Goal: Information Seeking & Learning: Learn about a topic

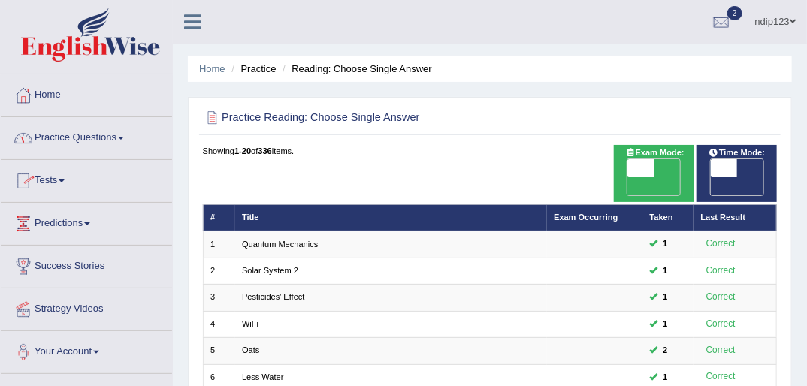
click at [79, 138] on link "Practice Questions" at bounding box center [86, 136] width 171 height 38
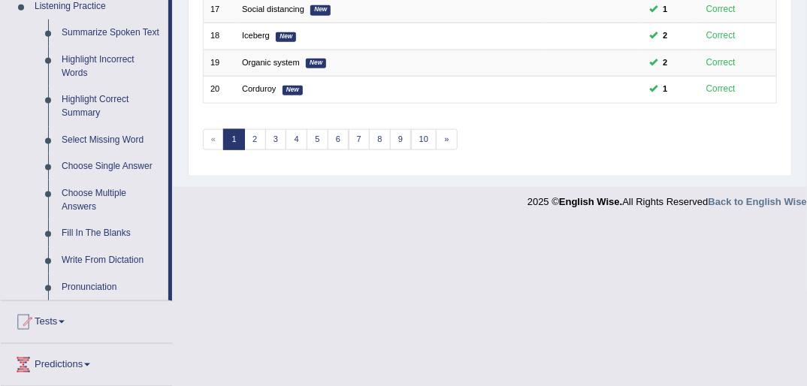
scroll to position [601, 0]
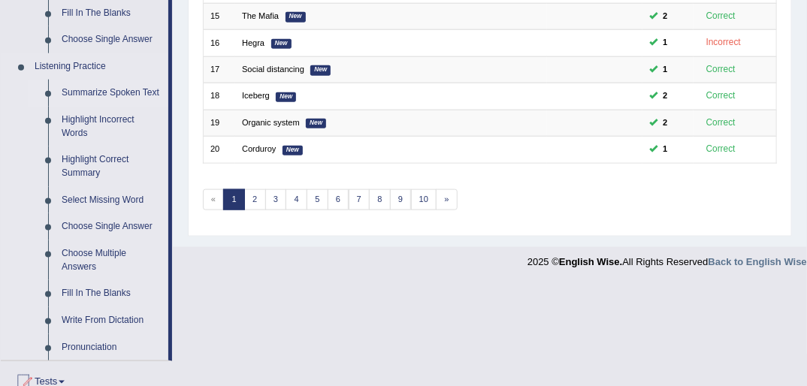
click at [95, 92] on link "Summarize Spoken Text" at bounding box center [111, 93] width 113 height 27
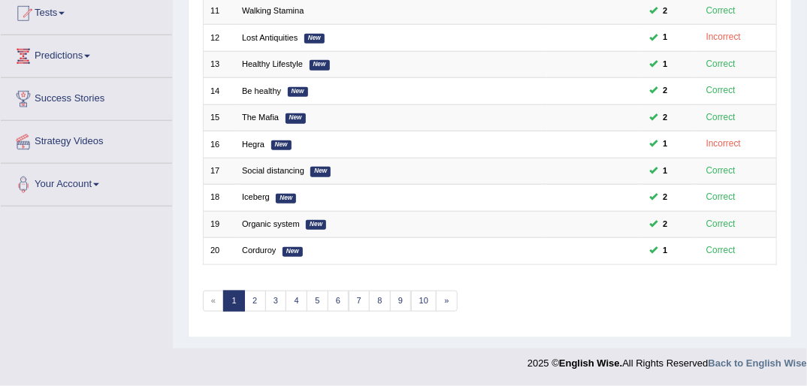
scroll to position [217, 0]
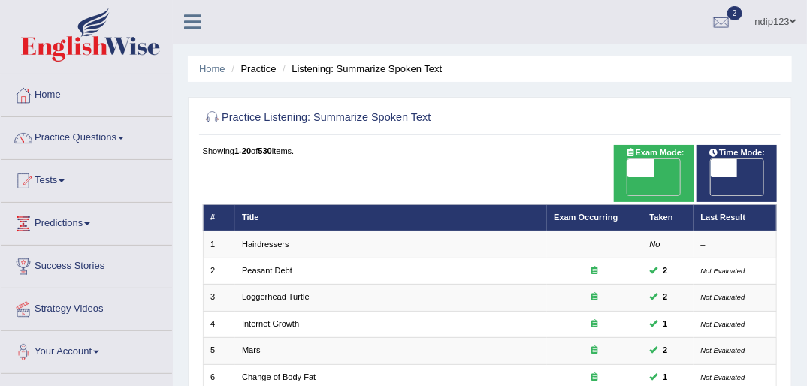
click at [628, 177] on span "OFF" at bounding box center [614, 186] width 26 height 18
checkbox input "true"
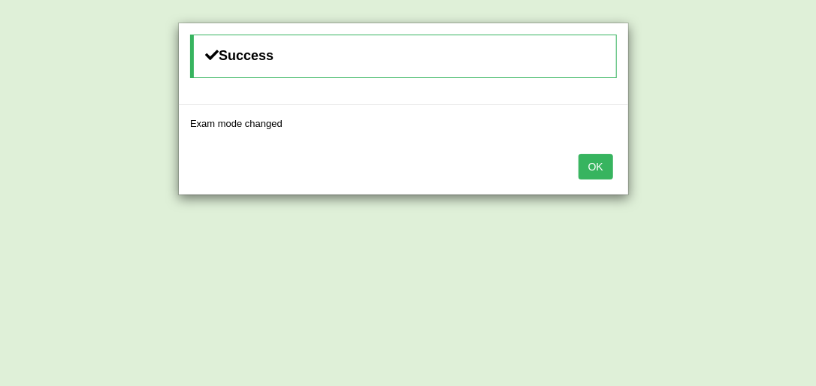
click at [605, 167] on button "OK" at bounding box center [596, 167] width 35 height 26
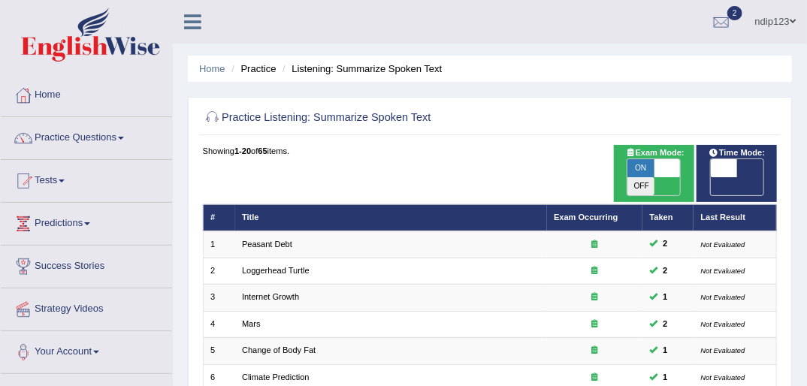
click at [710, 177] on span "OFF" at bounding box center [697, 186] width 26 height 18
checkbox input "true"
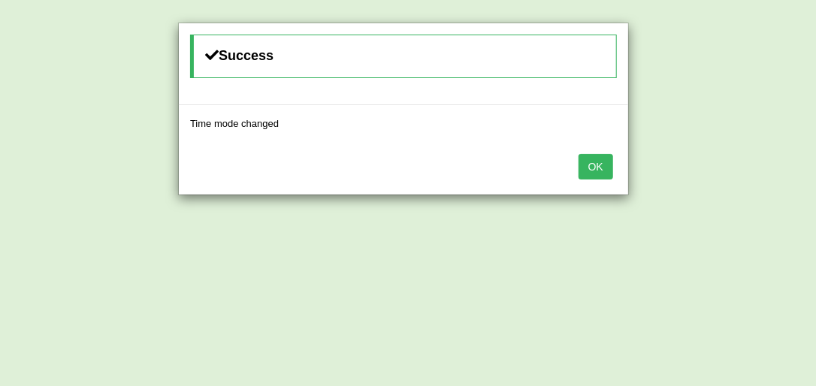
click at [596, 166] on button "OK" at bounding box center [596, 167] width 35 height 26
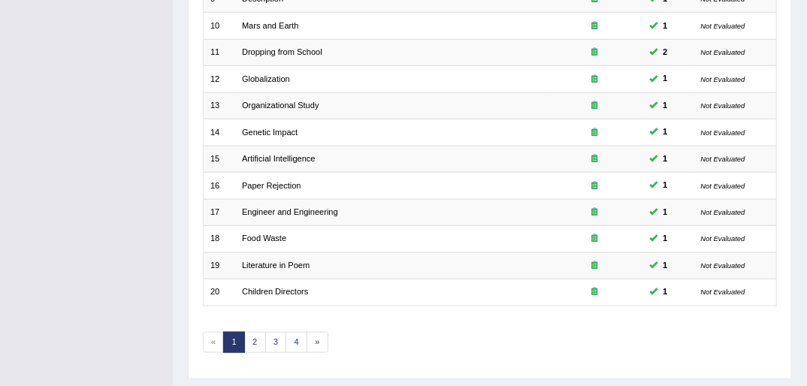
scroll to position [479, 0]
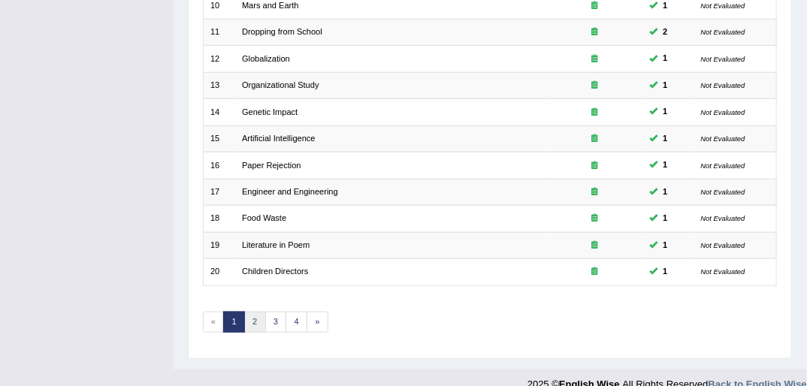
click at [253, 312] on link "2" at bounding box center [255, 322] width 22 height 21
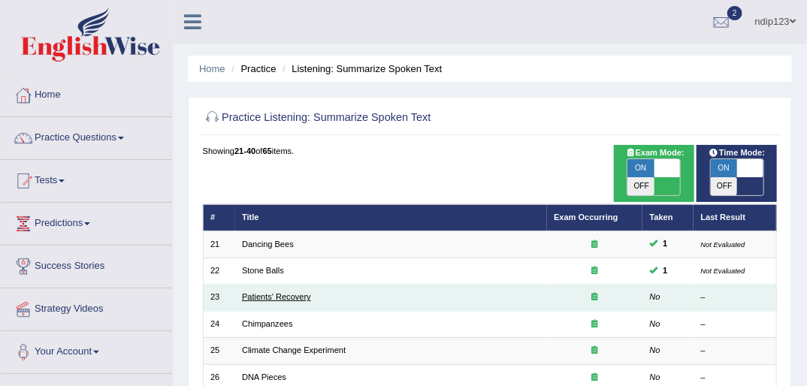
click at [268, 292] on link "Patients' Recovery" at bounding box center [276, 296] width 69 height 9
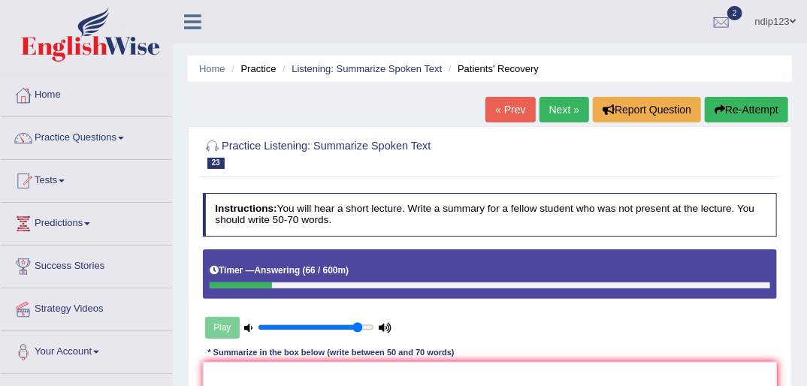
click at [507, 107] on link "« Prev" at bounding box center [511, 110] width 50 height 26
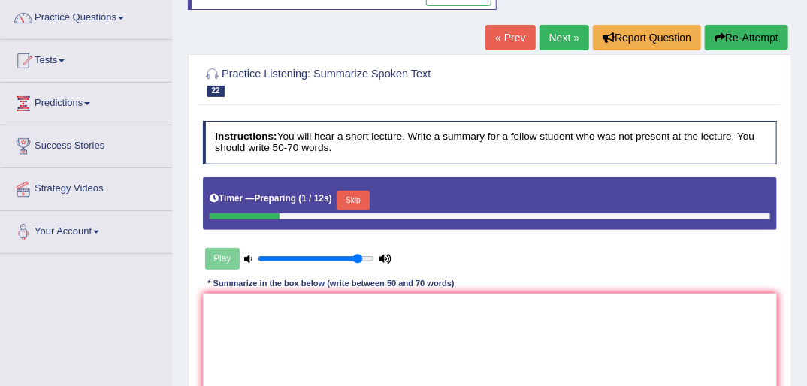
scroll to position [180, 0]
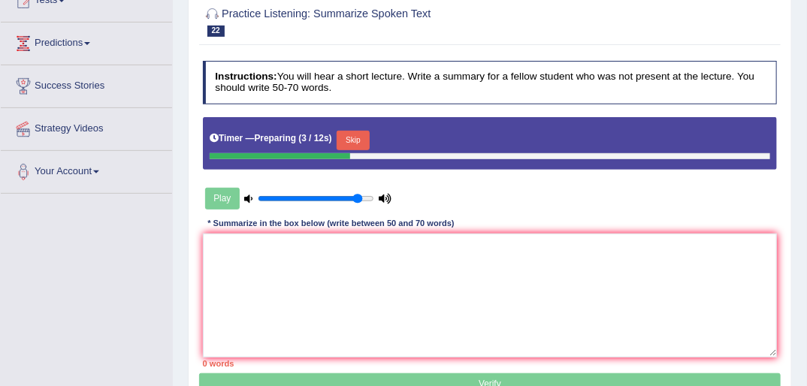
click at [350, 138] on button "Skip" at bounding box center [353, 141] width 32 height 20
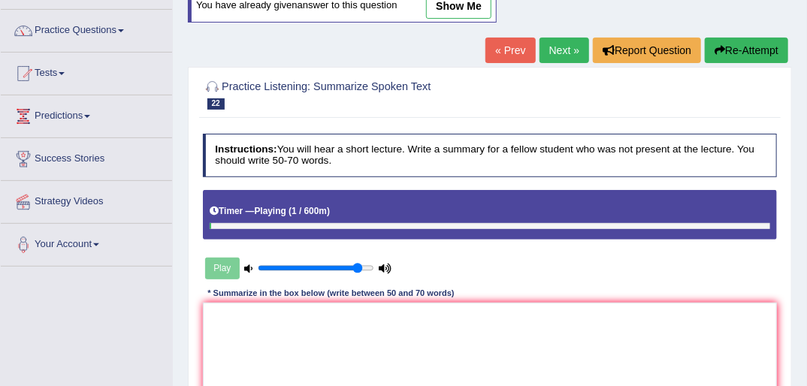
scroll to position [0, 0]
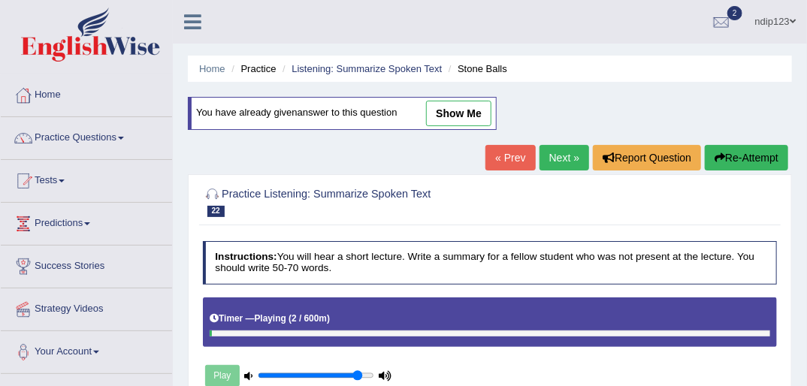
click at [557, 153] on link "Next »" at bounding box center [565, 158] width 50 height 26
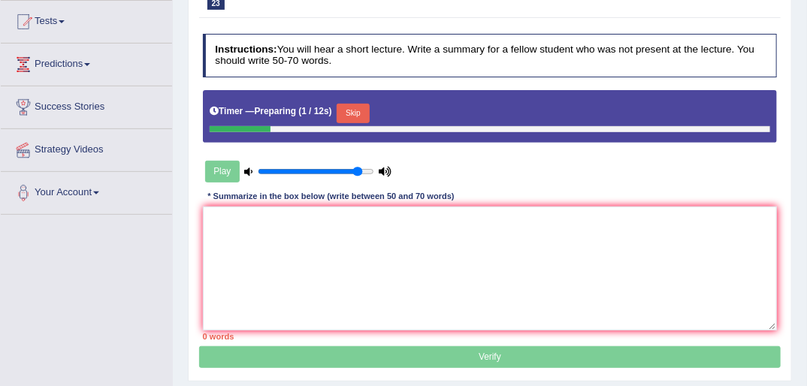
scroll to position [180, 0]
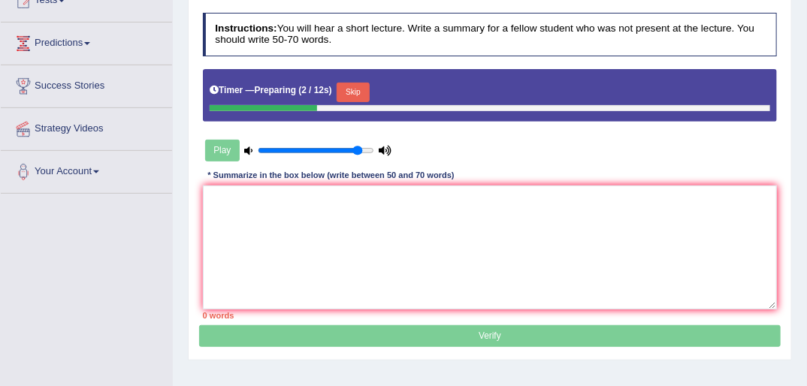
click at [349, 90] on button "Skip" at bounding box center [353, 93] width 32 height 20
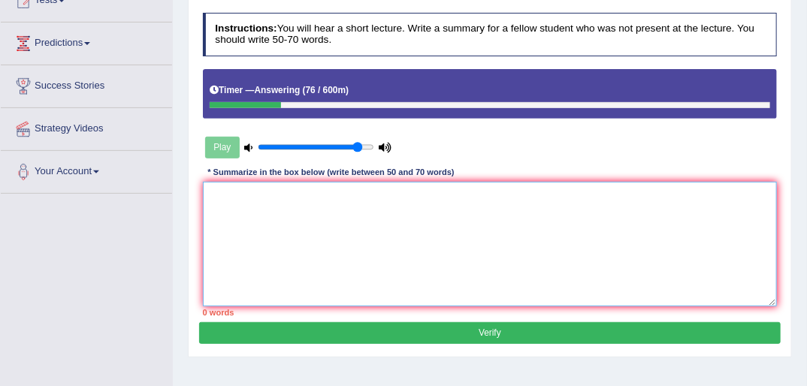
click at [349, 222] on textarea at bounding box center [490, 244] width 575 height 124
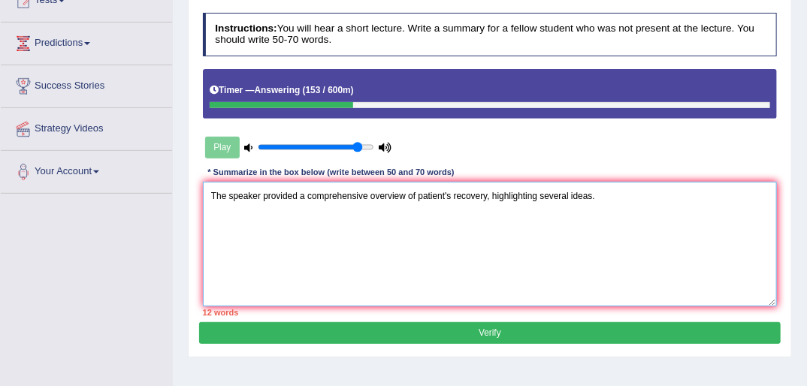
type textarea "The speaker provided a comprehensive overview of patient's recovery, highlighti…"
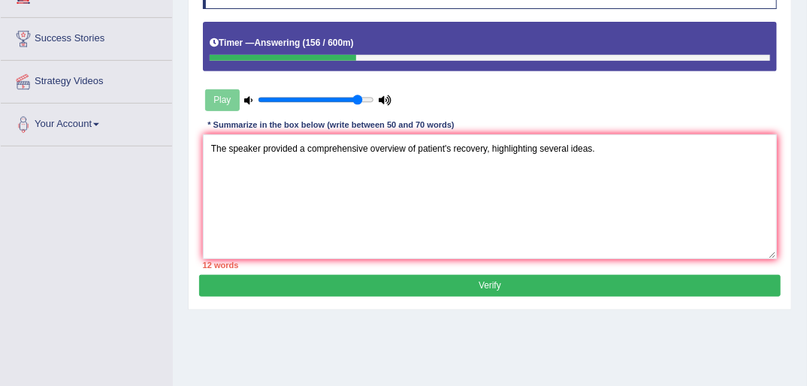
scroll to position [222, 0]
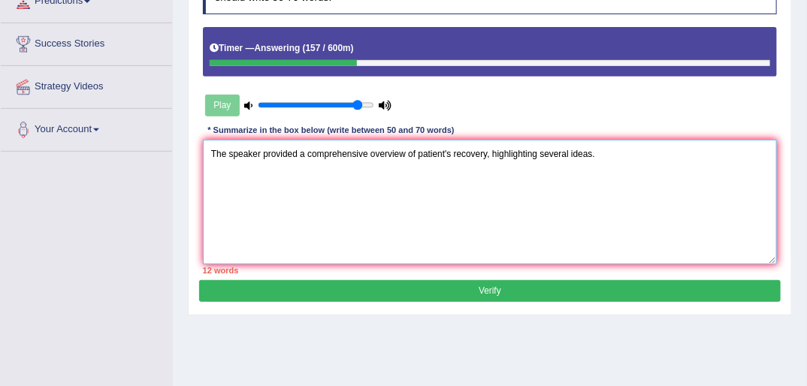
click at [640, 159] on textarea "The speaker provided a comprehensive overview of patient's recovery, highlighti…" at bounding box center [490, 202] width 575 height 124
drag, startPoint x: 625, startPoint y: 159, endPoint x: 489, endPoint y: 192, distance: 140.7
click at [489, 195] on textarea "The speaker provided a comprehensive overview of patient's recovery, highlighti…" at bounding box center [490, 202] width 575 height 124
click at [615, 156] on textarea "The speaker provided a comprehensive overview of patient's recovery, highlighti…" at bounding box center [490, 202] width 575 height 124
paste textarea "Bb"
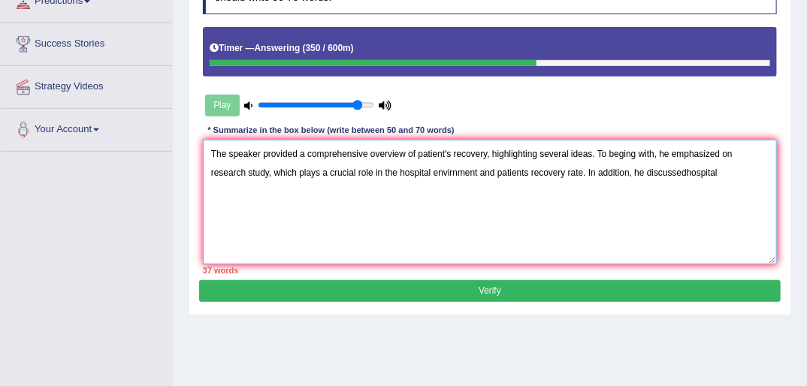
click at [649, 174] on textarea "The speaker provided a comprehensive overview of patient's recovery, highlighti…" at bounding box center [490, 202] width 575 height 124
click at [690, 174] on textarea "The speaker provided a comprehensive overview of patient's recovery, highlighti…" at bounding box center [490, 202] width 575 height 124
paste textarea "Bb"
click at [688, 169] on textarea "The speaker provided a comprehensive overview of patient's recovery, highlighti…" at bounding box center [490, 202] width 575 height 124
click at [693, 177] on textarea "The speaker provided a comprehensive overview of patient's recovery, highlighti…" at bounding box center [490, 202] width 575 height 124
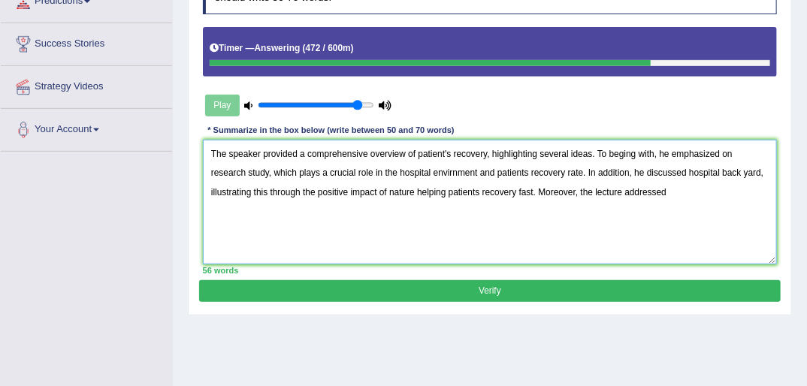
drag, startPoint x: 440, startPoint y: 191, endPoint x: 472, endPoint y: 201, distance: 33.3
click at [491, 192] on textarea "The speaker provided a comprehensive overview of patient's recovery, highlighti…" at bounding box center [490, 202] width 575 height 124
click at [636, 195] on textarea "The speaker provided a comprehensive overview of patient's recovery, highlighti…" at bounding box center [490, 202] width 575 height 124
paste textarea "Bb"
click at [739, 188] on textarea "The speaker provided a comprehensive overview of patient's recovery, highlighti…" at bounding box center [490, 202] width 575 height 124
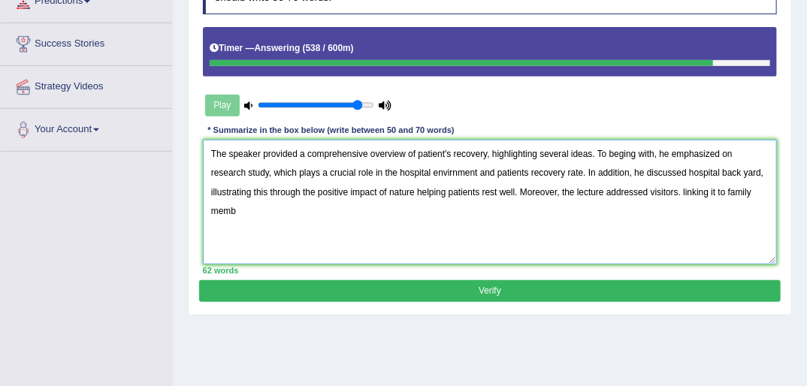
click at [741, 186] on textarea "The speaker provided a comprehensive overview of patient's recovery, highlighti…" at bounding box center [490, 202] width 575 height 124
click at [686, 191] on textarea "The speaker provided a comprehensive overview of patient's recovery, highlighti…" at bounding box center [490, 202] width 575 height 124
click at [247, 211] on textarea "The speaker provided a comprehensive overview of patient's recovery, highlighti…" at bounding box center [490, 202] width 575 height 124
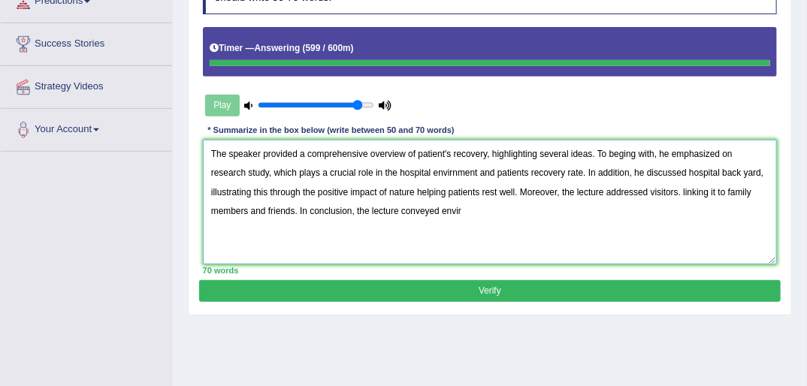
type textarea "The speaker provided a comprehensive overview of patient's recovery, highlighti…"
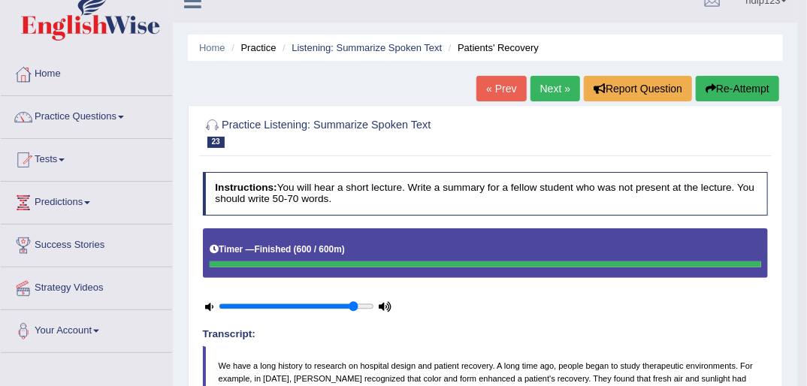
scroll to position [0, 0]
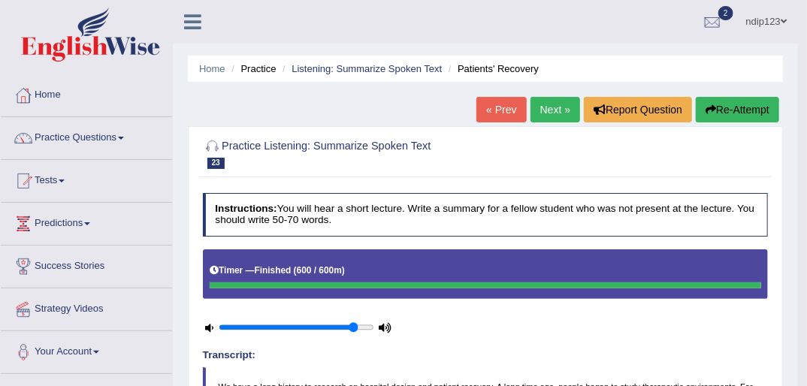
click at [546, 108] on link "Next »" at bounding box center [556, 110] width 50 height 26
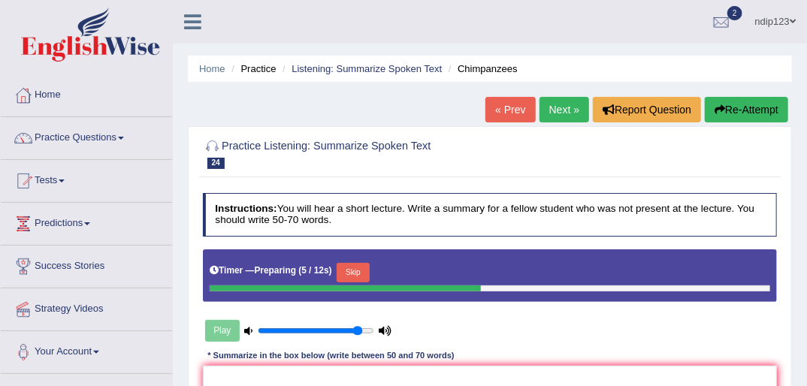
click at [559, 109] on link "Next »" at bounding box center [565, 110] width 50 height 26
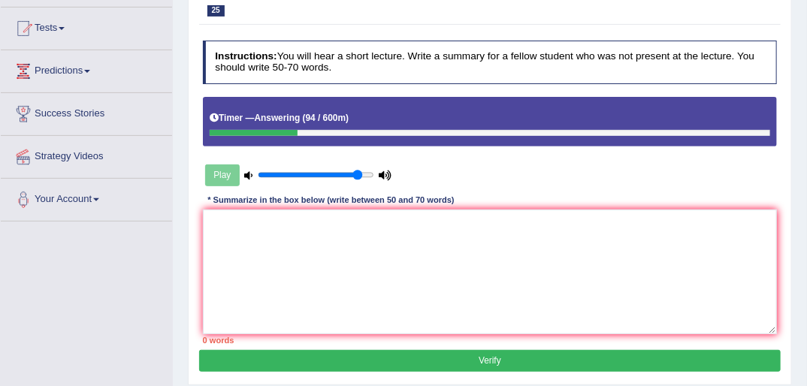
scroll to position [180, 0]
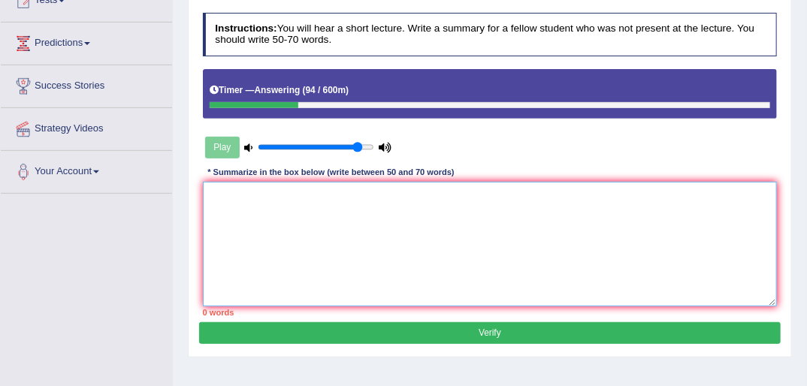
click at [328, 253] on textarea at bounding box center [490, 244] width 575 height 124
paste textarea "Bb"
click at [414, 189] on textarea "The speaker provided a comprehensive overview aBb" at bounding box center [490, 244] width 575 height 124
click at [431, 200] on textarea "The speaker provided a comprehensive overview ab" at bounding box center [490, 244] width 575 height 124
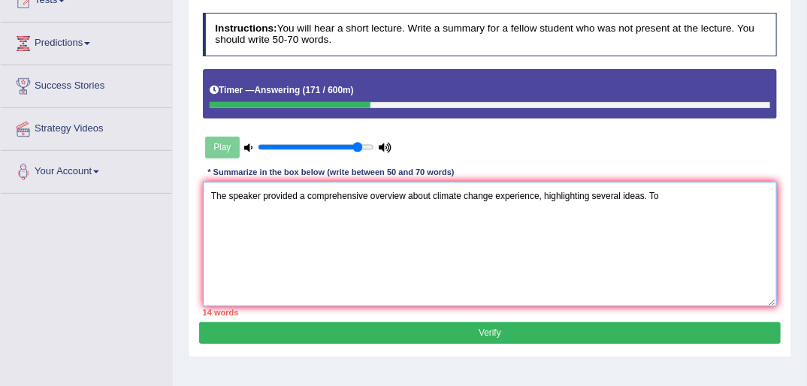
paste textarea "Bb"
click at [662, 189] on textarea "The speaker provided a comprehensive overview about climate change experience, …" at bounding box center [490, 244] width 575 height 124
click at [679, 189] on textarea "The speaker provided a comprehensive overview about climate change experience, …" at bounding box center [490, 244] width 575 height 124
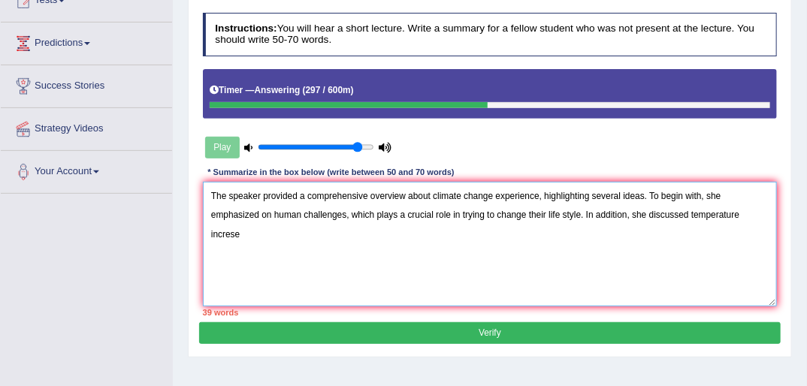
drag, startPoint x: 708, startPoint y: 213, endPoint x: 722, endPoint y: 218, distance: 15.0
click at [710, 213] on textarea "The speaker provided a comprehensive overview about climate change experience, …" at bounding box center [490, 244] width 575 height 124
click at [738, 216] on textarea "The speaker provided a comprehensive overview about climate change experience, …" at bounding box center [490, 244] width 575 height 124
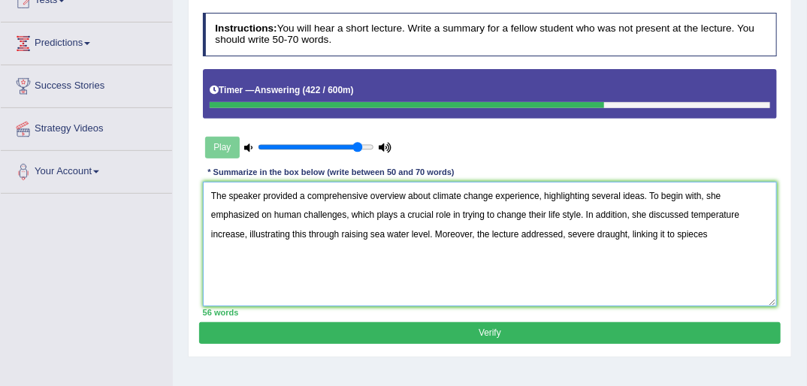
click at [603, 232] on textarea "The speaker provided a comprehensive overview about climate change experience, …" at bounding box center [490, 244] width 575 height 124
click at [610, 232] on textarea "The speaker provided a comprehensive overview about climate change experience, …" at bounding box center [490, 244] width 575 height 124
click at [638, 236] on textarea "The speaker provided a comprehensive overview about climate change experience, …" at bounding box center [490, 244] width 575 height 124
click at [592, 239] on textarea "The speaker provided a comprehensive overview about climate change experience, …" at bounding box center [490, 244] width 575 height 124
click at [606, 232] on textarea "The speaker provided a comprehensive overview about climate change experience, …" at bounding box center [490, 244] width 575 height 124
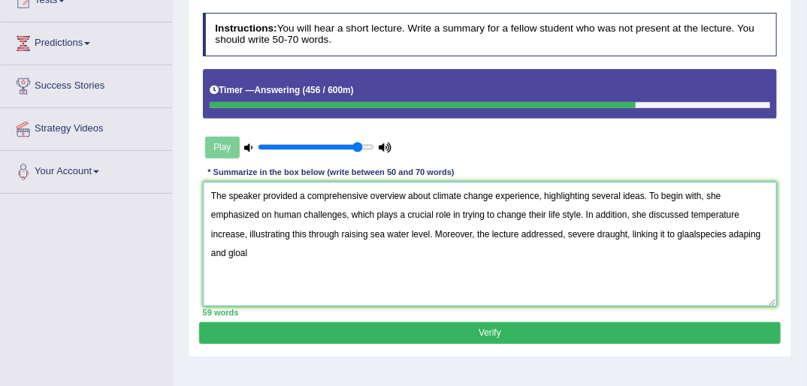
paste textarea "Bb"
click at [609, 229] on textarea "The speaker provided a comprehensive overview about climate change experience, …" at bounding box center [490, 244] width 575 height 124
click at [617, 232] on textarea "The speaker provided a comprehensive overview about climate change experience, …" at bounding box center [490, 244] width 575 height 124
drag, startPoint x: 754, startPoint y: 230, endPoint x: 706, endPoint y: 226, distance: 48.3
click at [706, 226] on textarea "The speaker provided a comprehensive overview about climate change experience, …" at bounding box center [490, 244] width 575 height 124
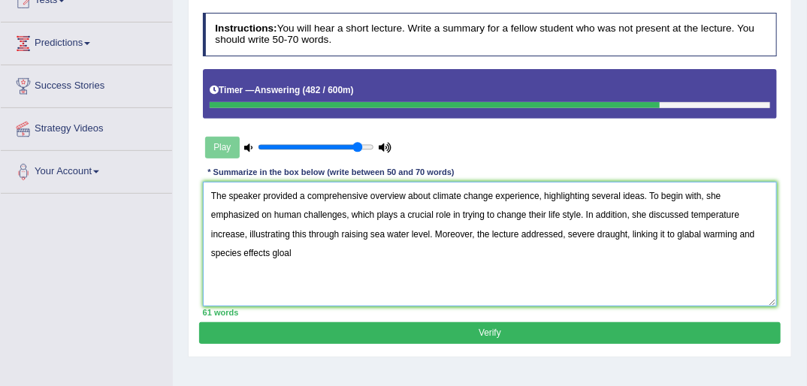
click at [760, 233] on textarea "The speaker provided a comprehensive overview about climate change experience, …" at bounding box center [490, 244] width 575 height 124
click at [343, 256] on textarea "The speaker provided a comprehensive overview about climate change experience, …" at bounding box center [490, 244] width 575 height 124
click at [431, 248] on textarea "The speaker provided a comprehensive overview about climate change experience, …" at bounding box center [490, 244] width 575 height 124
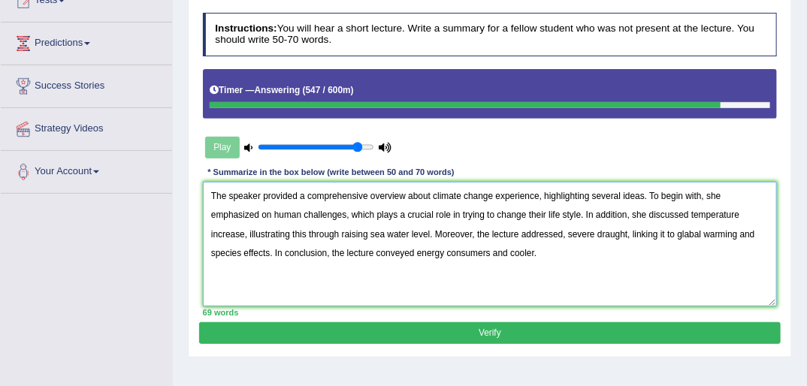
drag, startPoint x: 434, startPoint y: 255, endPoint x: 445, endPoint y: 264, distance: 13.9
click at [435, 255] on textarea "The speaker provided a comprehensive overview about climate change experience, …" at bounding box center [490, 244] width 575 height 124
click at [267, 233] on textarea "The speaker provided a comprehensive overview about climate change experience, …" at bounding box center [490, 244] width 575 height 124
type textarea "The speaker provided a comprehensive overview about climate change experience, …"
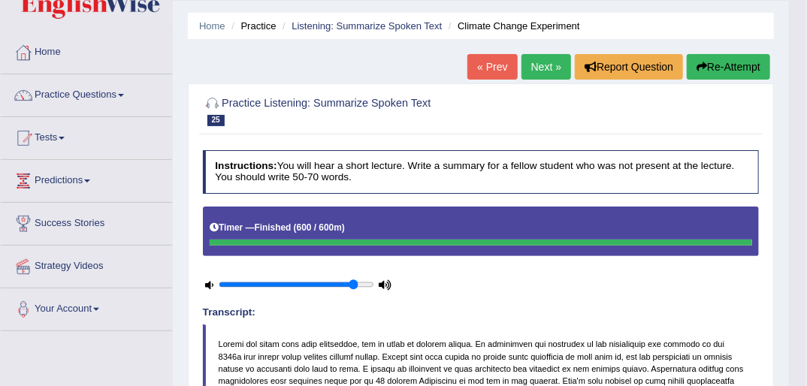
scroll to position [25, 0]
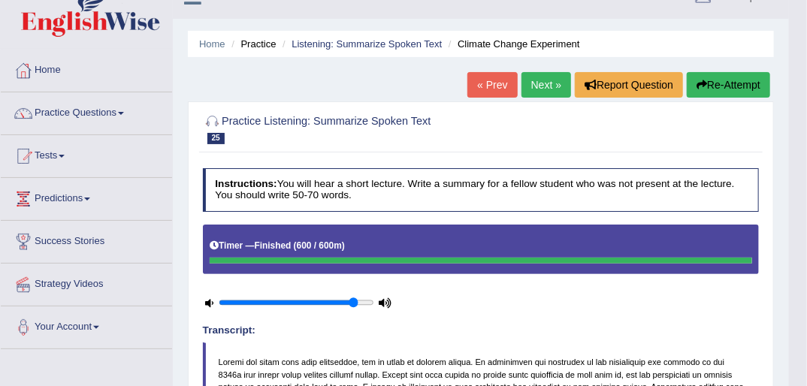
click at [541, 82] on link "Next »" at bounding box center [547, 85] width 50 height 26
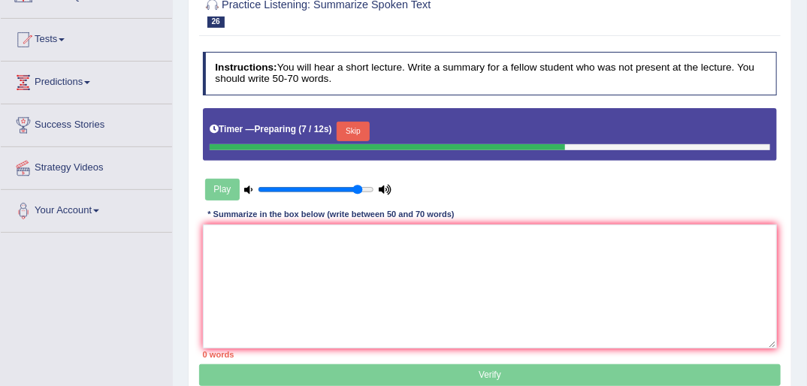
scroll to position [180, 0]
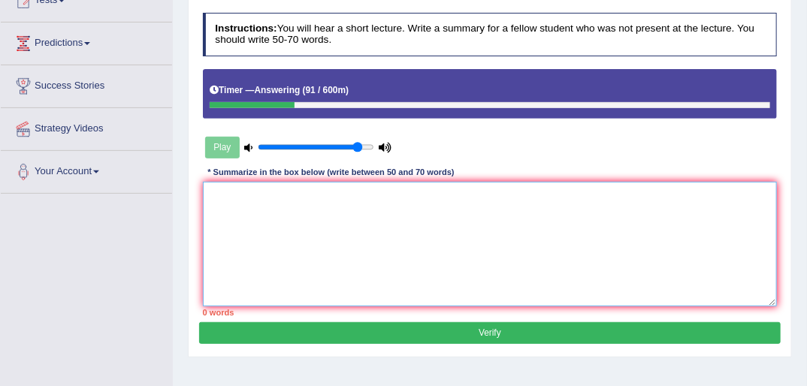
click at [350, 222] on textarea at bounding box center [490, 244] width 575 height 124
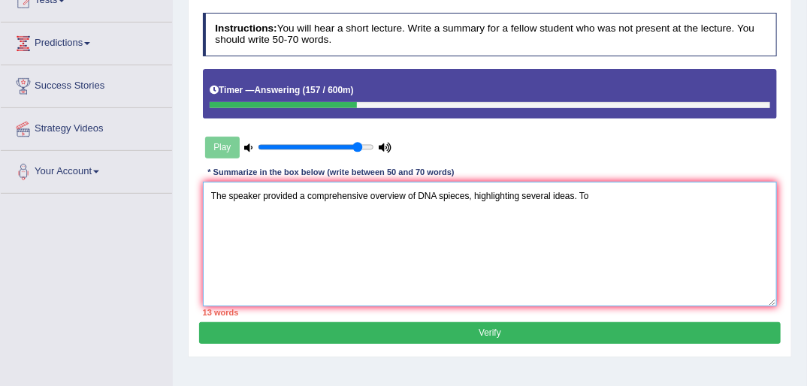
paste textarea "Bb"
drag, startPoint x: 592, startPoint y: 197, endPoint x: 603, endPoint y: 213, distance: 20.0
click at [598, 204] on textarea "The speaker provided a comprehensive overview of DNA spieces, highlighting seve…" at bounding box center [490, 244] width 575 height 124
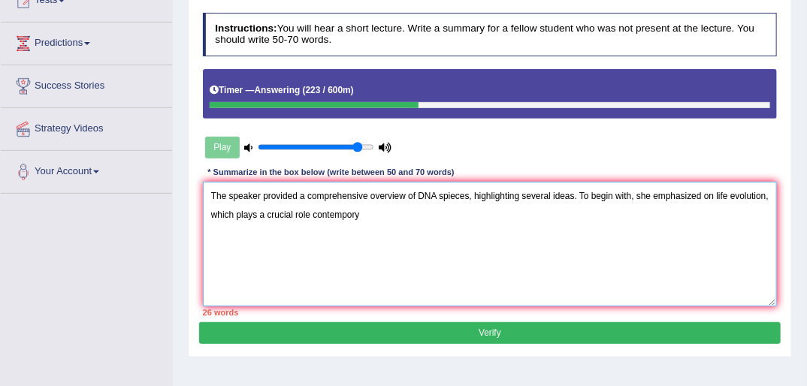
click at [357, 213] on textarea "The speaker provided a comprehensive overview of DNA spieces, highlighting seve…" at bounding box center [490, 244] width 575 height 124
click at [392, 210] on textarea "The speaker provided a comprehensive overview of DNA spieces, highlighting seve…" at bounding box center [490, 244] width 575 height 124
click at [400, 214] on textarea "The speaker provided a comprehensive overview of DNA spieces, highlighting seve…" at bounding box center [490, 244] width 575 height 124
click at [524, 212] on textarea "The speaker provided a comprehensive overview of DNA spieces, highlighting seve…" at bounding box center [490, 244] width 575 height 124
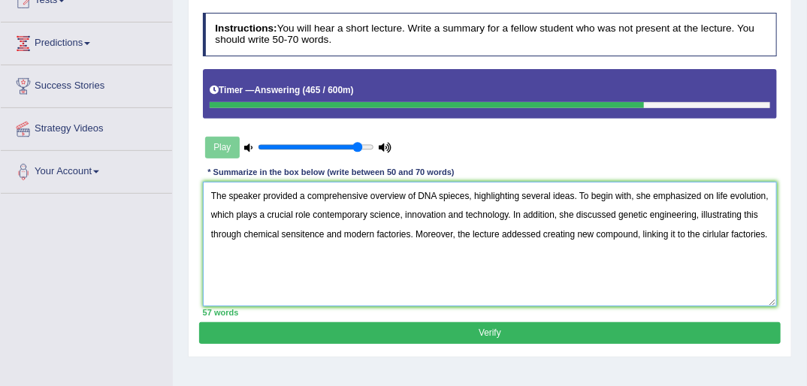
drag, startPoint x: 412, startPoint y: 232, endPoint x: 323, endPoint y: 232, distance: 88.7
click at [323, 232] on textarea "The speaker provided a comprehensive overview of DNA spieces, highlighting seve…" at bounding box center [490, 244] width 575 height 124
click at [613, 231] on textarea "The speaker provided a comprehensive overview of DNA spieces, highlighting seve…" at bounding box center [490, 244] width 575 height 124
click at [731, 235] on textarea "The speaker provided a comprehensive overview of DNA spieces, highlighting seve…" at bounding box center [490, 244] width 575 height 124
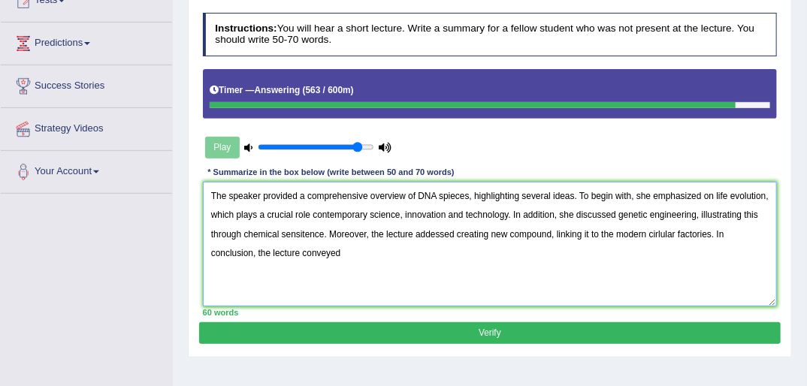
drag, startPoint x: 325, startPoint y: 232, endPoint x: 244, endPoint y: 234, distance: 81.2
click at [244, 234] on textarea "The speaker provided a comprehensive overview of DNA spieces, highlighting seve…" at bounding box center [490, 244] width 575 height 124
paste textarea "Bb"
drag, startPoint x: 283, startPoint y: 238, endPoint x: 288, endPoint y: 253, distance: 15.9
click at [283, 238] on textarea "The speaker provided a comprehensive overview of DNA spieces, highlighting seve…" at bounding box center [490, 244] width 575 height 124
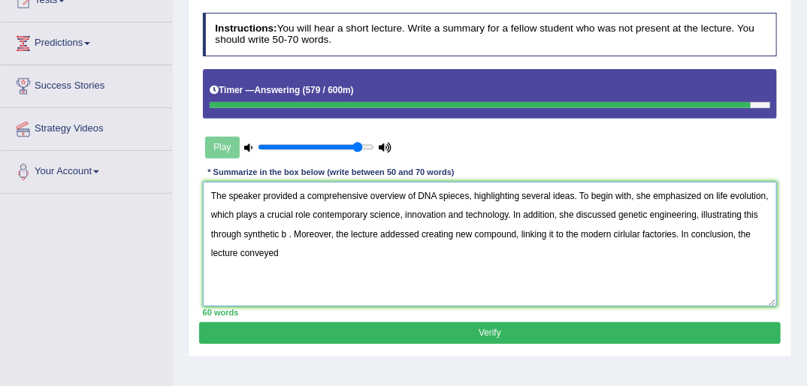
drag, startPoint x: 286, startPoint y: 232, endPoint x: 299, endPoint y: 256, distance: 27.6
click at [289, 234] on textarea "The speaker provided a comprehensive overview of DNA spieces, highlighting seve…" at bounding box center [490, 244] width 575 height 124
click at [300, 260] on textarea "The speaker provided a comprehensive overview of DNA spieces, highlighting seve…" at bounding box center [490, 244] width 575 height 124
type textarea "The speaker provided a comprehensive overview of DNA spieces, highlighting seve…"
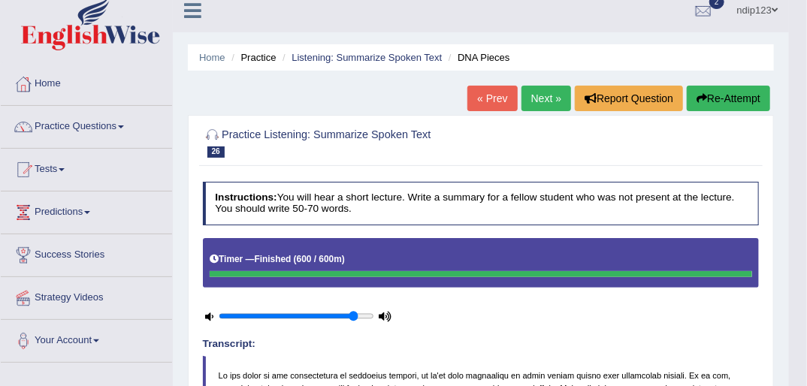
scroll to position [0, 0]
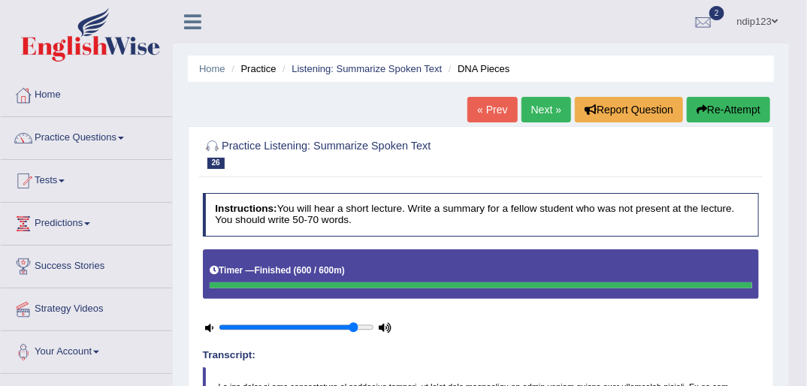
click at [720, 110] on button "Re-Attempt" at bounding box center [728, 110] width 83 height 26
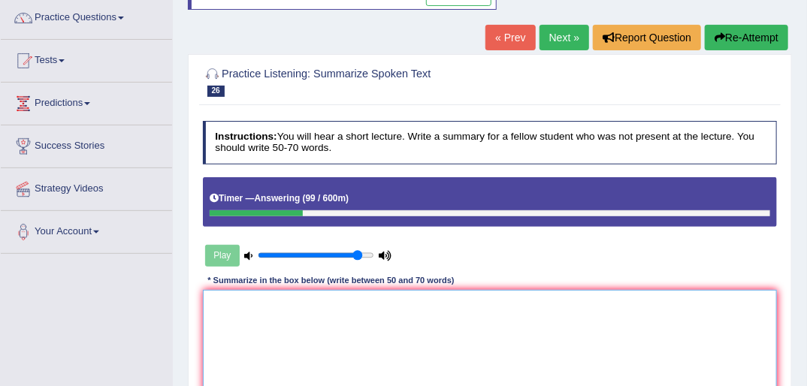
click at [416, 333] on textarea at bounding box center [490, 352] width 575 height 124
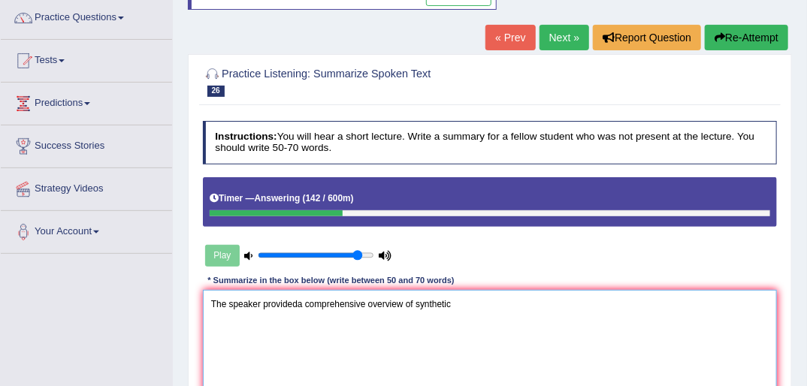
paste textarea "Bb"
click at [457, 298] on textarea "The speaker provideda comprehensive overview of synthetic Bb" at bounding box center [490, 352] width 575 height 124
paste textarea "Bb"
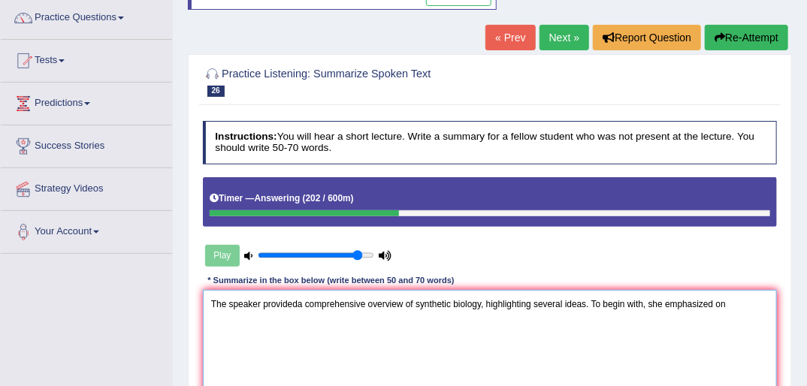
paste textarea "Bb"
click at [731, 300] on textarea "The speaker provideda comprehensive overview of synthetic biology, highlighting…" at bounding box center [490, 352] width 575 height 124
click at [740, 302] on textarea "The speaker provideda comprehensive overview of synthetic biology, highlighting…" at bounding box center [490, 352] width 575 height 124
click at [241, 319] on textarea "The speaker provideda comprehensive overview of synthetic biology, highlighting…" at bounding box center [490, 352] width 575 height 124
click at [243, 323] on textarea "The speaker provideda comprehensive overview of synthetic biology, highlighting…" at bounding box center [490, 352] width 575 height 124
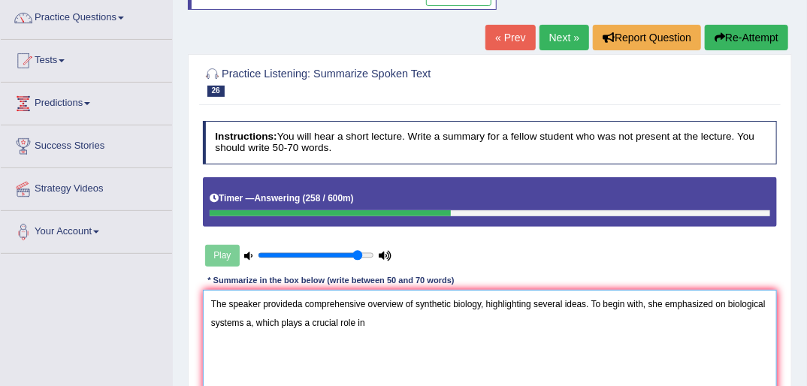
paste textarea "Bb"
click at [409, 326] on textarea "The speaker provideda comprehensive overview of synthetic biology, highlighting…" at bounding box center [490, 352] width 575 height 124
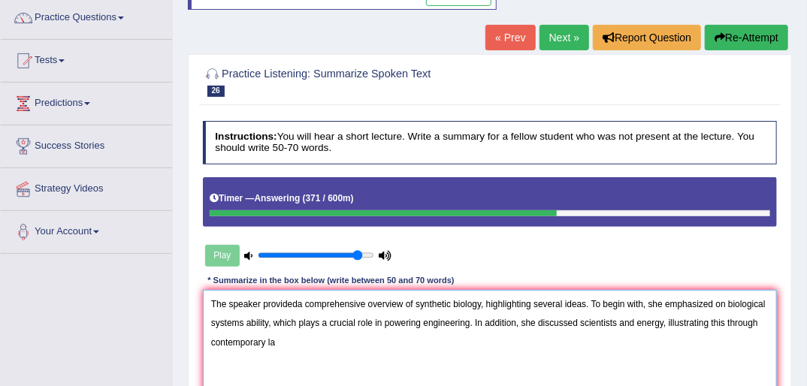
click at [289, 341] on textarea "The speaker provideda comprehensive overview of synthetic biology, highlighting…" at bounding box center [490, 352] width 575 height 124
paste textarea "Bb"
drag, startPoint x: 357, startPoint y: 340, endPoint x: 313, endPoint y: 341, distance: 44.4
click at [313, 341] on textarea "The speaker provideda comprehensive overview of synthetic biology, highlighting…" at bounding box center [490, 352] width 575 height 124
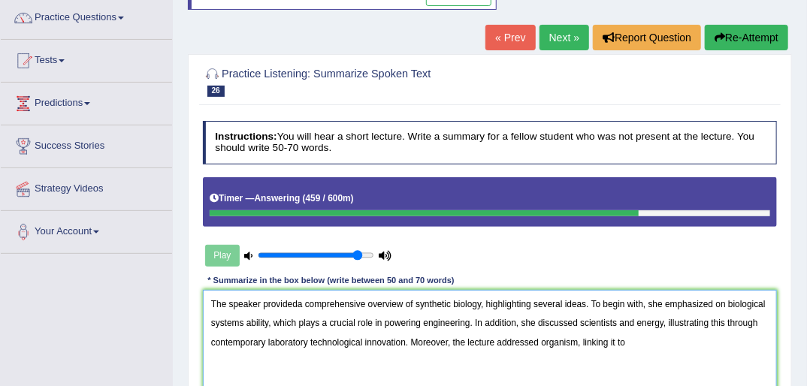
paste textarea "Bb"
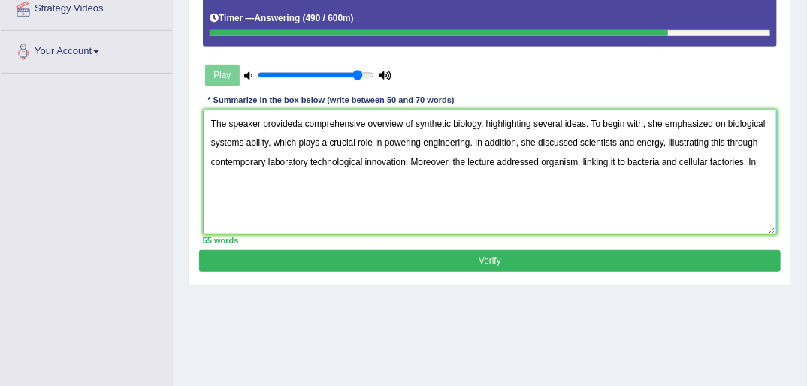
scroll to position [180, 0]
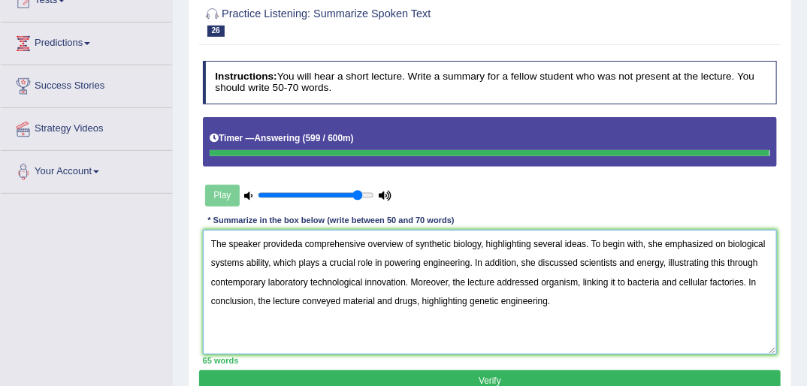
type textarea "The speaker provideda comprehensive overview of synthetic biology, highlighting…"
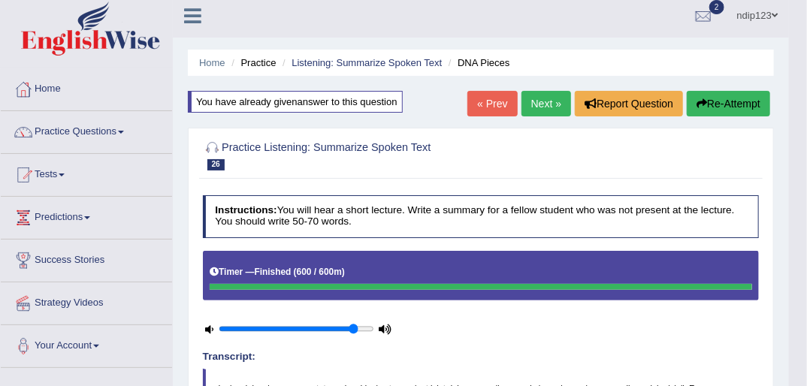
scroll to position [0, 0]
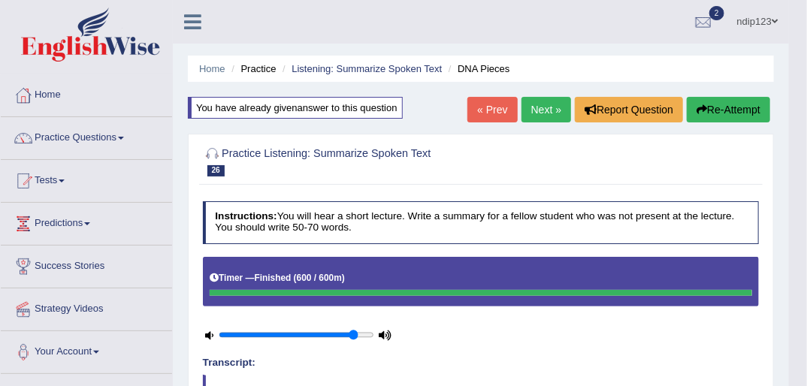
click at [731, 109] on button "Re-Attempt" at bounding box center [728, 110] width 83 height 26
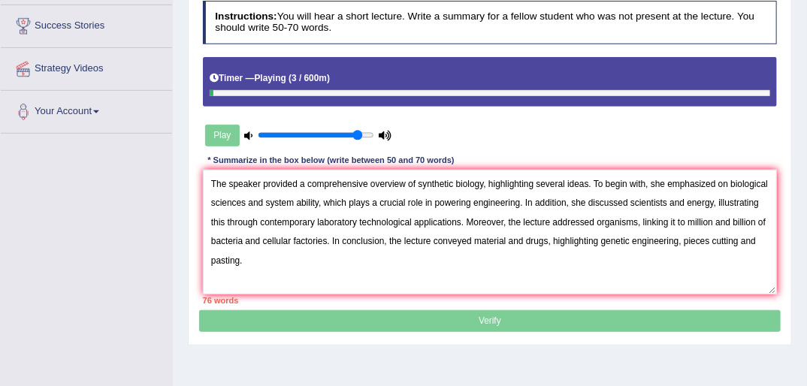
click at [240, 263] on textarea "The speaker provided a comprehensive overview of synthetic biology, highlightin…" at bounding box center [490, 232] width 575 height 124
click at [416, 186] on textarea "The speaker provided a comprehensive overview of synthetic biology, highlightin…" at bounding box center [490, 232] width 575 height 124
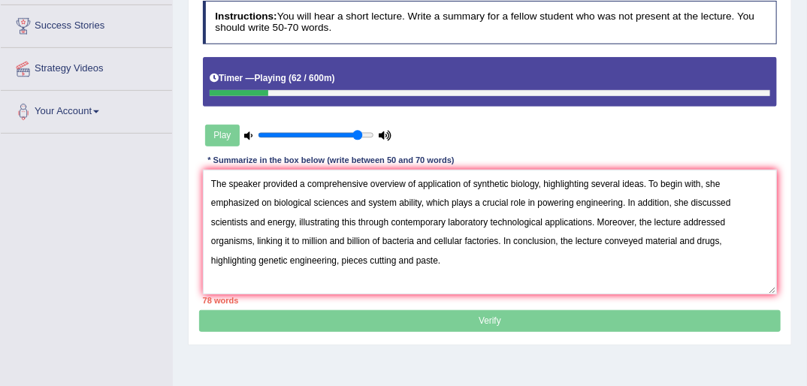
click at [244, 219] on textarea "The speaker provided a comprehensive overview of application of synthetic biolo…" at bounding box center [490, 232] width 575 height 124
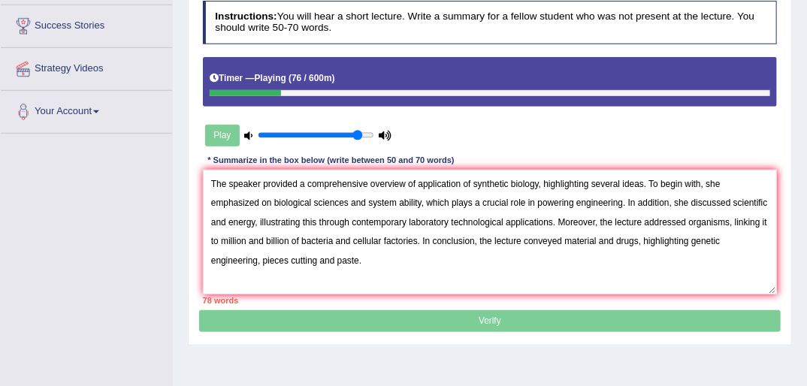
click at [228, 220] on textarea "The speaker provided a comprehensive overview of application of synthetic biolo…" at bounding box center [490, 232] width 575 height 124
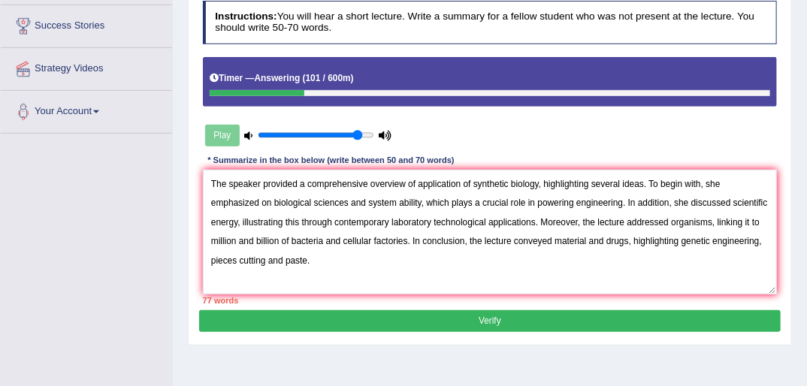
drag, startPoint x: 385, startPoint y: 219, endPoint x: 334, endPoint y: 219, distance: 50.4
click at [334, 219] on textarea "The speaker provided a comprehensive overview of application of synthetic biolo…" at bounding box center [490, 232] width 575 height 124
drag, startPoint x: 377, startPoint y: 219, endPoint x: 337, endPoint y: 215, distance: 40.8
click at [337, 215] on textarea "The speaker provided a comprehensive overview of application of synthetic biolo…" at bounding box center [490, 232] width 575 height 124
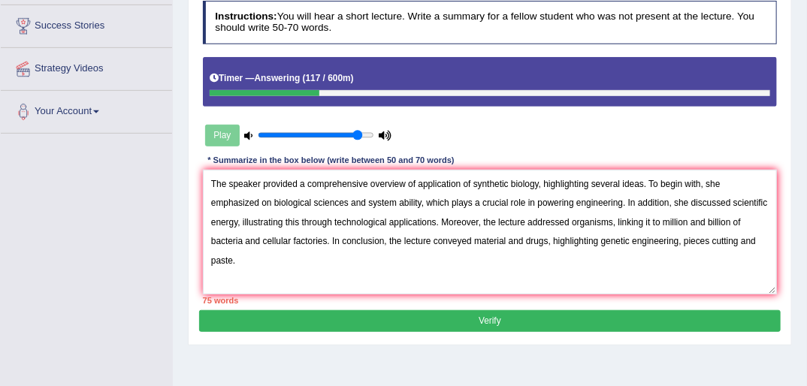
click at [613, 219] on textarea "The speaker provided a comprehensive overview of application of synthetic biolo…" at bounding box center [490, 232] width 575 height 124
drag, startPoint x: 599, startPoint y: 239, endPoint x: 552, endPoint y: 235, distance: 46.8
click at [552, 235] on textarea "The speaker provided a comprehensive overview of application of synthetic biolo…" at bounding box center [490, 232] width 575 height 124
drag, startPoint x: 629, startPoint y: 238, endPoint x: 726, endPoint y: 254, distance: 98.2
click at [731, 253] on textarea "The speaker provided a comprehensive overview of application of synthetic biolo…" at bounding box center [490, 232] width 575 height 124
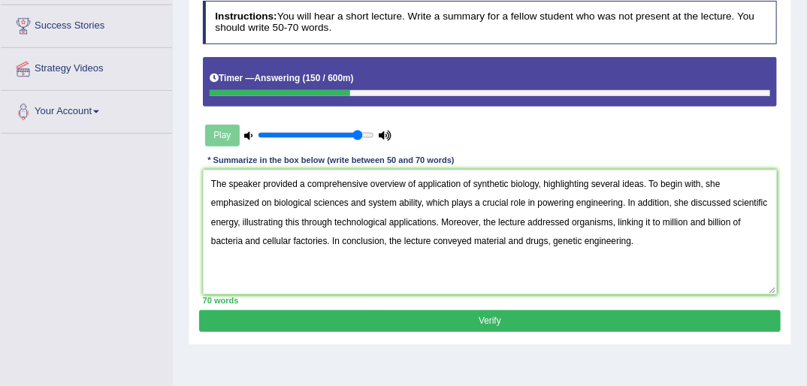
drag, startPoint x: 550, startPoint y: 241, endPoint x: 572, endPoint y: 258, distance: 27.8
click at [552, 241] on textarea "The speaker provided a comprehensive overview of application of synthetic biolo…" at bounding box center [490, 232] width 575 height 124
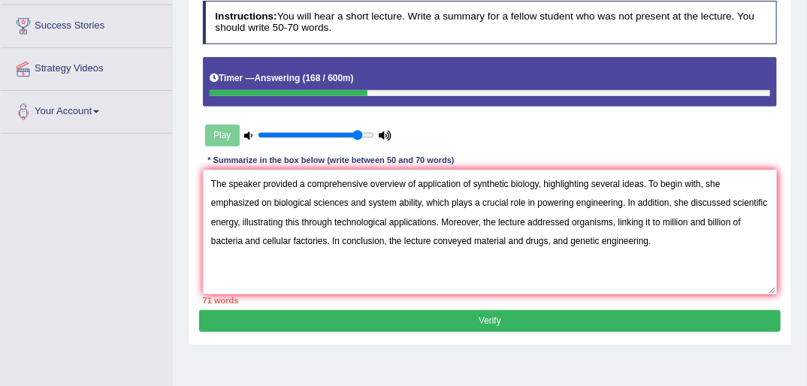
drag, startPoint x: 710, startPoint y: 219, endPoint x: 695, endPoint y: 214, distance: 15.9
click at [695, 214] on textarea "The speaker provided a comprehensive overview of application of synthetic biolo…" at bounding box center [490, 232] width 575 height 124
click at [523, 239] on textarea "The speaker provided a comprehensive overview of application of synthetic biolo…" at bounding box center [490, 232] width 575 height 124
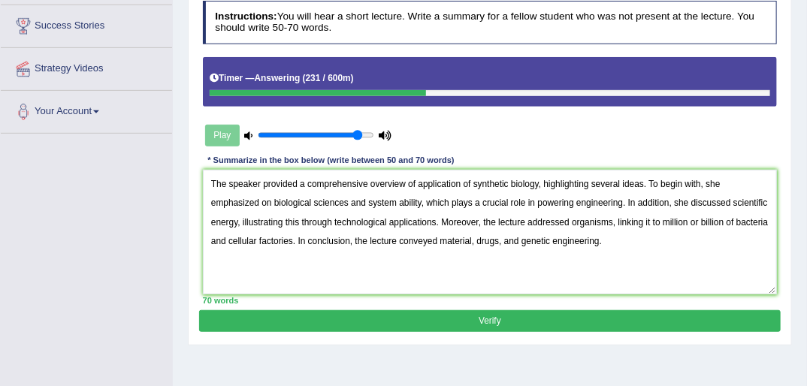
type textarea "The speaker provided a comprehensive overview of application of synthetic biolo…"
click at [493, 319] on button "Verify" at bounding box center [489, 321] width 581 height 22
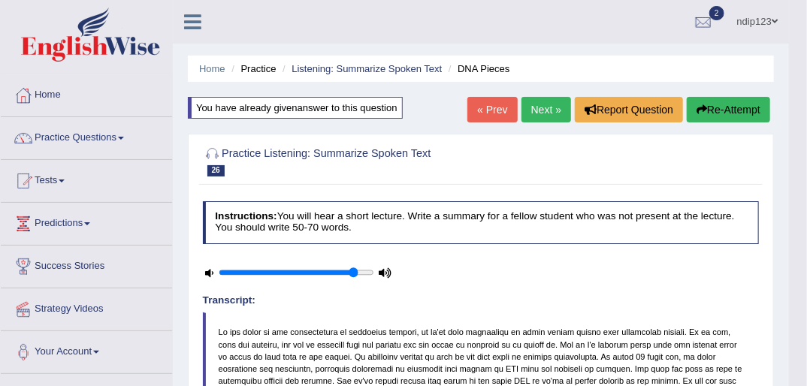
click at [60, 135] on link "Practice Questions" at bounding box center [86, 136] width 171 height 38
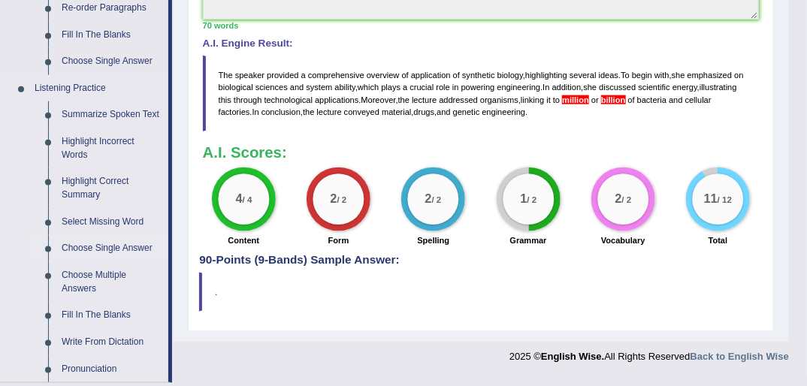
scroll to position [550, 0]
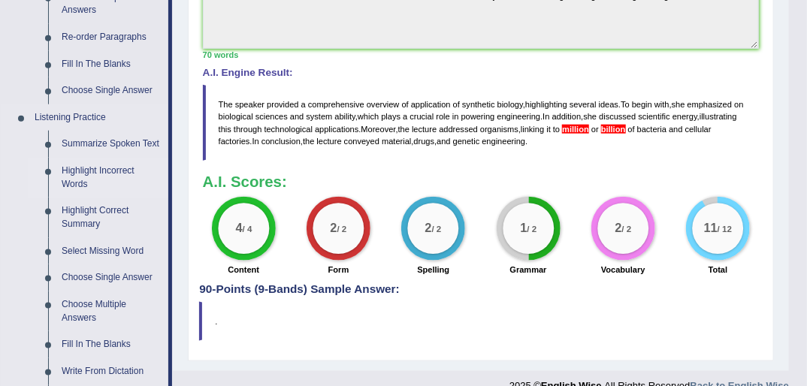
click at [87, 170] on link "Highlight Incorrect Words" at bounding box center [111, 178] width 113 height 40
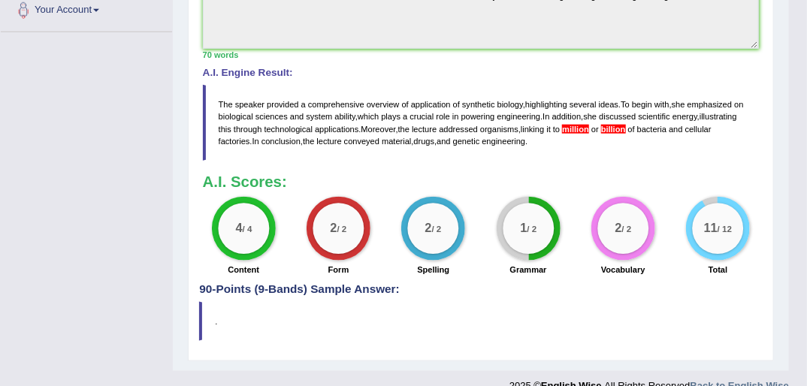
scroll to position [275, 0]
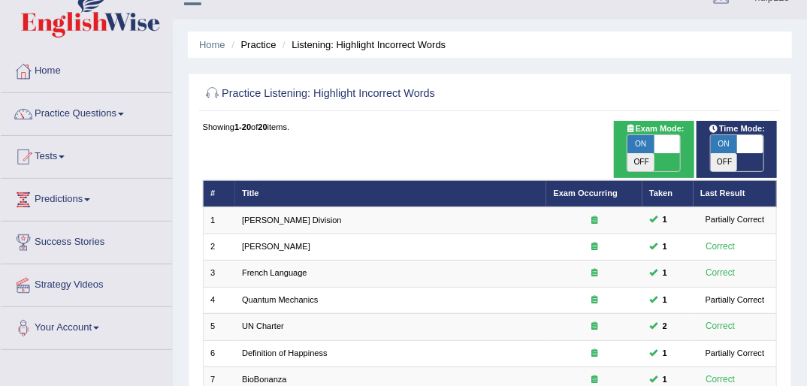
scroll to position [9, 0]
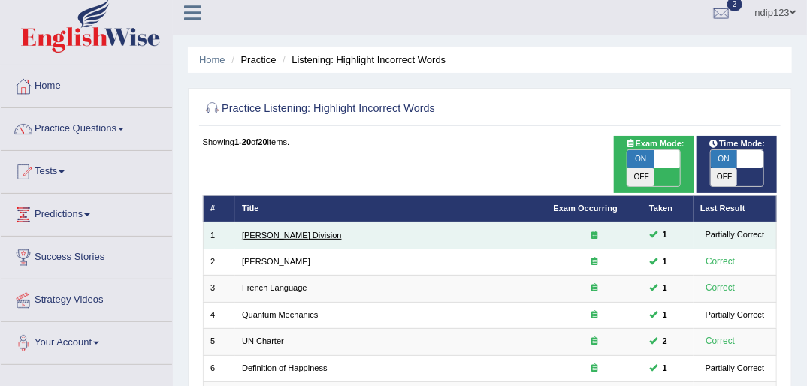
click at [278, 231] on link "[PERSON_NAME] Division" at bounding box center [292, 235] width 100 height 9
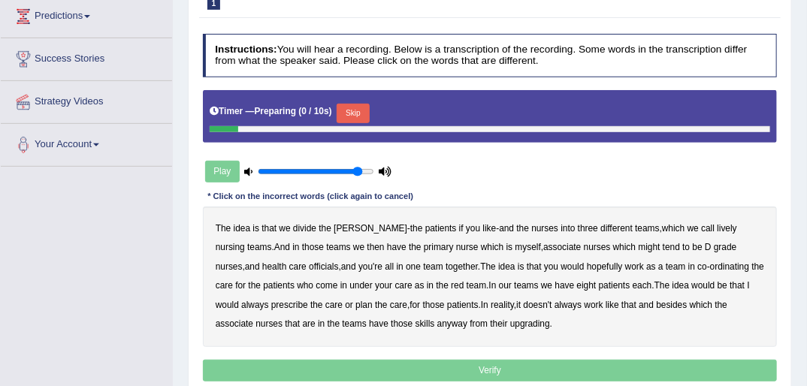
scroll to position [241, 0]
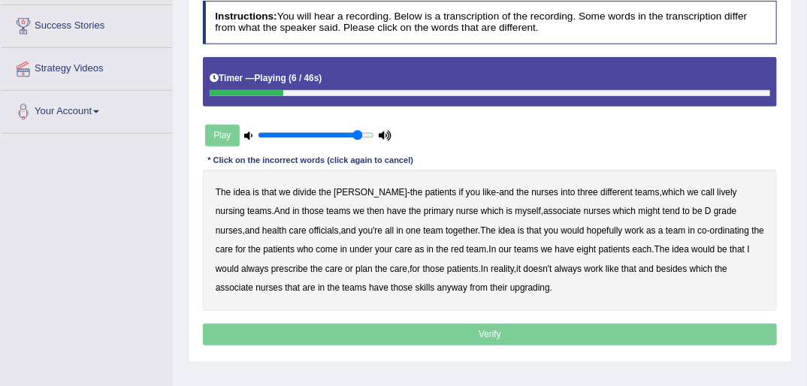
click at [274, 193] on b "that" at bounding box center [269, 192] width 15 height 11
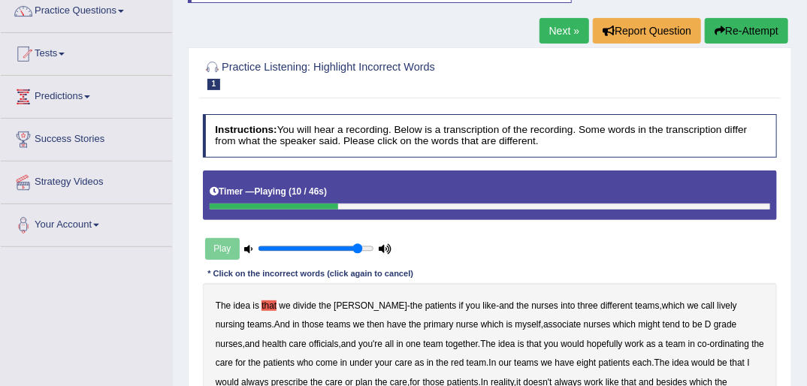
scroll to position [120, 0]
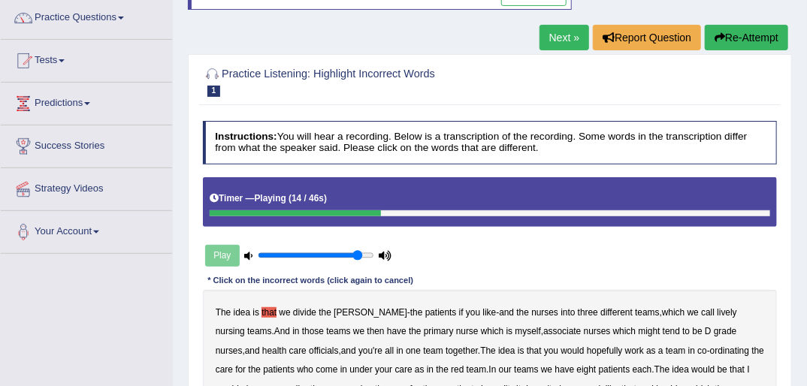
click at [564, 38] on link "Next »" at bounding box center [565, 38] width 50 height 26
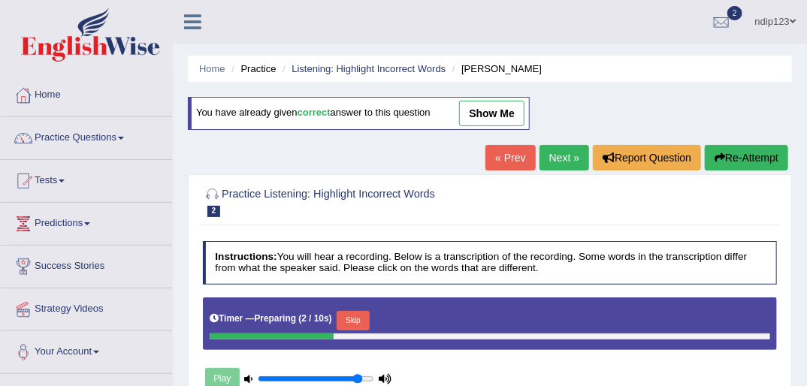
click at [505, 150] on link "« Prev" at bounding box center [511, 158] width 50 height 26
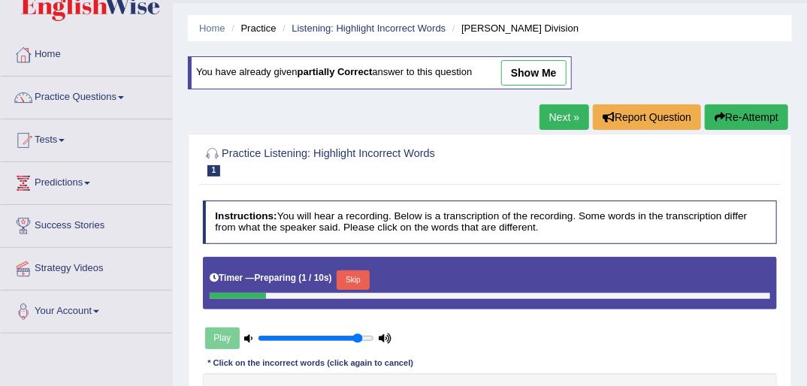
scroll to position [180, 0]
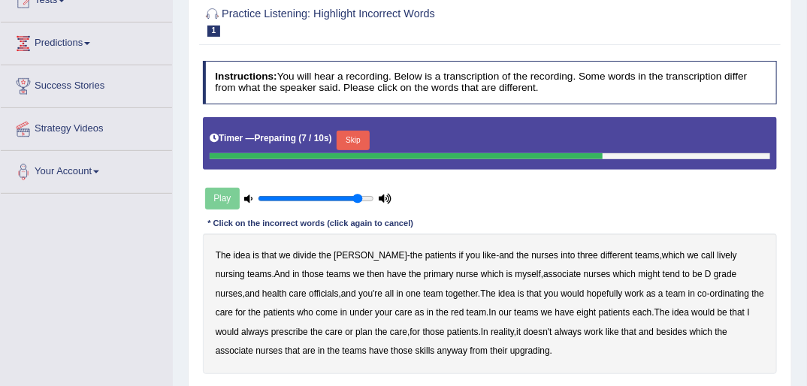
click at [352, 138] on button "Skip" at bounding box center [353, 141] width 32 height 20
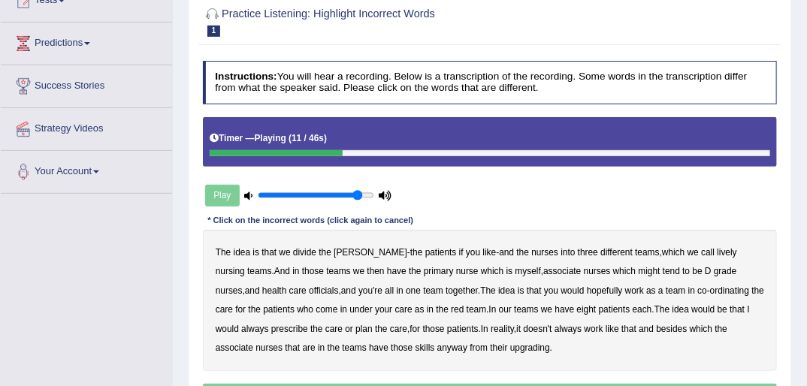
click at [717, 248] on b "lively" at bounding box center [727, 252] width 20 height 11
click at [543, 267] on b "associate" at bounding box center [562, 271] width 38 height 11
click at [309, 286] on b "officials" at bounding box center [323, 291] width 29 height 11
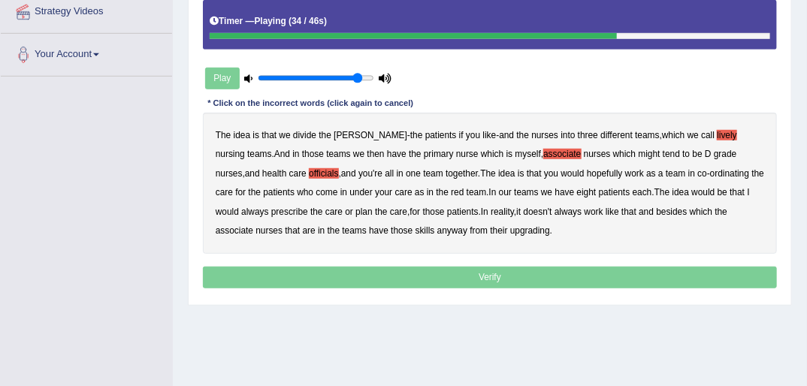
scroll to position [301, 0]
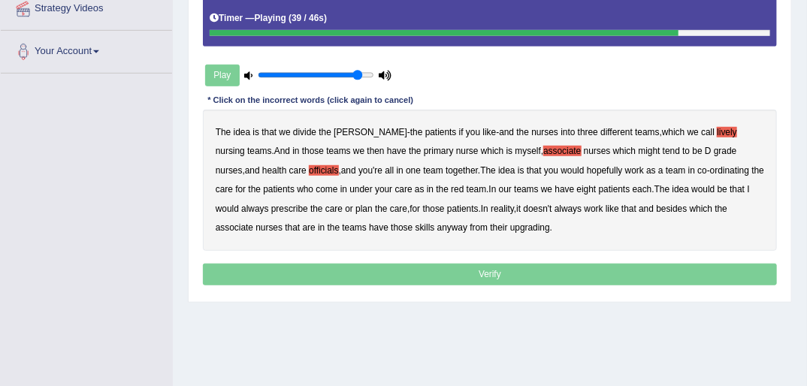
click at [268, 204] on b "always" at bounding box center [254, 209] width 27 height 11
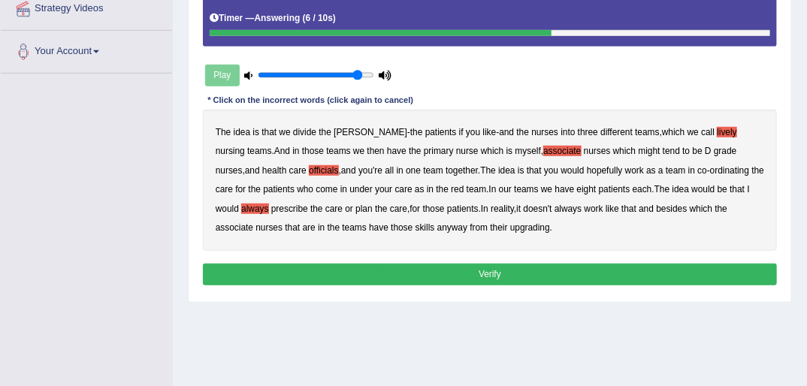
click at [510, 228] on b "upgrading" at bounding box center [530, 227] width 40 height 11
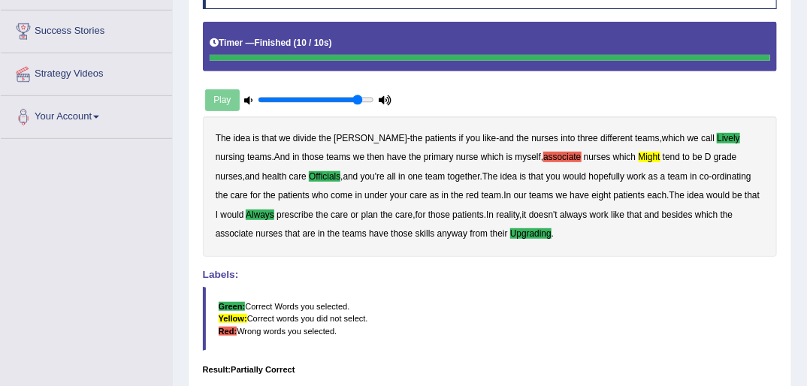
scroll to position [0, 0]
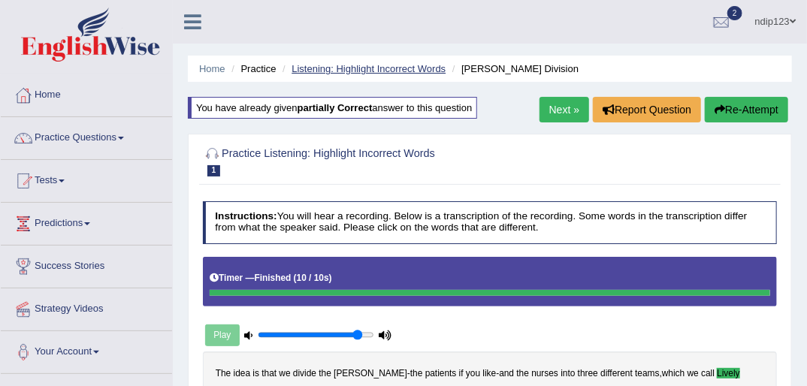
click at [330, 65] on link "Listening: Highlight Incorrect Words" at bounding box center [369, 68] width 154 height 11
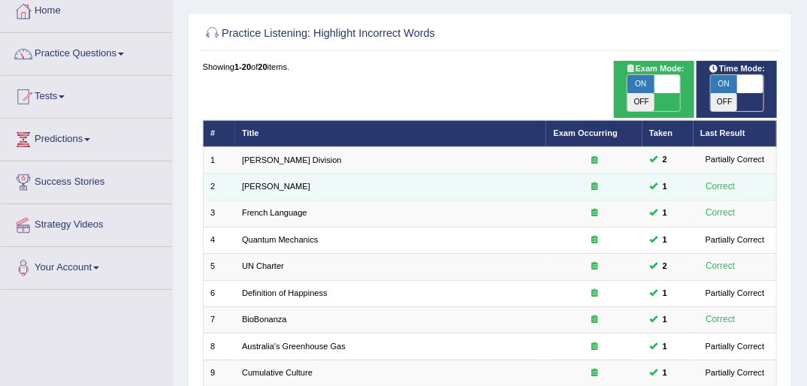
scroll to position [120, 0]
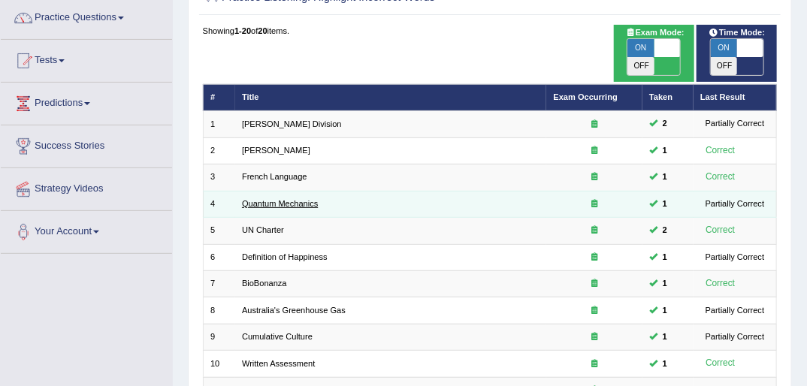
click at [274, 199] on link "Quantum Mechanics" at bounding box center [280, 203] width 76 height 9
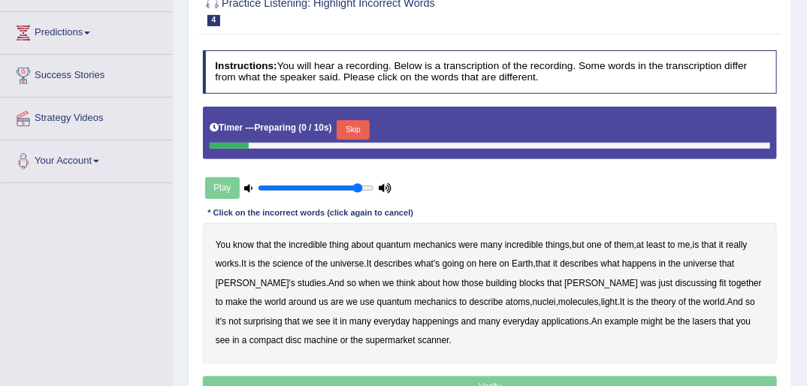
scroll to position [241, 0]
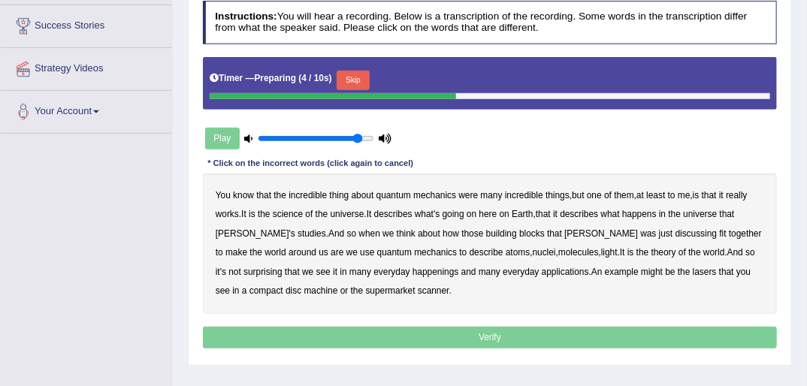
click at [356, 78] on button "Skip" at bounding box center [353, 81] width 32 height 20
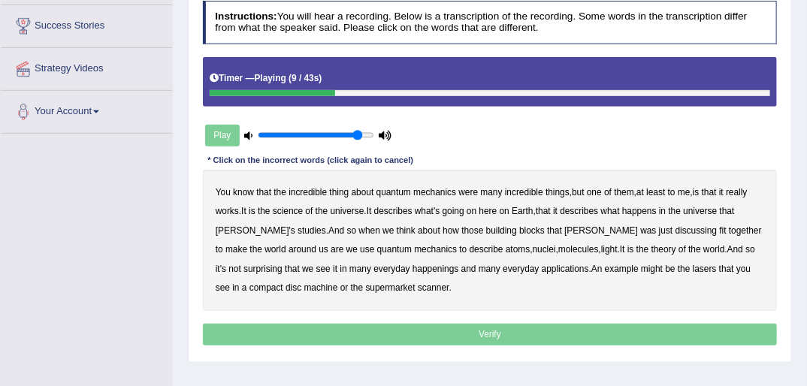
click at [295, 210] on b "science" at bounding box center [288, 211] width 30 height 11
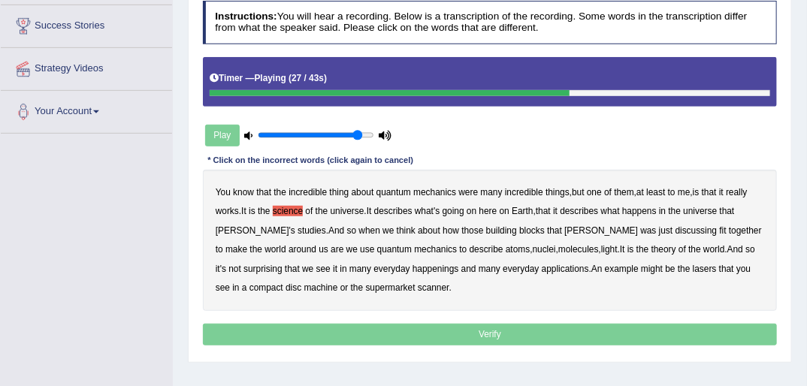
click at [470, 250] on b "describe" at bounding box center [487, 249] width 34 height 11
click at [413, 271] on b "happenings" at bounding box center [436, 269] width 47 height 11
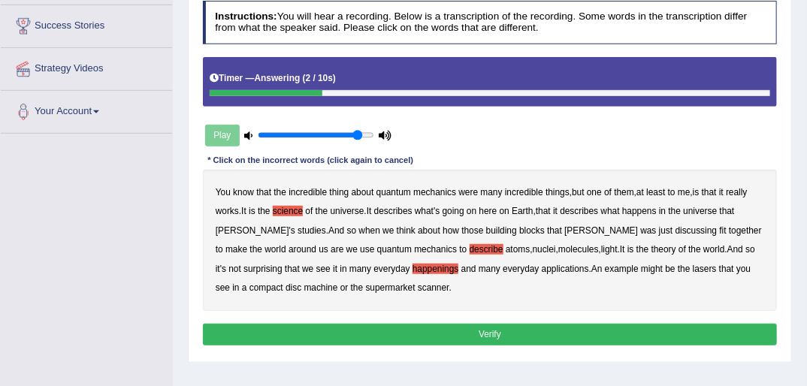
click at [482, 330] on button "Verify" at bounding box center [490, 335] width 575 height 22
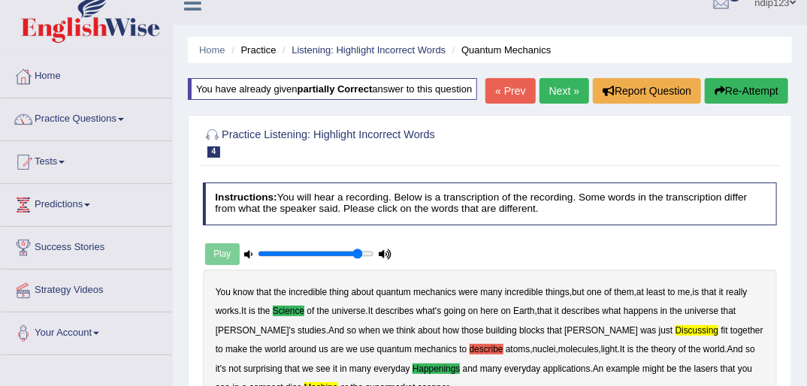
scroll to position [0, 0]
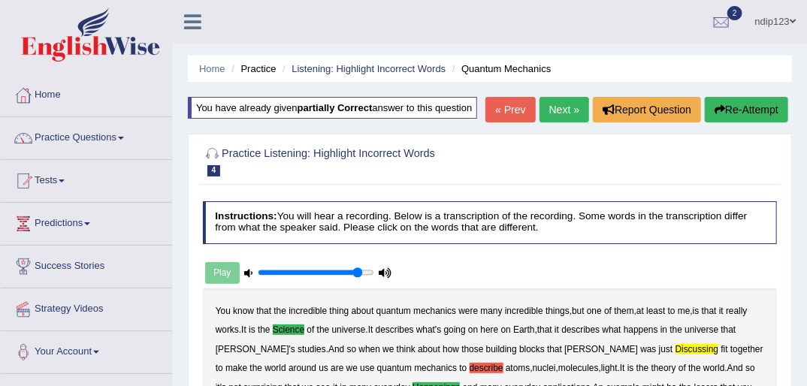
click at [749, 108] on button "Re-Attempt" at bounding box center [746, 110] width 83 height 26
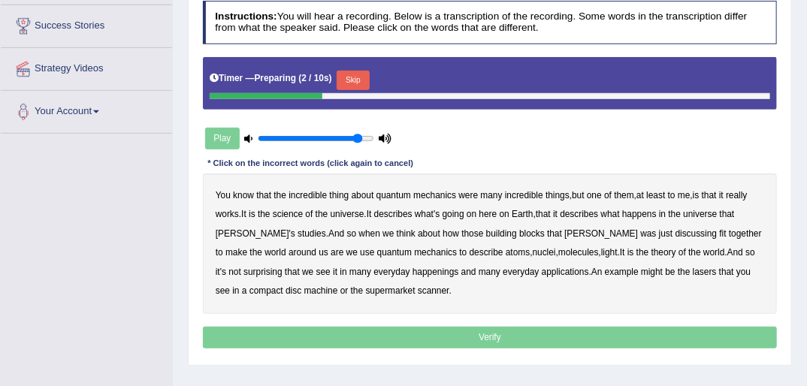
click at [348, 81] on button "Skip" at bounding box center [353, 81] width 32 height 20
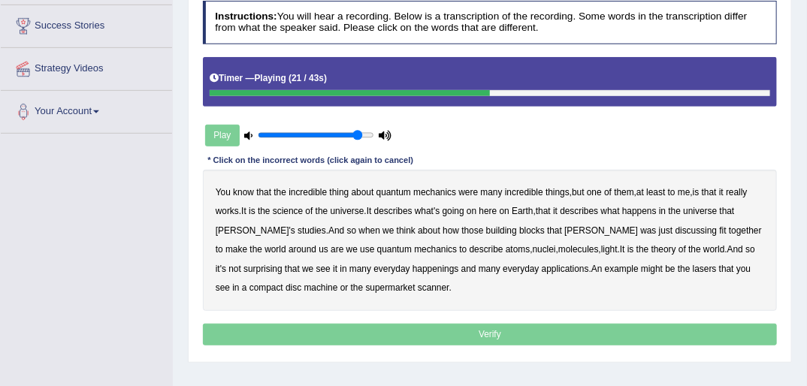
click at [676, 230] on b "discussing" at bounding box center [697, 230] width 42 height 11
click at [413, 271] on b "happenings" at bounding box center [436, 269] width 47 height 11
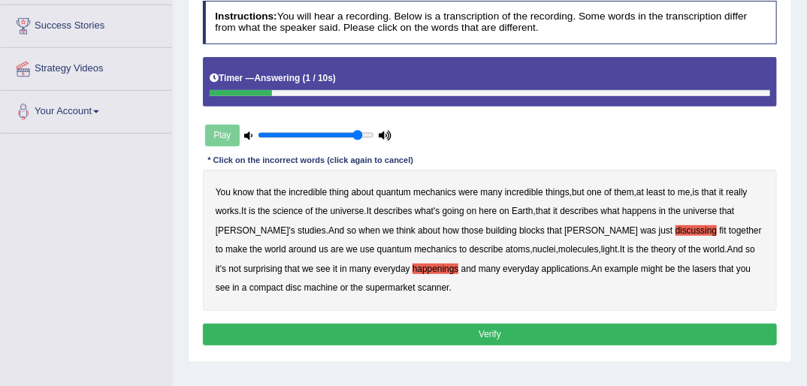
click at [304, 285] on b "machine" at bounding box center [321, 288] width 34 height 11
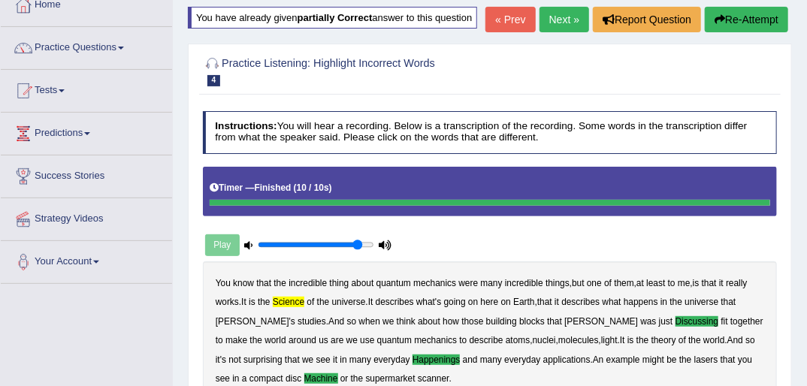
scroll to position [60, 0]
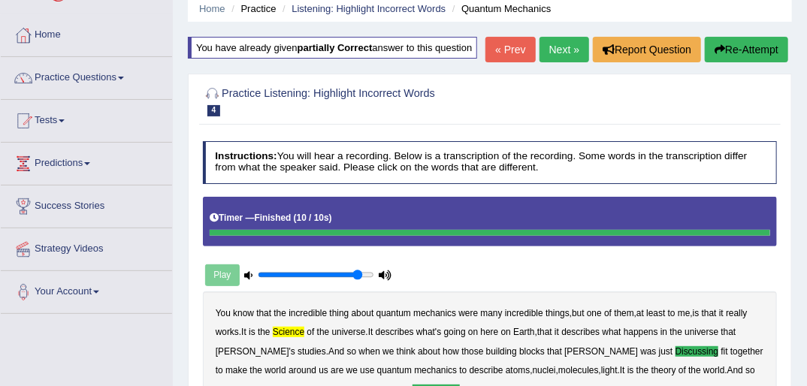
click at [746, 47] on button "Re-Attempt" at bounding box center [746, 50] width 83 height 26
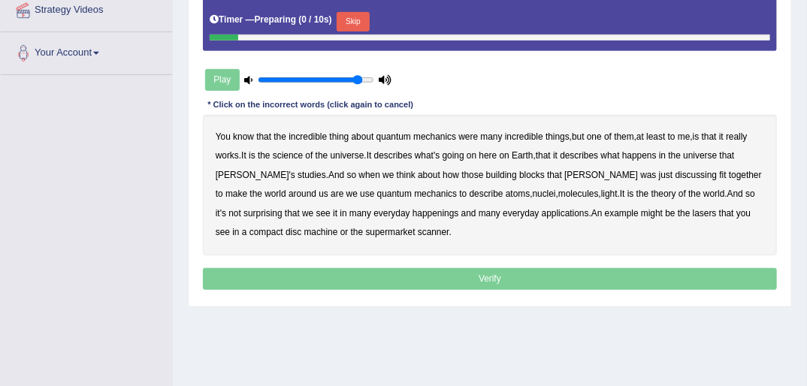
scroll to position [301, 0]
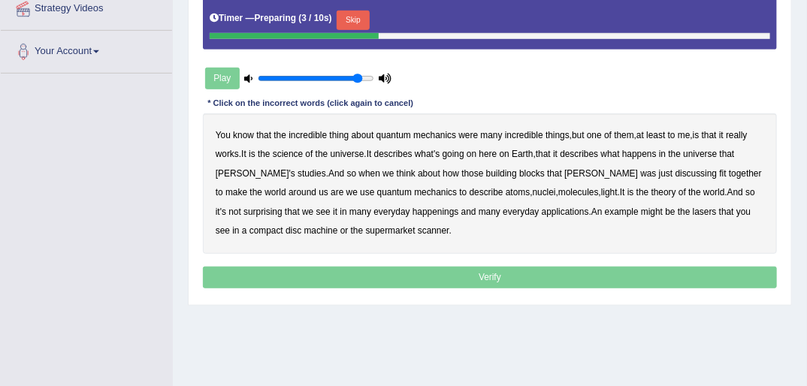
click at [292, 152] on b "science" at bounding box center [288, 154] width 30 height 11
click at [354, 21] on button "Skip" at bounding box center [353, 21] width 32 height 20
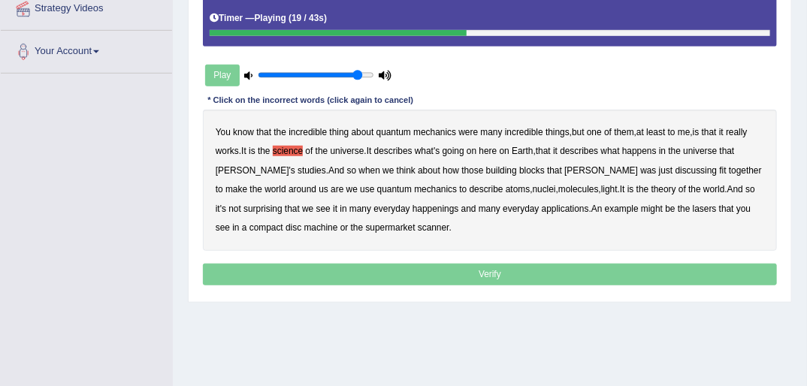
click at [304, 225] on b "machine" at bounding box center [321, 227] width 34 height 11
click at [413, 207] on b "happenings" at bounding box center [436, 209] width 47 height 11
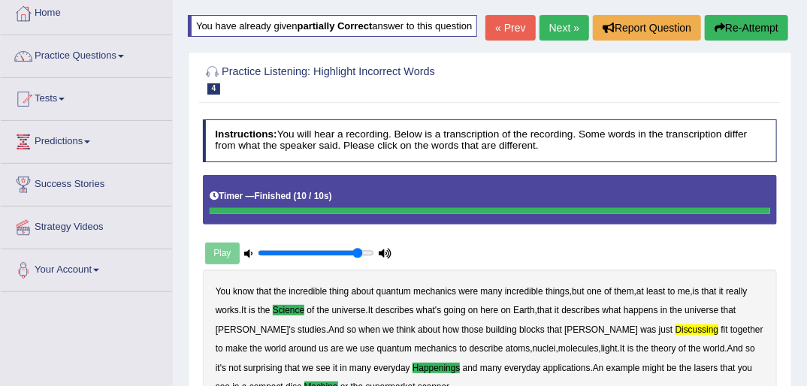
scroll to position [60, 0]
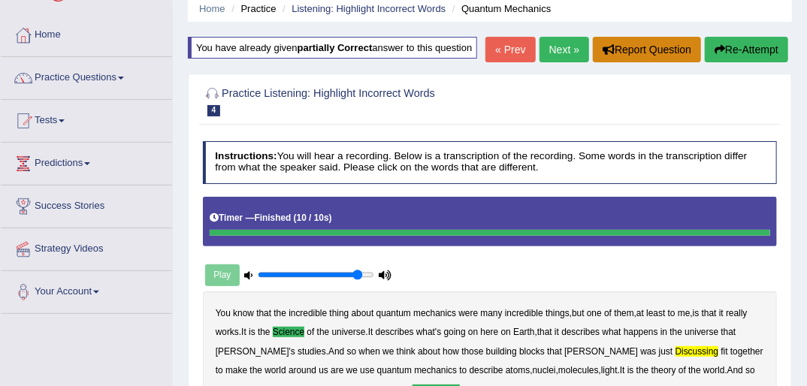
drag, startPoint x: 728, startPoint y: 47, endPoint x: 692, endPoint y: 62, distance: 39.8
click at [729, 47] on button "Re-Attempt" at bounding box center [746, 50] width 83 height 26
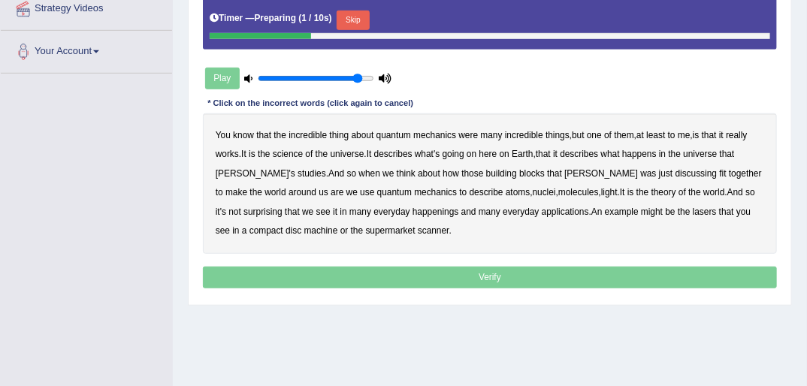
click at [352, 17] on button "Skip" at bounding box center [353, 21] width 32 height 20
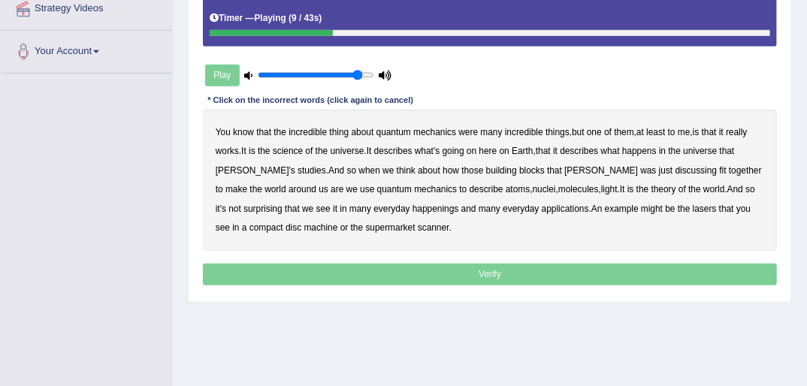
click at [297, 151] on b "science" at bounding box center [288, 151] width 30 height 11
click at [676, 169] on b "discussing" at bounding box center [697, 170] width 42 height 11
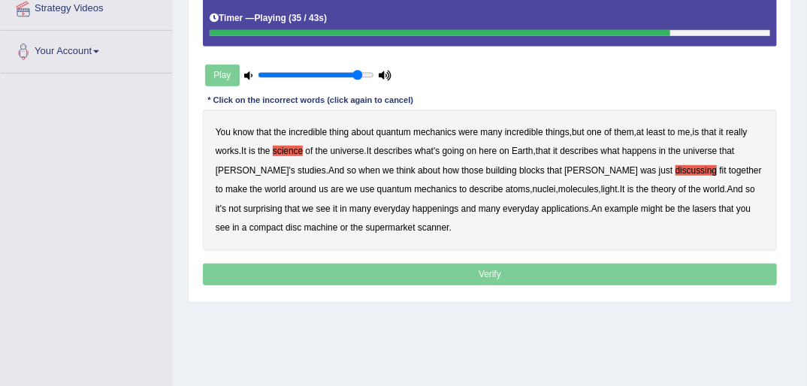
click at [413, 206] on b "happenings" at bounding box center [436, 209] width 47 height 11
click at [304, 226] on b "machine" at bounding box center [321, 227] width 34 height 11
click at [481, 271] on p "Verify" at bounding box center [490, 275] width 575 height 22
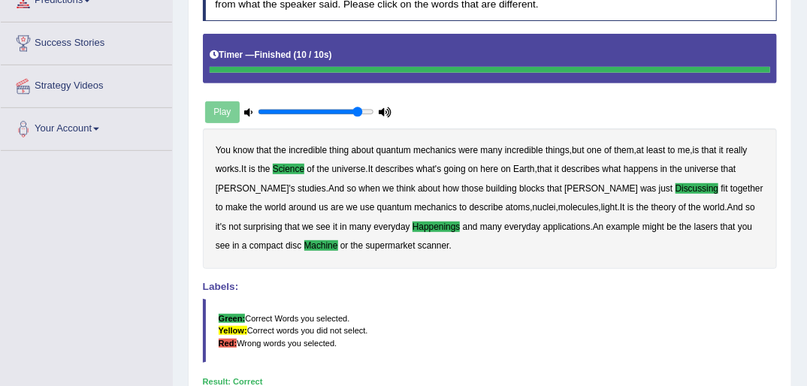
scroll to position [60, 0]
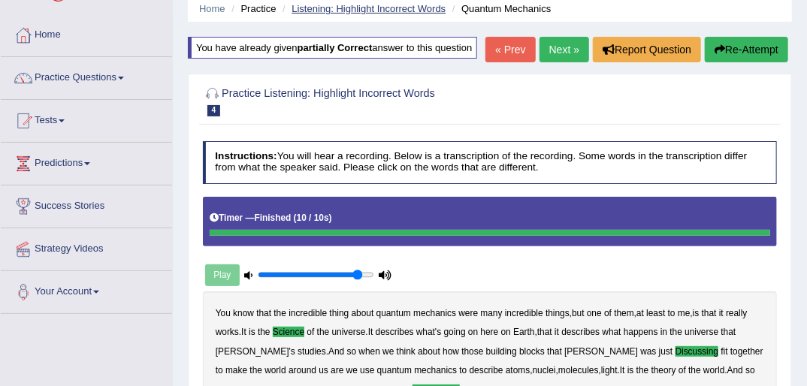
click at [377, 12] on link "Listening: Highlight Incorrect Words" at bounding box center [369, 8] width 154 height 11
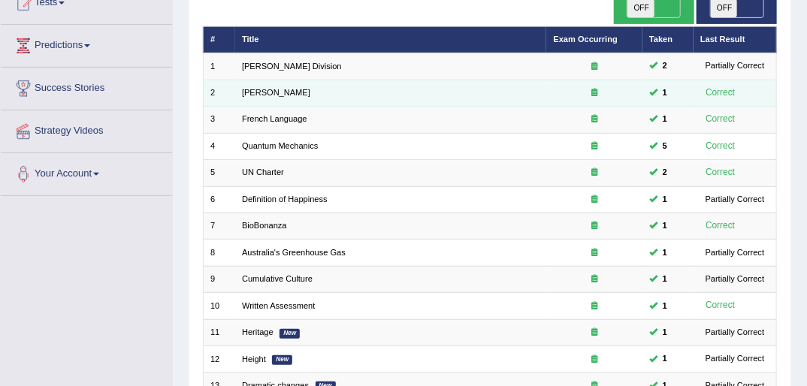
scroll to position [180, 0]
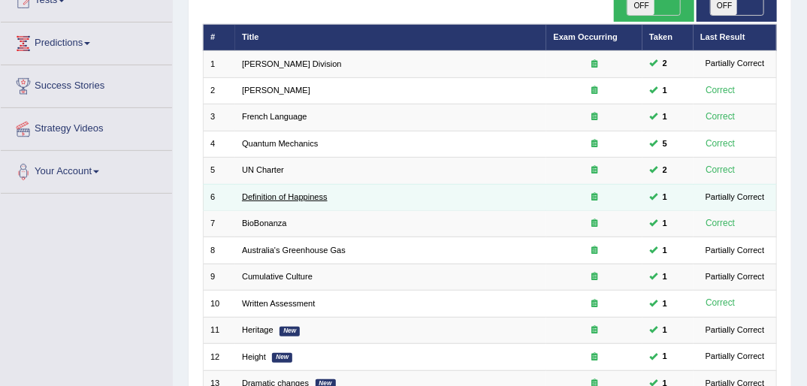
click at [307, 192] on link "Definition of Happiness" at bounding box center [285, 196] width 86 height 9
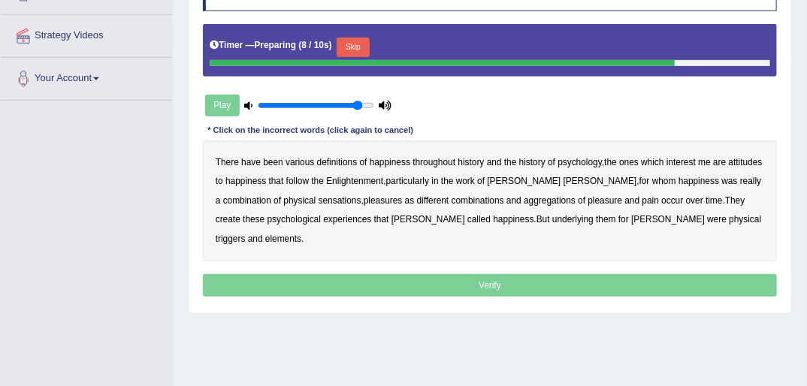
scroll to position [301, 0]
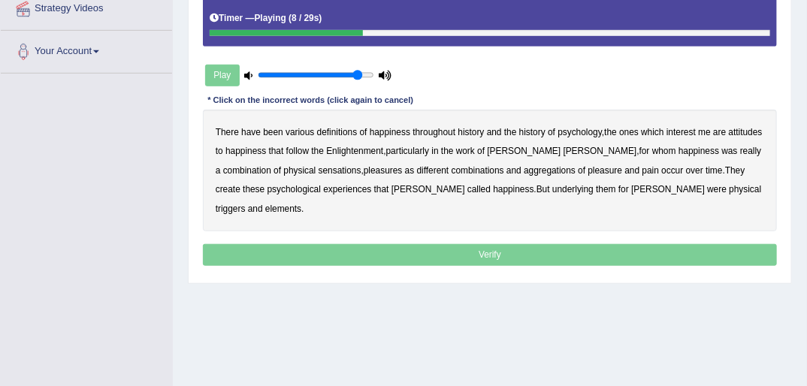
click at [729, 138] on b "attitudes" at bounding box center [746, 132] width 34 height 11
click at [350, 168] on b "sensations" at bounding box center [340, 170] width 43 height 11
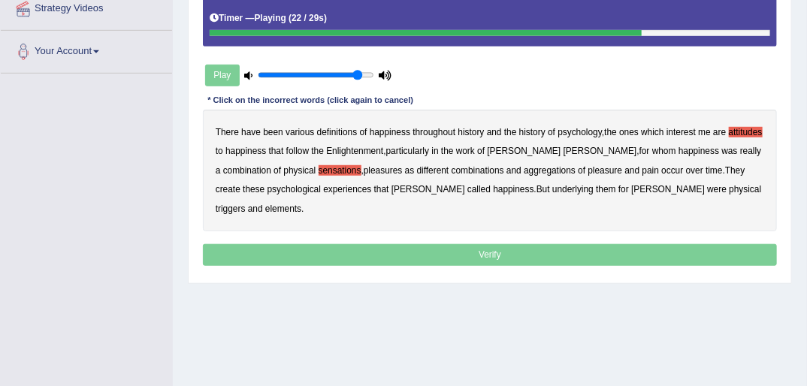
click at [243, 189] on b "these" at bounding box center [254, 189] width 22 height 11
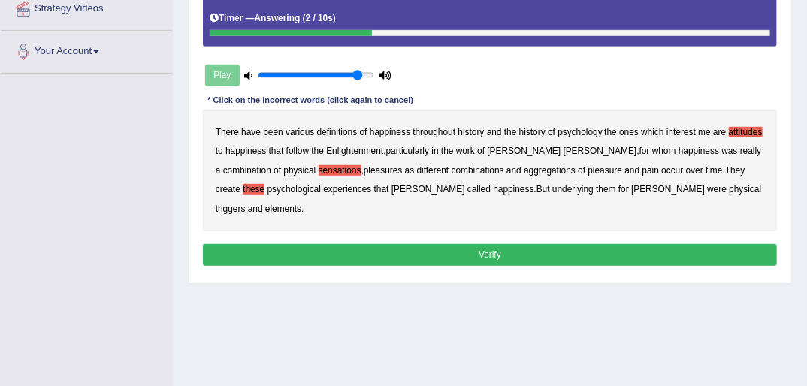
click at [265, 207] on b "elements" at bounding box center [283, 209] width 36 height 11
click at [476, 254] on button "Verify" at bounding box center [490, 255] width 575 height 22
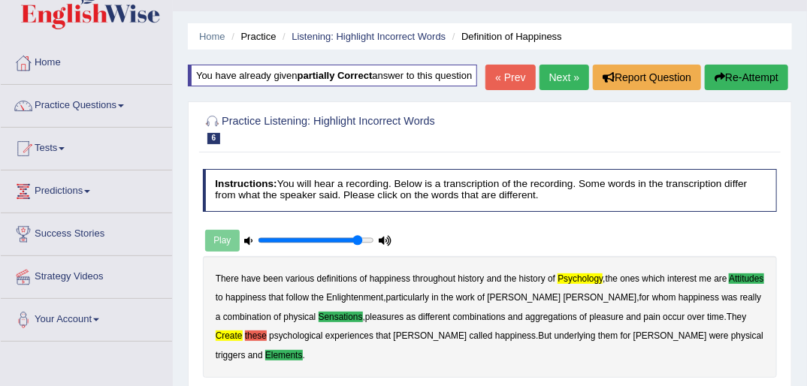
scroll to position [0, 0]
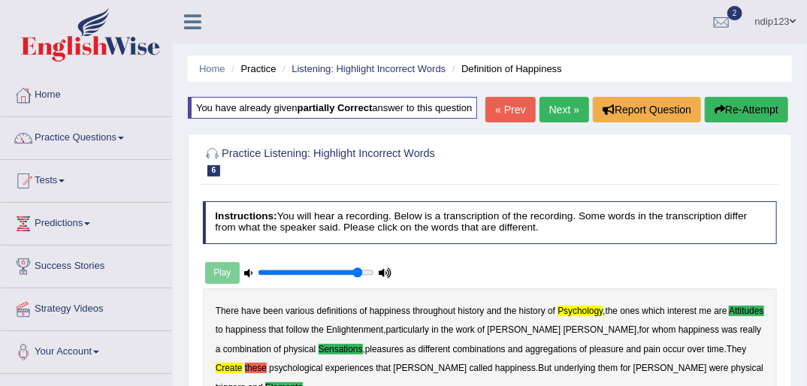
click at [737, 107] on button "Re-Attempt" at bounding box center [746, 110] width 83 height 26
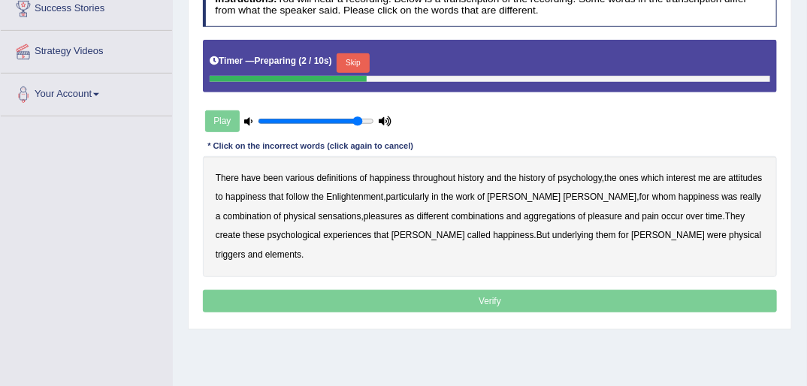
scroll to position [241, 0]
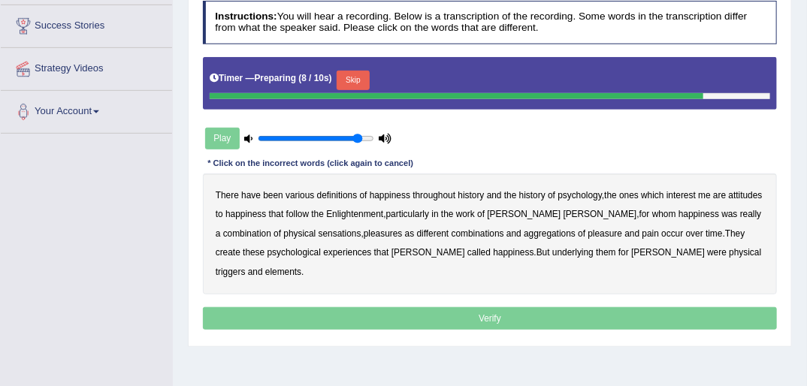
click at [352, 78] on button "Skip" at bounding box center [353, 81] width 32 height 20
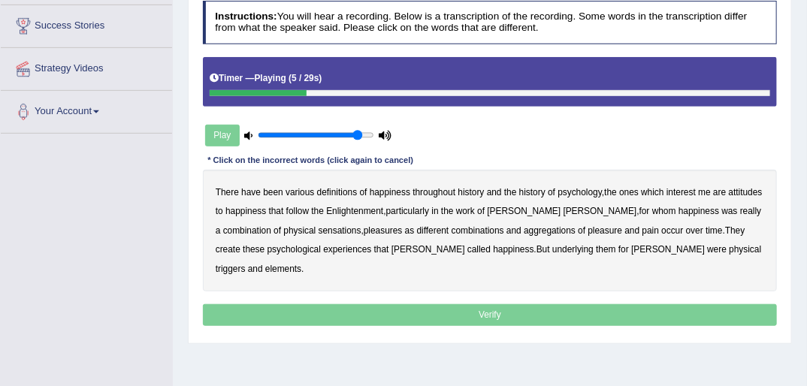
click at [579, 190] on b "psychology" at bounding box center [580, 192] width 44 height 11
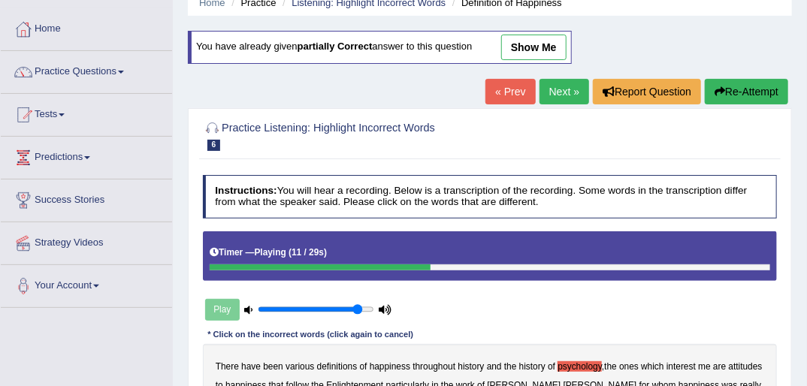
scroll to position [60, 0]
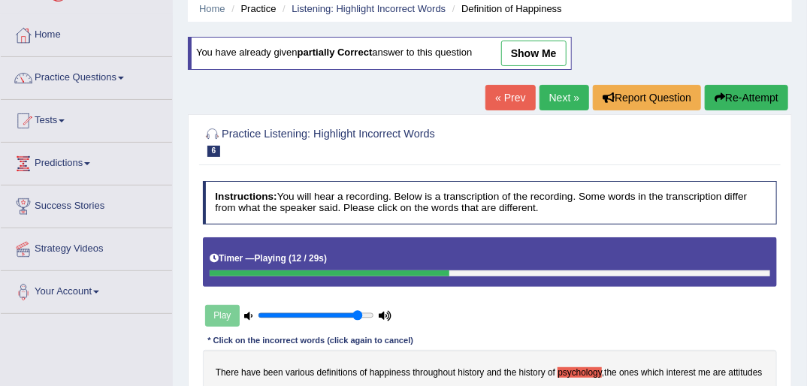
click at [513, 95] on link "« Prev" at bounding box center [511, 98] width 50 height 26
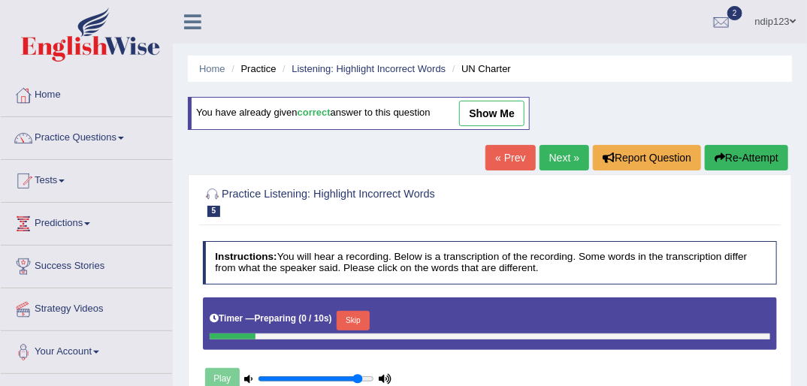
click at [555, 153] on link "Next »" at bounding box center [565, 158] width 50 height 26
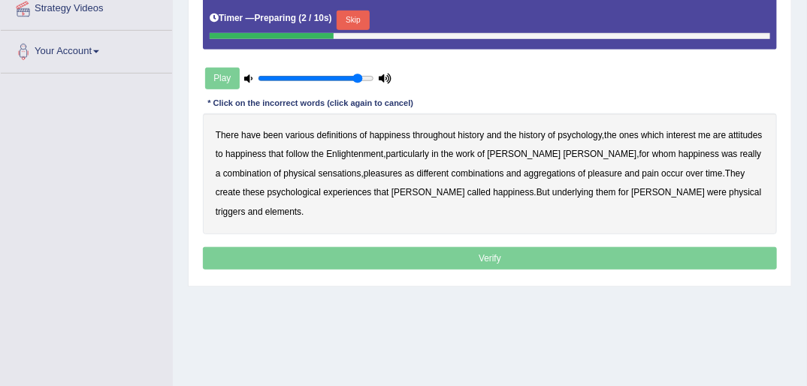
click at [353, 17] on button "Skip" at bounding box center [353, 21] width 32 height 20
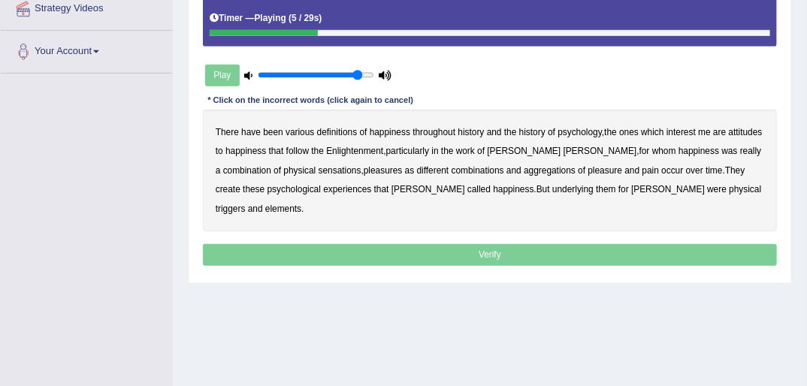
click at [595, 129] on b "psychology" at bounding box center [580, 132] width 44 height 11
click at [729, 138] on b "attitudes" at bounding box center [746, 132] width 34 height 11
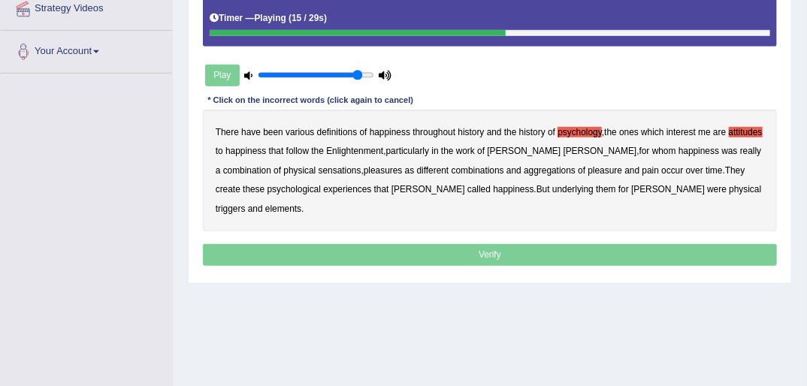
click at [332, 168] on b "sensations" at bounding box center [340, 170] width 43 height 11
click at [229, 189] on b "create" at bounding box center [228, 189] width 25 height 11
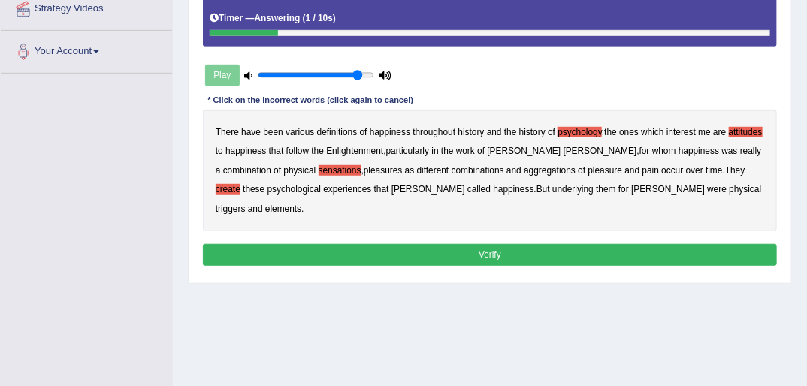
click at [265, 207] on b "elements" at bounding box center [283, 209] width 36 height 11
click at [478, 254] on button "Verify" at bounding box center [490, 255] width 575 height 22
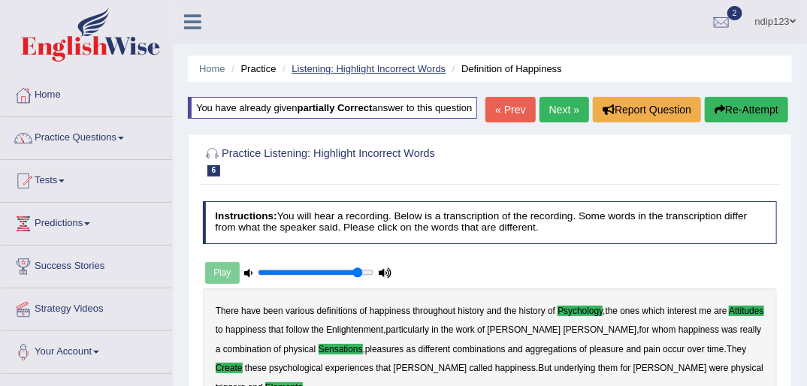
click at [364, 71] on link "Listening: Highlight Incorrect Words" at bounding box center [369, 68] width 154 height 11
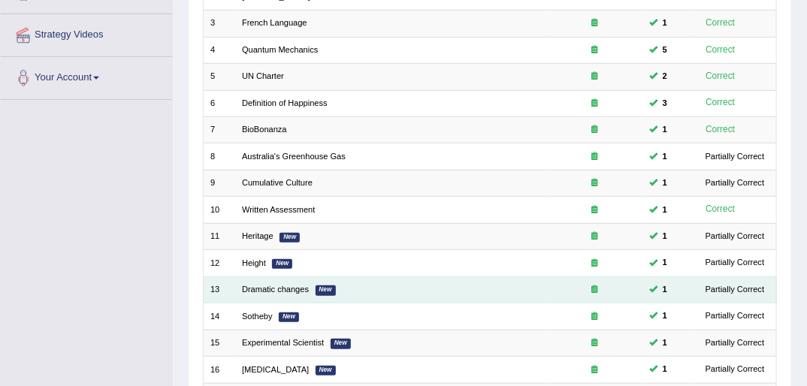
scroll to position [301, 0]
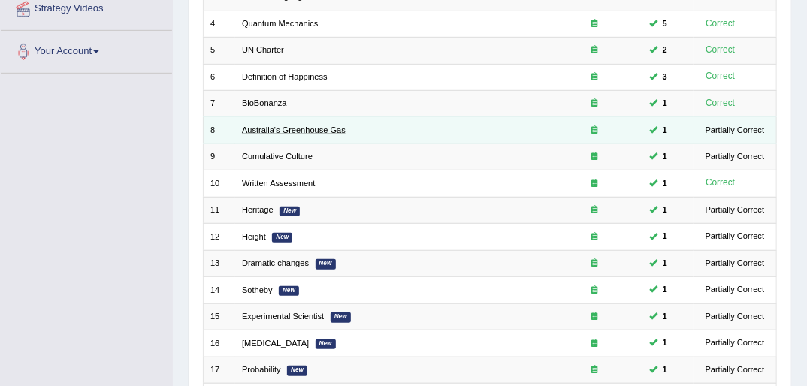
click at [307, 126] on link "Australia's Greenhouse Gas" at bounding box center [294, 130] width 104 height 9
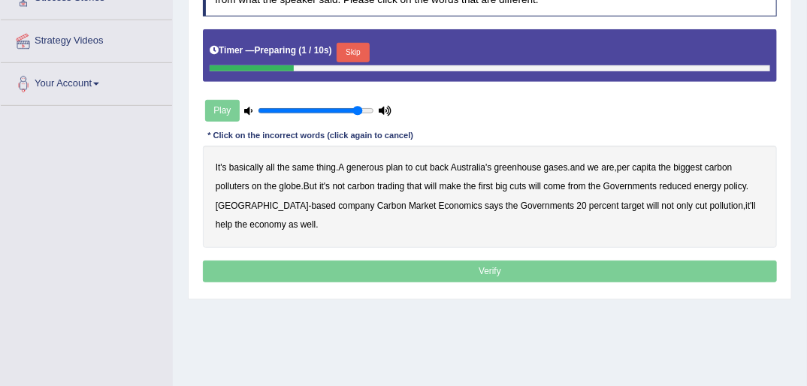
scroll to position [301, 0]
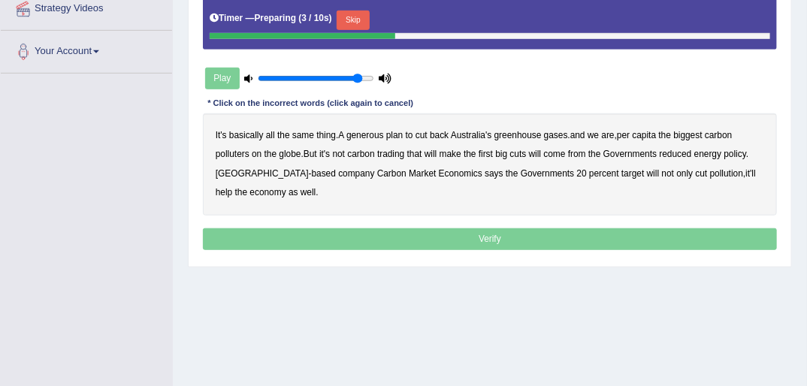
click at [352, 18] on button "Skip" at bounding box center [353, 21] width 32 height 20
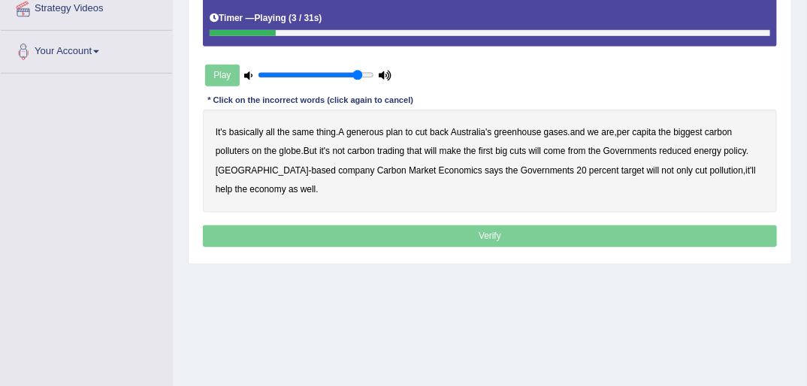
click at [373, 135] on b "generous" at bounding box center [366, 132] width 38 height 11
click at [299, 148] on b "globe" at bounding box center [290, 151] width 22 height 11
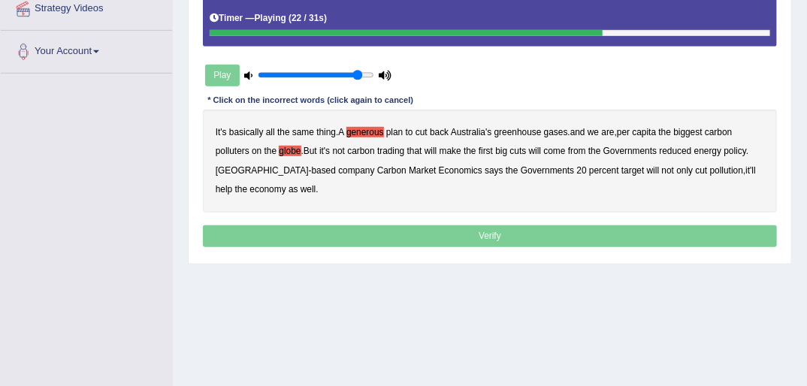
click at [687, 149] on b "reduced" at bounding box center [676, 151] width 32 height 11
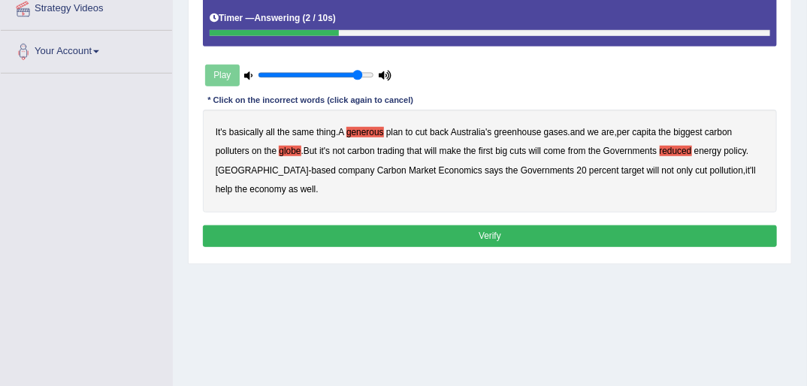
click at [481, 236] on button "Verify" at bounding box center [490, 236] width 575 height 22
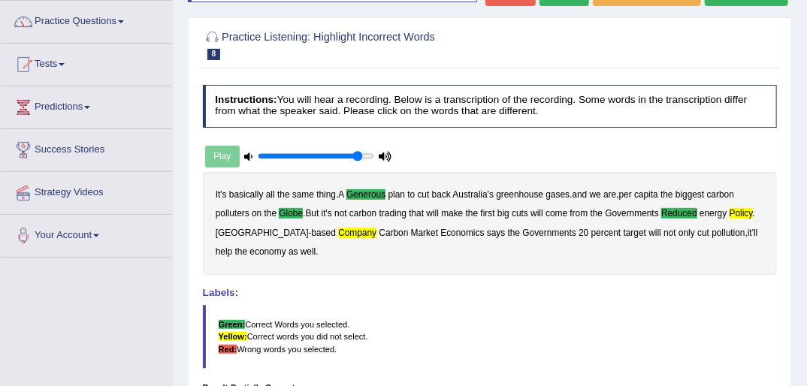
scroll to position [0, 0]
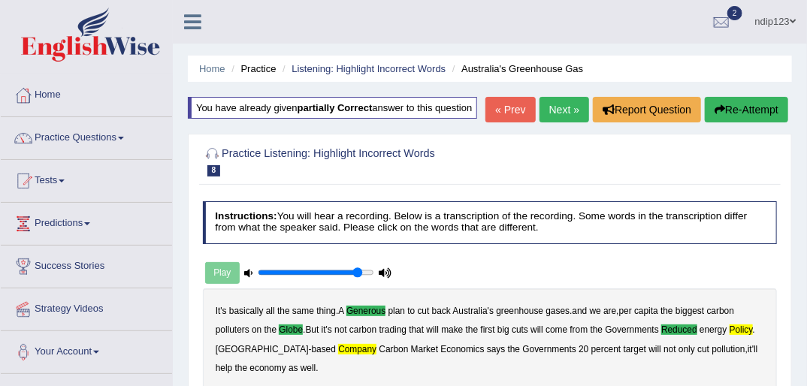
click at [747, 108] on button "Re-Attempt" at bounding box center [746, 110] width 83 height 26
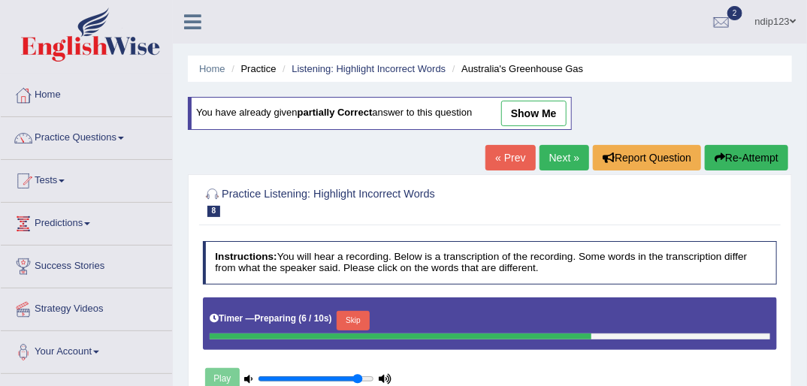
click at [518, 156] on link "« Prev" at bounding box center [511, 158] width 50 height 26
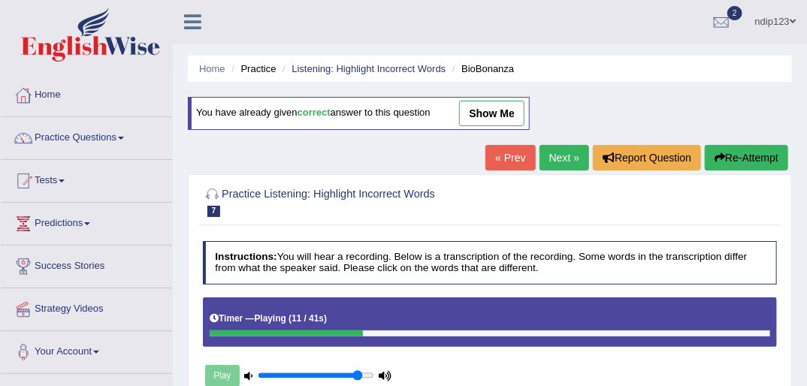
click at [557, 155] on link "Next »" at bounding box center [565, 158] width 50 height 26
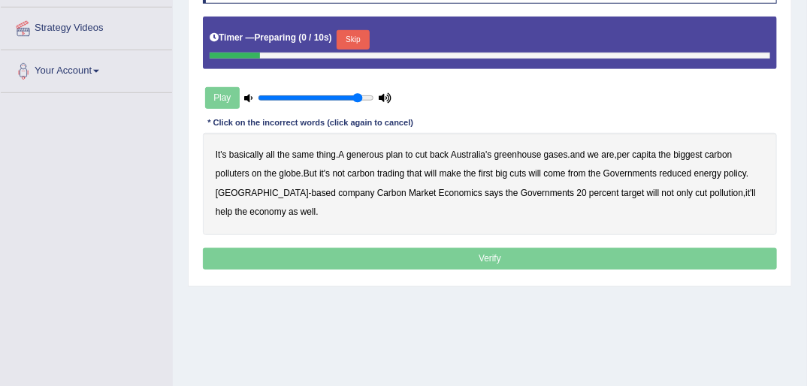
scroll to position [301, 0]
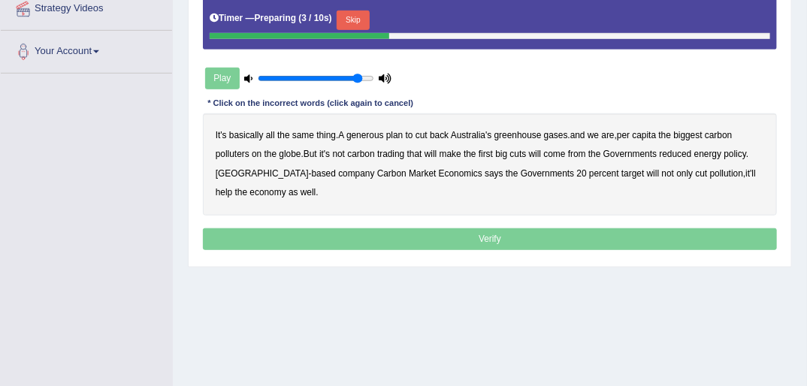
click at [352, 17] on button "Skip" at bounding box center [353, 21] width 32 height 20
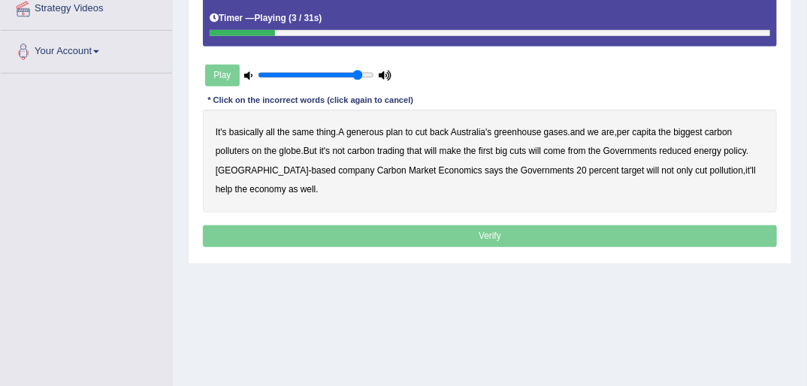
click at [375, 132] on b "generous" at bounding box center [366, 132] width 38 height 11
click at [296, 153] on b "globe" at bounding box center [290, 151] width 22 height 11
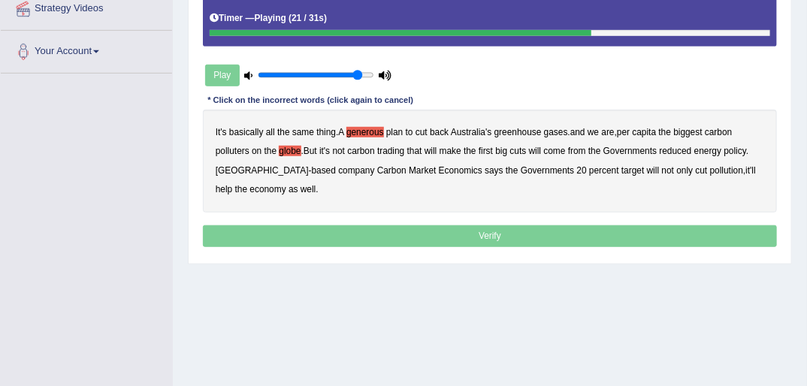
click at [689, 153] on b "reduced" at bounding box center [676, 151] width 32 height 11
click at [740, 149] on b "policy" at bounding box center [736, 151] width 23 height 11
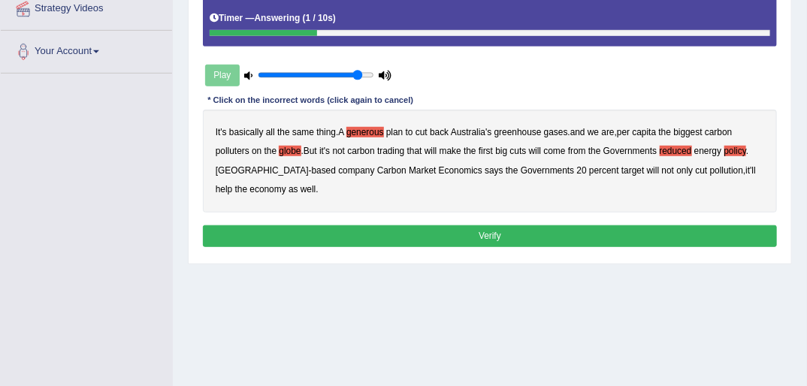
click at [338, 171] on b "company" at bounding box center [356, 170] width 36 height 11
click at [504, 232] on button "Verify" at bounding box center [490, 236] width 575 height 22
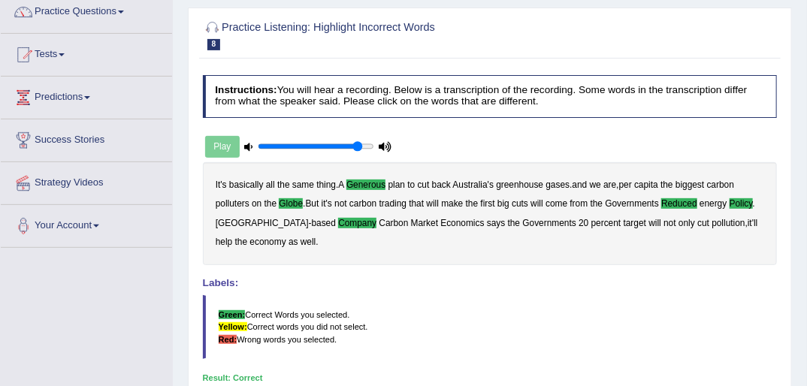
scroll to position [120, 0]
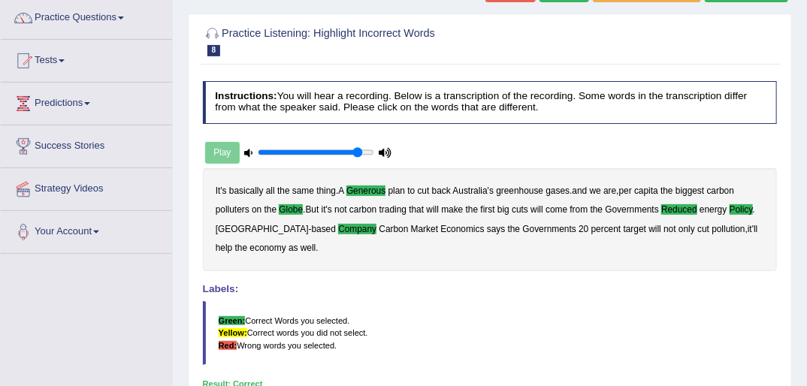
click at [216, 151] on div "Play" at bounding box center [299, 153] width 192 height 32
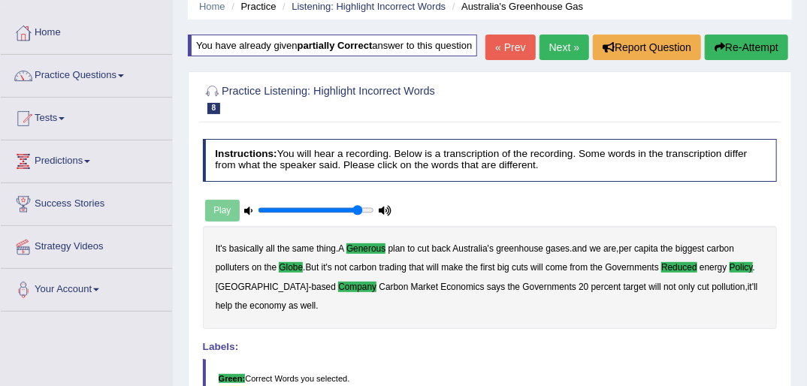
scroll to position [0, 0]
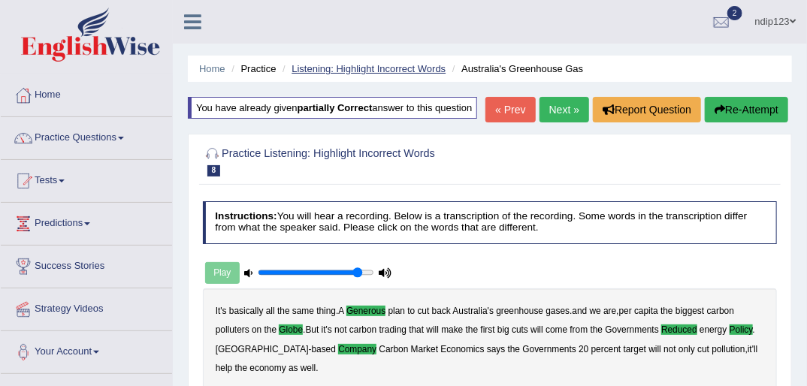
click at [369, 66] on link "Listening: Highlight Incorrect Words" at bounding box center [369, 68] width 154 height 11
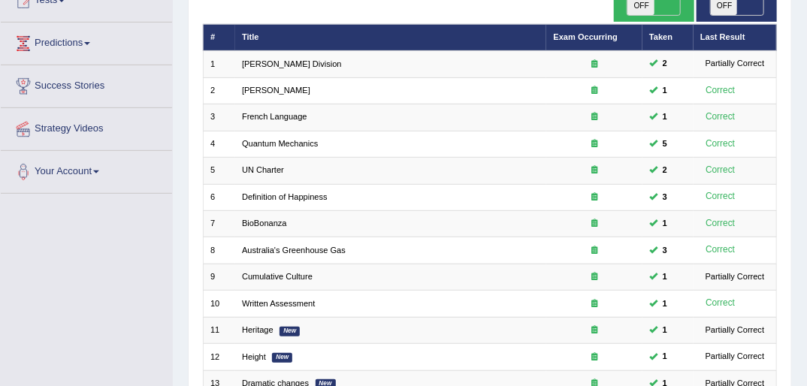
scroll to position [241, 0]
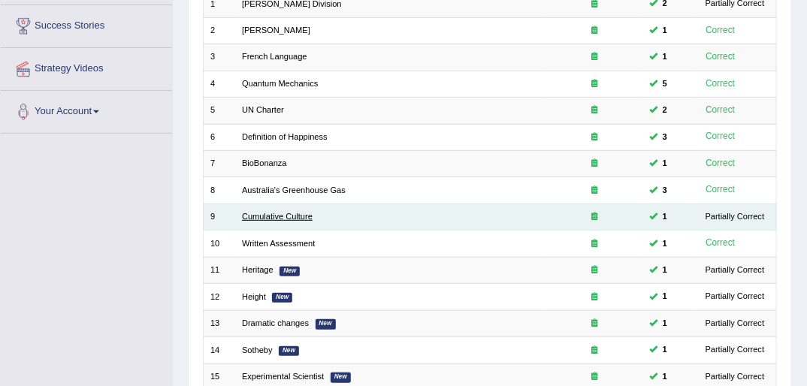
click at [295, 212] on link "Cumulative Culture" at bounding box center [277, 216] width 71 height 9
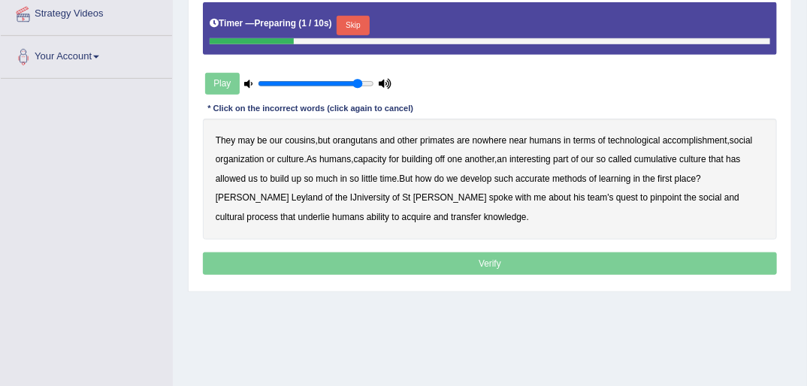
scroll to position [301, 0]
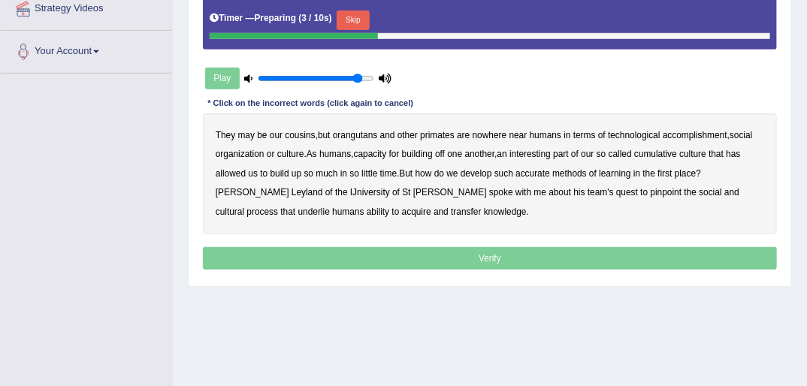
drag, startPoint x: 355, startPoint y: 17, endPoint x: 350, endPoint y: 58, distance: 40.8
click at [356, 17] on button "Skip" at bounding box center [353, 21] width 32 height 20
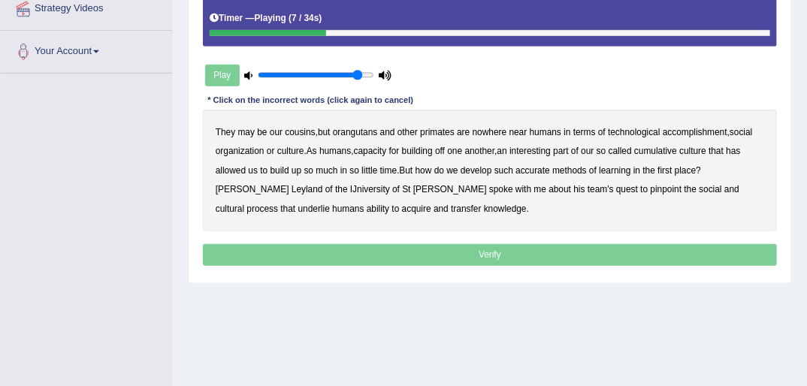
click at [704, 133] on b "accomplishment" at bounding box center [695, 132] width 65 height 11
drag, startPoint x: 546, startPoint y: 151, endPoint x: 558, endPoint y: 151, distance: 12.8
click at [547, 151] on b "interesting" at bounding box center [530, 151] width 41 height 11
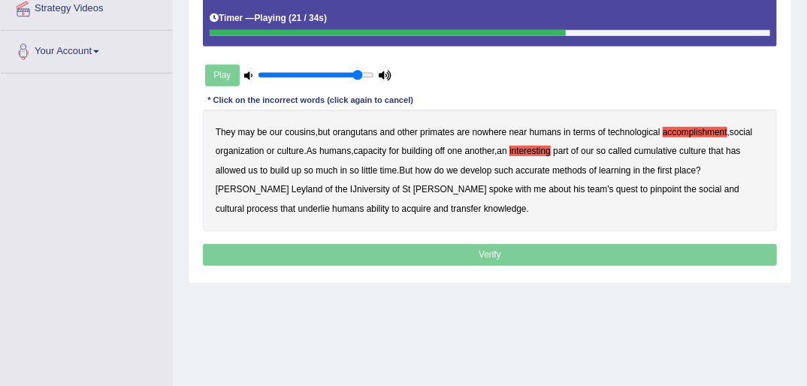
click at [548, 173] on b "accurate" at bounding box center [533, 170] width 35 height 11
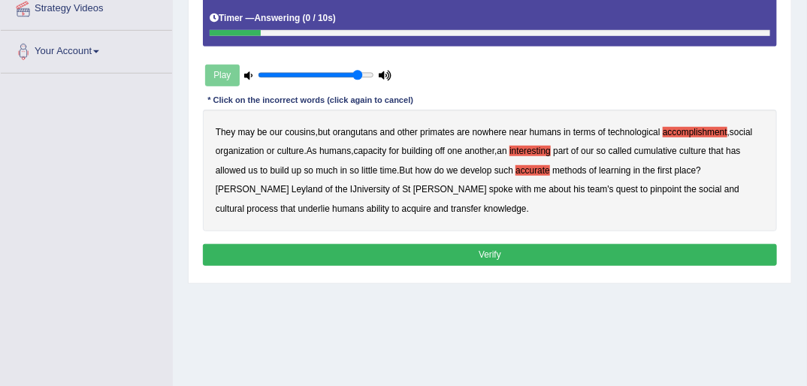
click at [244, 204] on b "cultural" at bounding box center [230, 209] width 29 height 11
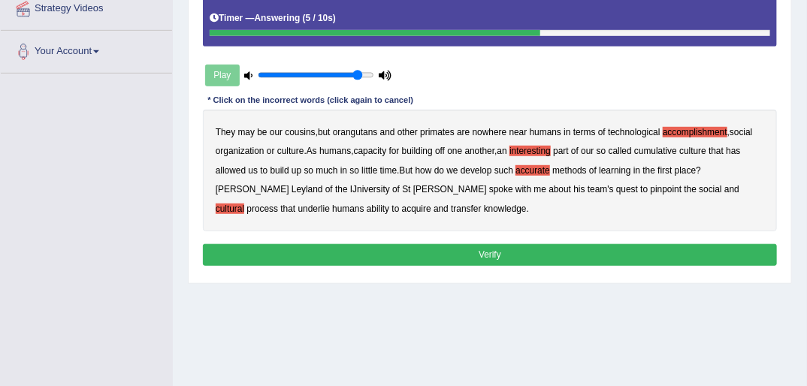
click at [493, 252] on button "Verify" at bounding box center [490, 255] width 575 height 22
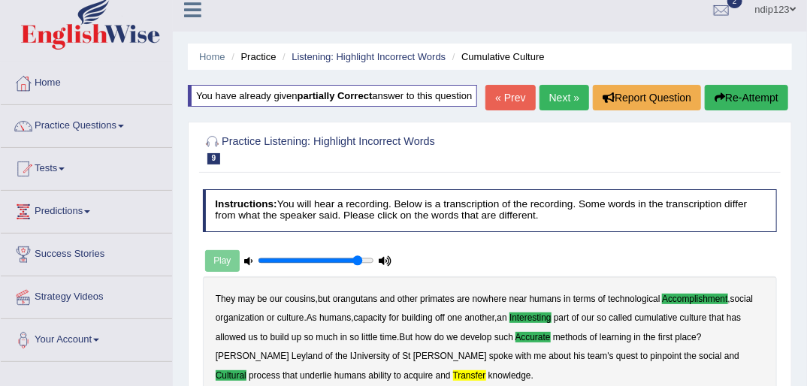
scroll to position [0, 0]
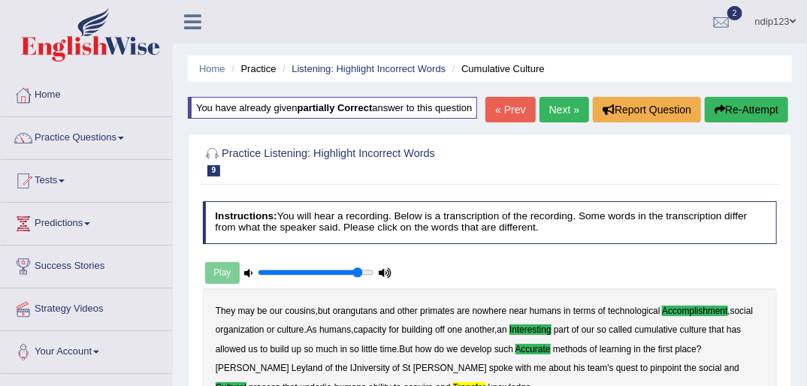
click at [740, 110] on button "Re-Attempt" at bounding box center [746, 110] width 83 height 26
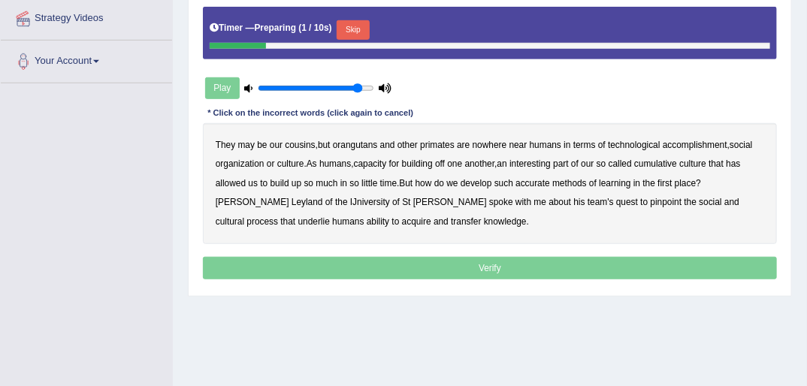
scroll to position [301, 0]
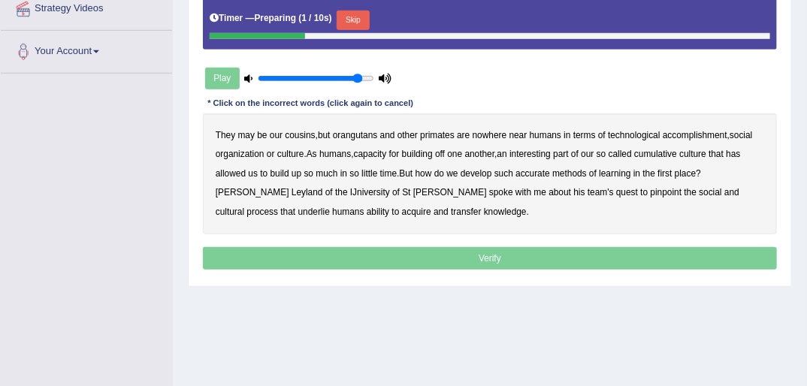
click at [348, 18] on button "Skip" at bounding box center [353, 21] width 32 height 20
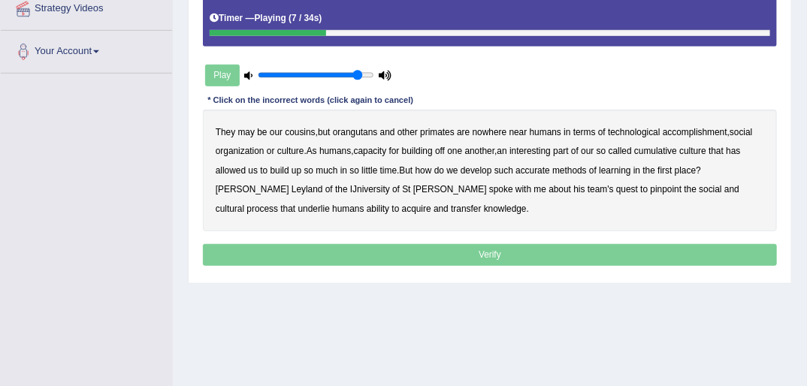
click at [710, 129] on b "accomplishment" at bounding box center [695, 132] width 65 height 11
click at [544, 149] on b "interesting" at bounding box center [530, 151] width 41 height 11
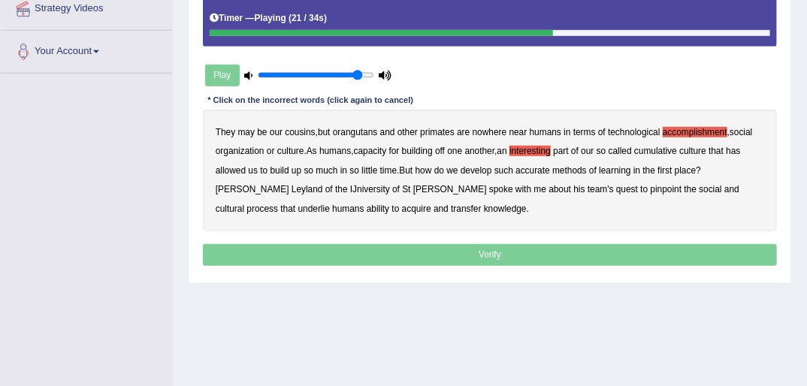
click at [542, 171] on b "accurate" at bounding box center [533, 170] width 35 height 11
click at [244, 204] on b "cultural" at bounding box center [230, 209] width 29 height 11
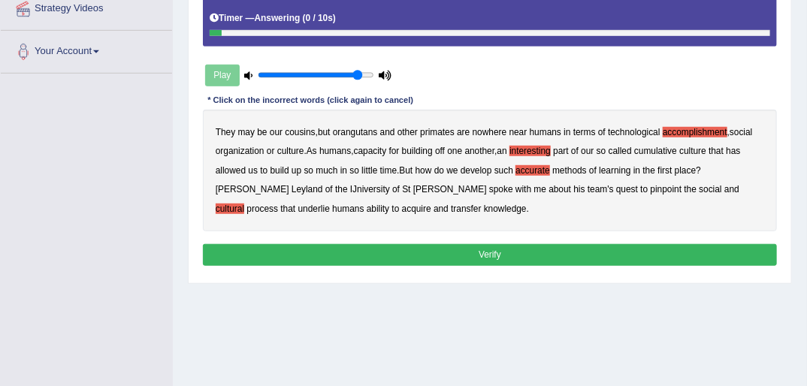
click at [451, 207] on b "transfer" at bounding box center [466, 209] width 30 height 11
click at [509, 253] on button "Verify" at bounding box center [490, 255] width 575 height 22
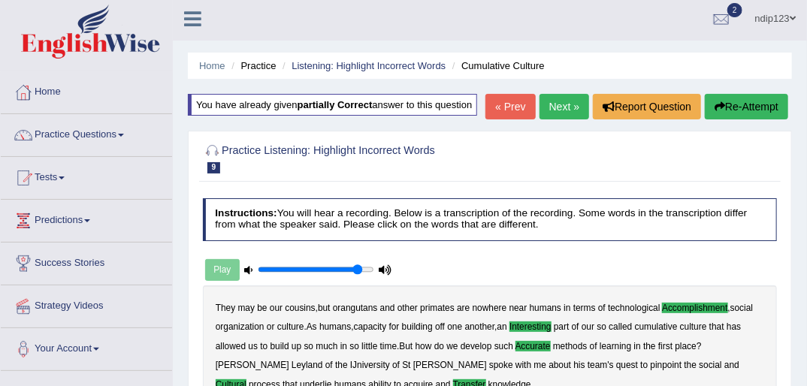
scroll to position [0, 0]
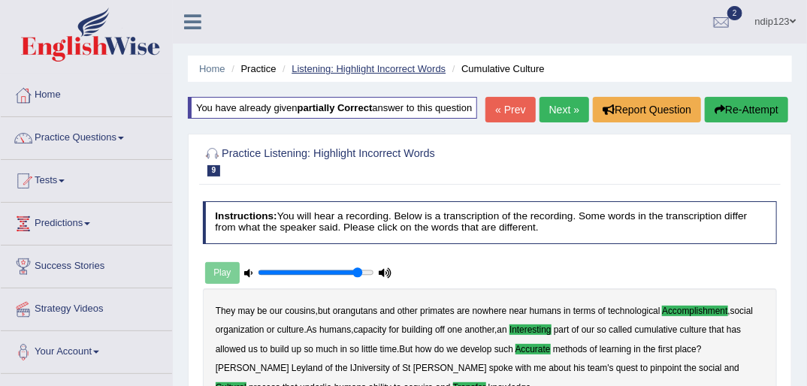
click at [341, 66] on link "Listening: Highlight Incorrect Words" at bounding box center [369, 68] width 154 height 11
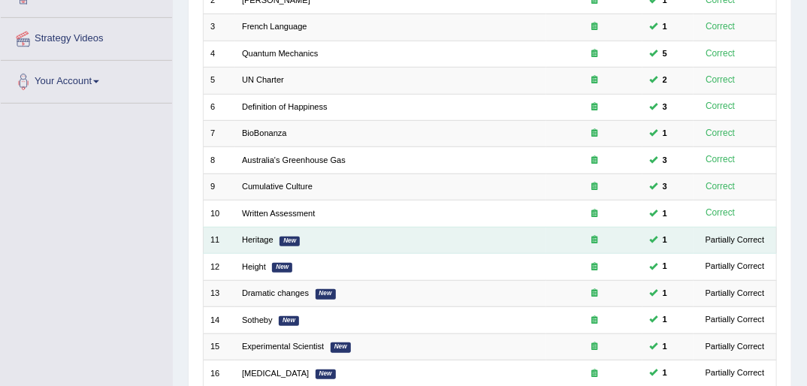
scroll to position [301, 0]
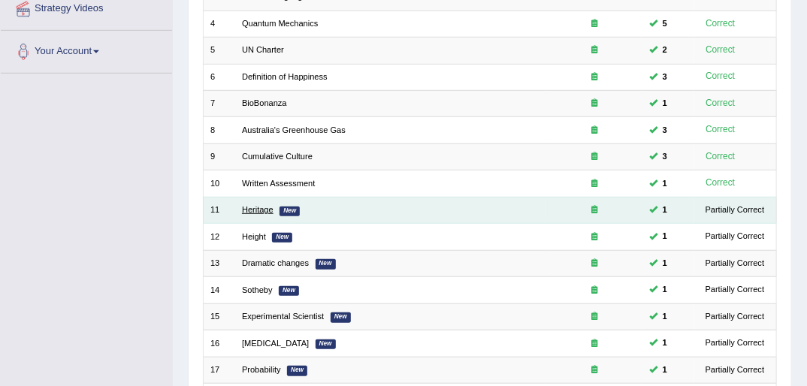
click at [256, 205] on link "Heritage" at bounding box center [258, 209] width 32 height 9
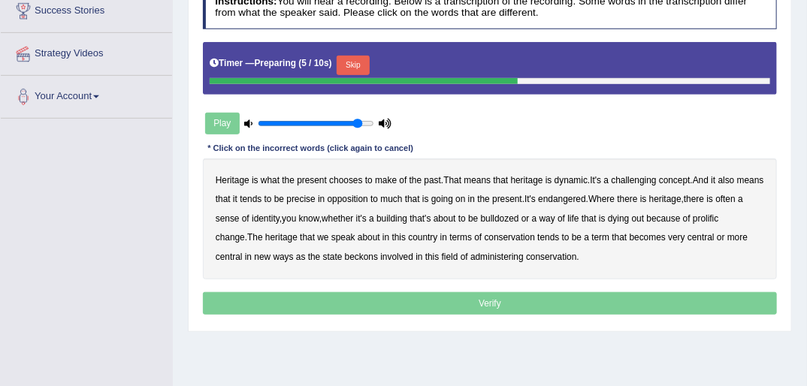
scroll to position [241, 0]
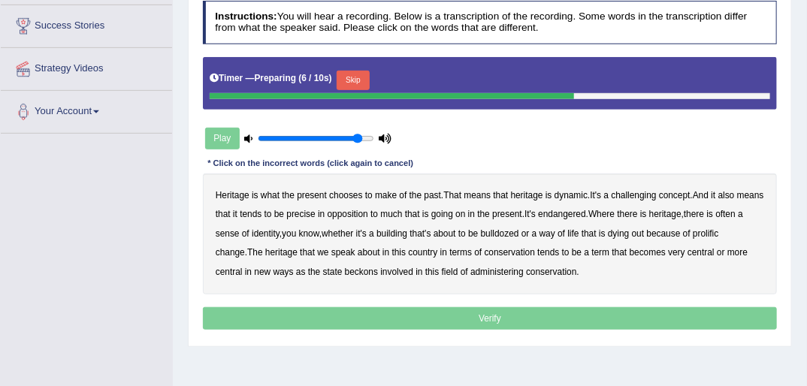
click at [349, 78] on button "Skip" at bounding box center [353, 81] width 32 height 20
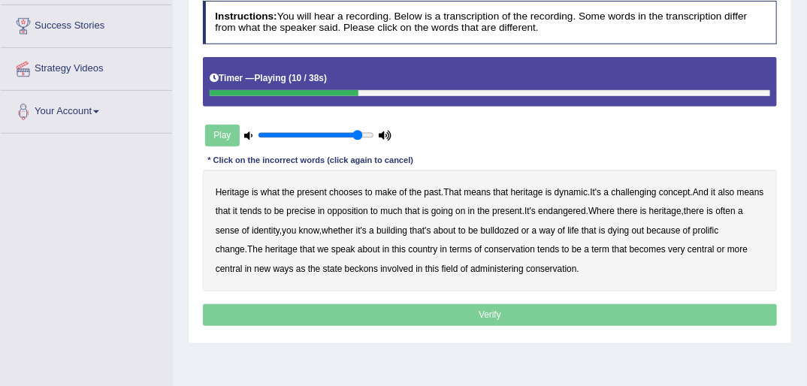
click at [646, 194] on b "challenging" at bounding box center [634, 192] width 45 height 11
click at [315, 210] on b "precise" at bounding box center [300, 211] width 29 height 11
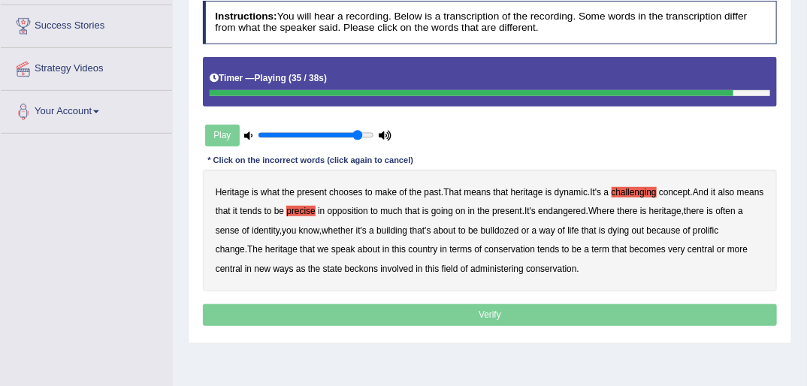
click at [370, 268] on b "beckons" at bounding box center [361, 269] width 33 height 11
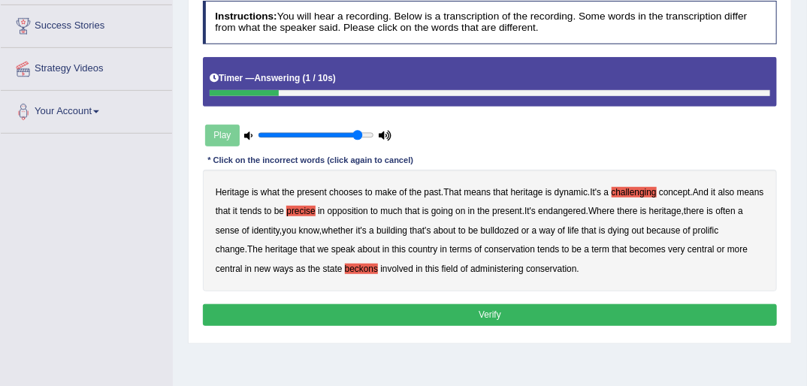
click at [494, 312] on button "Verify" at bounding box center [490, 315] width 575 height 22
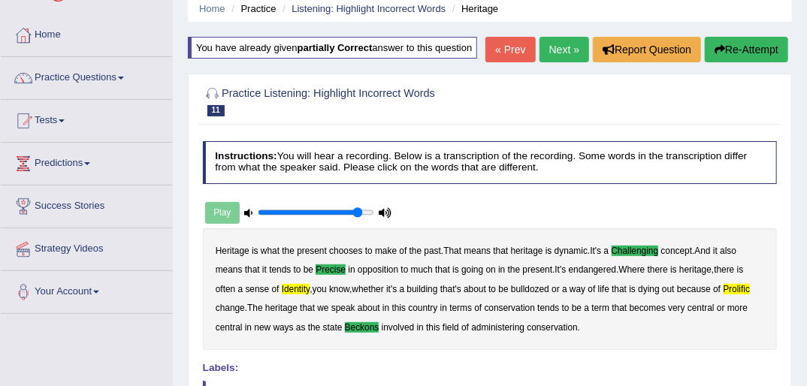
scroll to position [60, 0]
click at [755, 49] on button "Re-Attempt" at bounding box center [746, 50] width 83 height 26
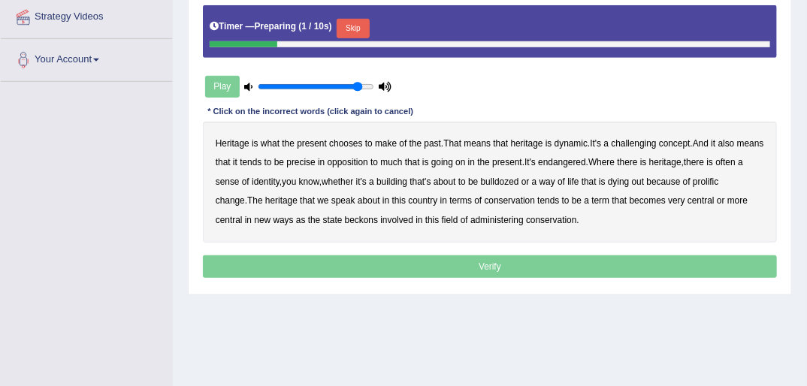
scroll to position [301, 0]
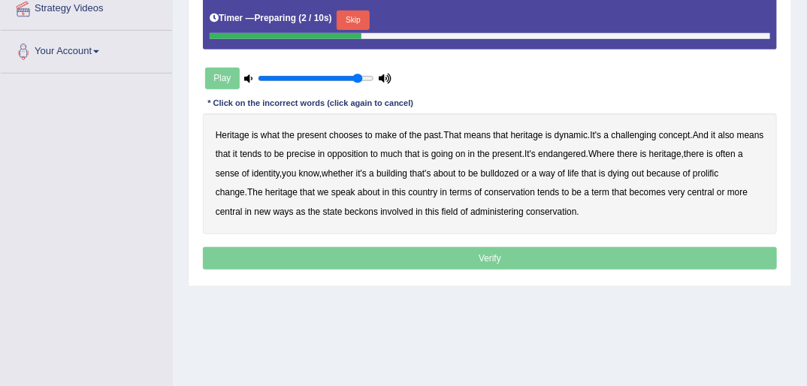
click at [350, 17] on button "Skip" at bounding box center [353, 21] width 32 height 20
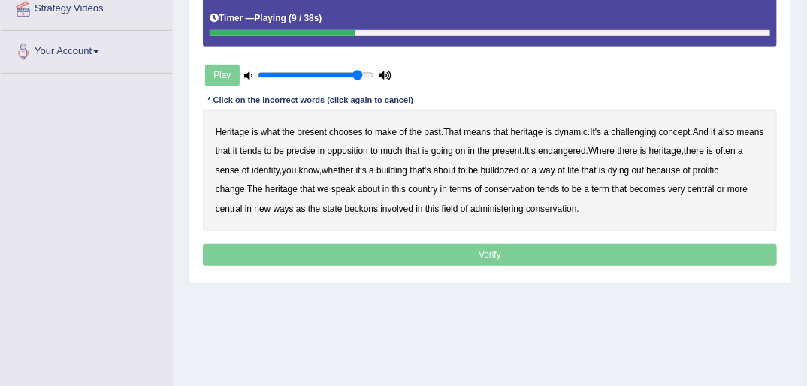
click at [646, 129] on b "challenging" at bounding box center [634, 132] width 45 height 11
click at [315, 148] on b "precise" at bounding box center [300, 151] width 29 height 11
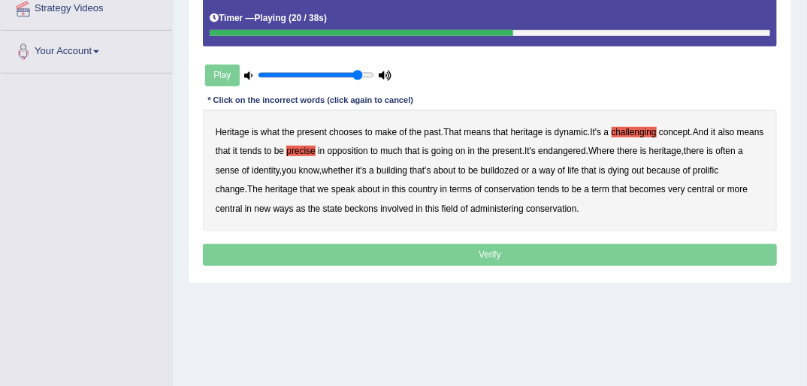
click at [280, 169] on b "identity" at bounding box center [266, 170] width 28 height 11
click at [719, 170] on b "prolific" at bounding box center [706, 170] width 26 height 11
click at [649, 187] on b "becomes" at bounding box center [648, 189] width 36 height 11
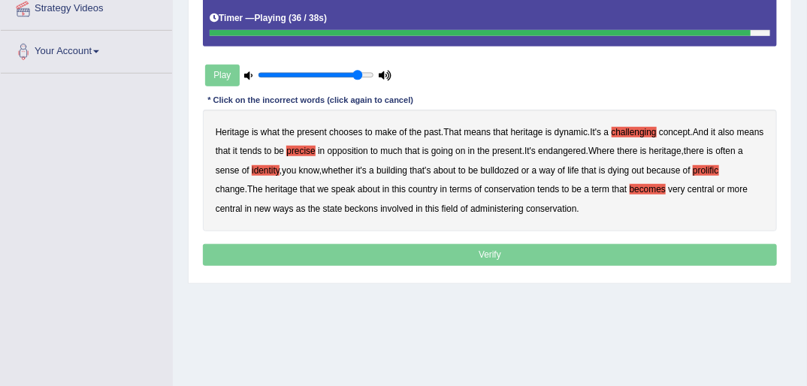
click at [367, 207] on b "beckons" at bounding box center [361, 209] width 33 height 11
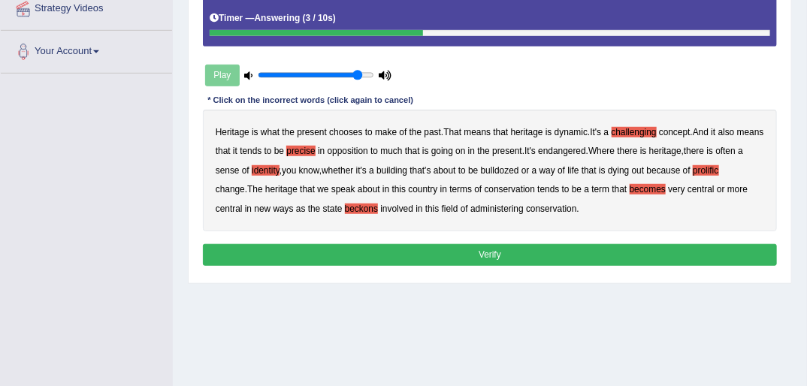
click at [652, 188] on b "becomes" at bounding box center [648, 189] width 36 height 11
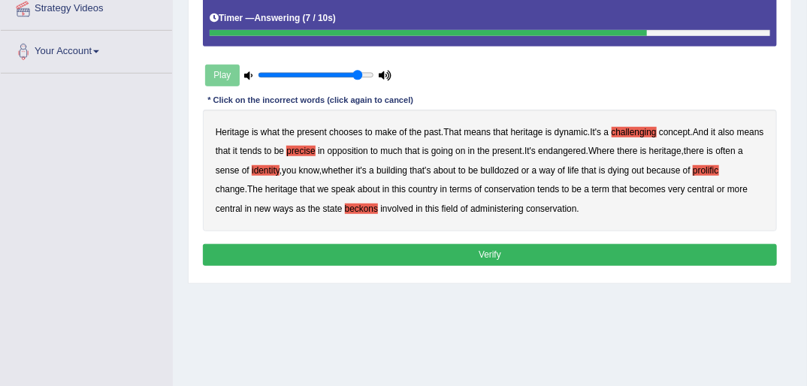
click at [490, 251] on button "Verify" at bounding box center [490, 255] width 575 height 22
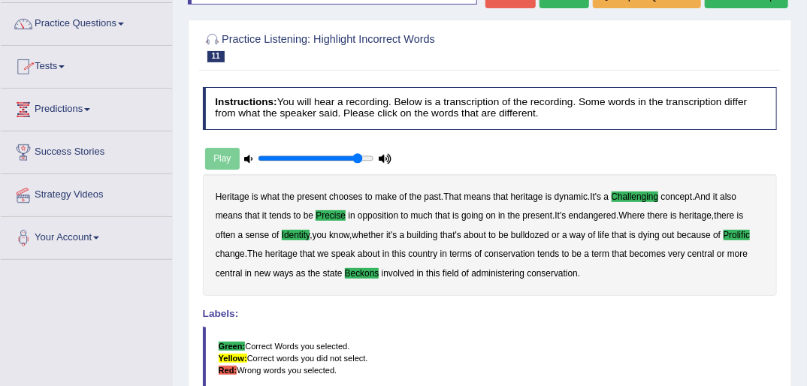
scroll to position [0, 0]
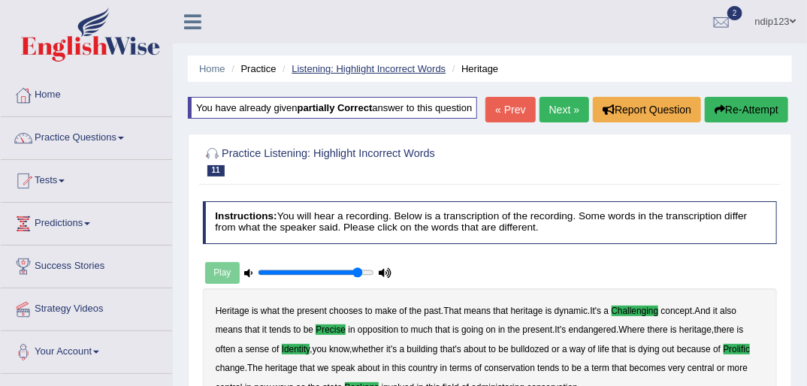
click at [354, 71] on link "Listening: Highlight Incorrect Words" at bounding box center [369, 68] width 154 height 11
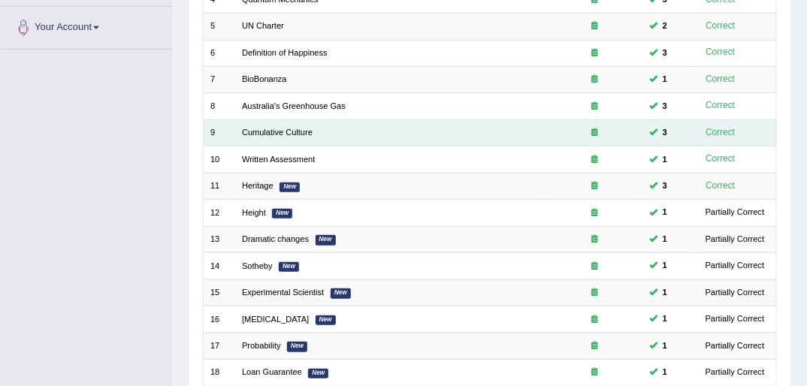
scroll to position [361, 0]
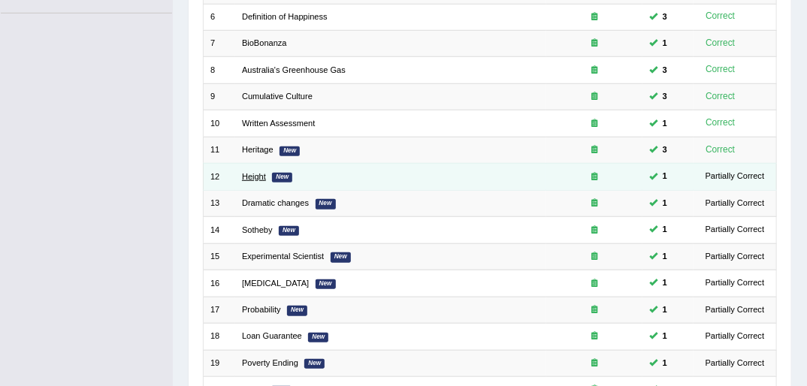
click at [259, 172] on link "Height" at bounding box center [254, 176] width 24 height 9
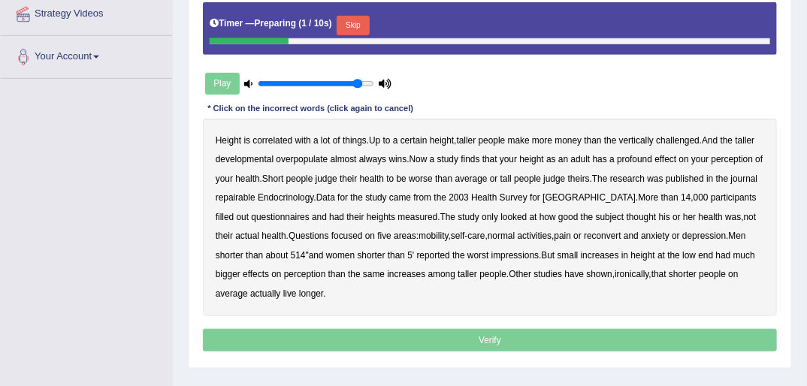
scroll to position [301, 0]
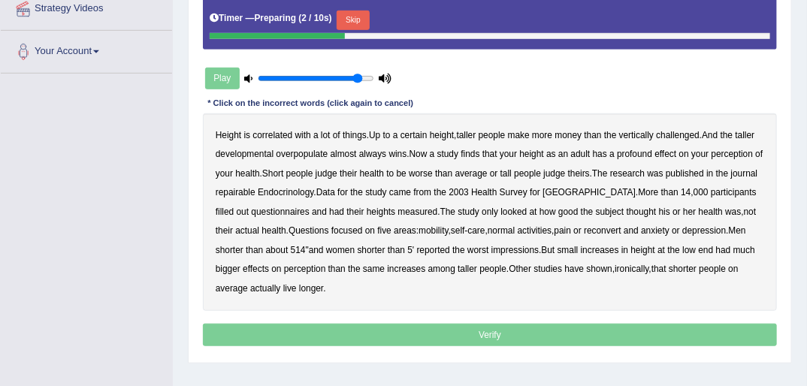
click at [355, 20] on button "Skip" at bounding box center [353, 21] width 32 height 20
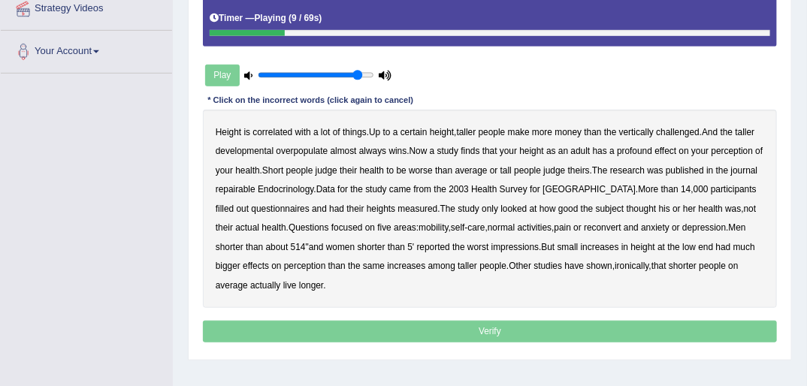
click at [261, 151] on b "developmental" at bounding box center [245, 151] width 58 height 11
click at [316, 153] on b "overpopulate" at bounding box center [302, 151] width 52 height 11
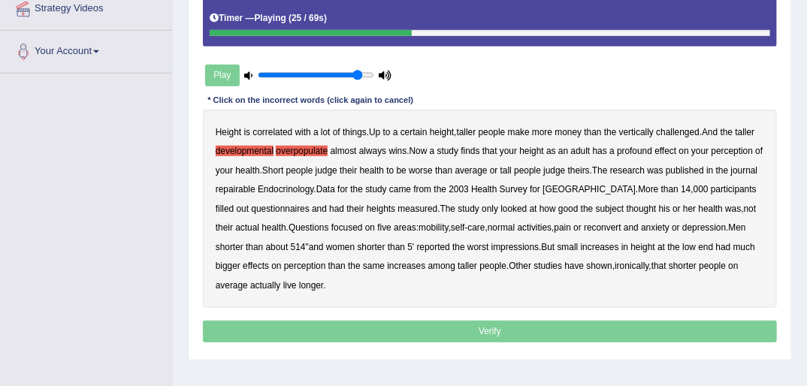
click at [256, 189] on b "repairable" at bounding box center [236, 189] width 40 height 11
click at [629, 210] on b "thought" at bounding box center [642, 209] width 30 height 11
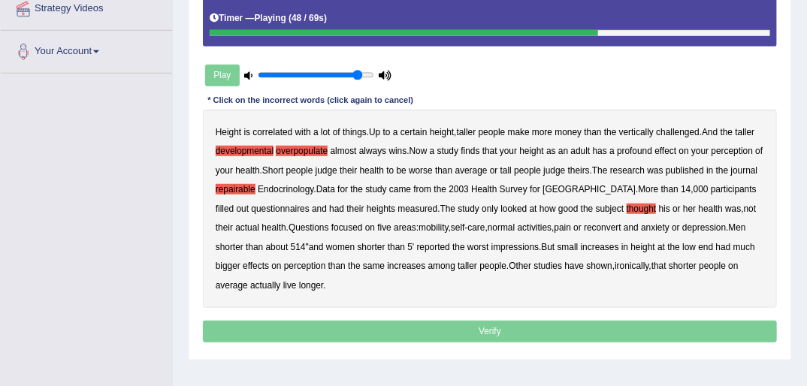
click at [595, 231] on b "reconvert" at bounding box center [603, 227] width 38 height 11
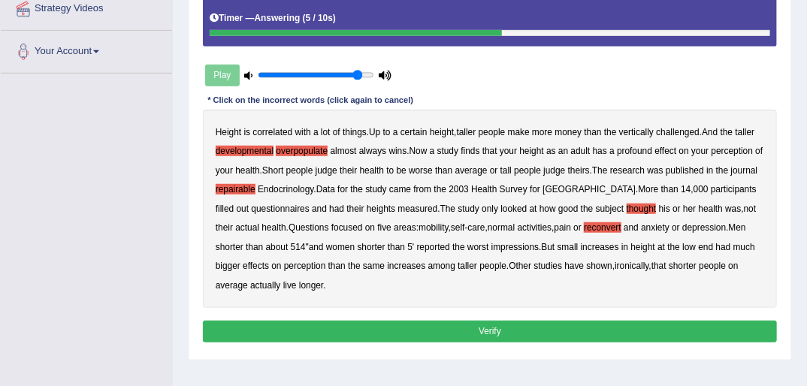
click at [490, 330] on button "Verify" at bounding box center [490, 332] width 575 height 22
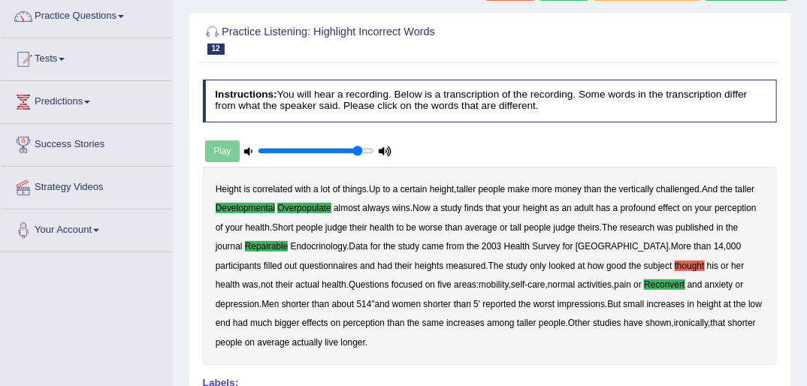
scroll to position [60, 0]
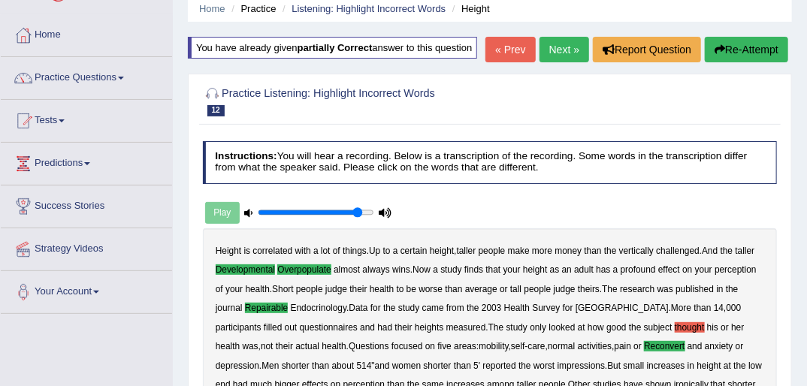
click at [737, 47] on button "Re-Attempt" at bounding box center [746, 50] width 83 height 26
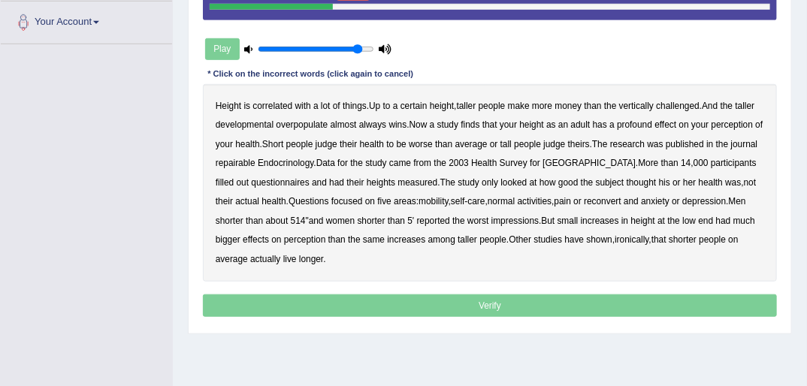
scroll to position [301, 0]
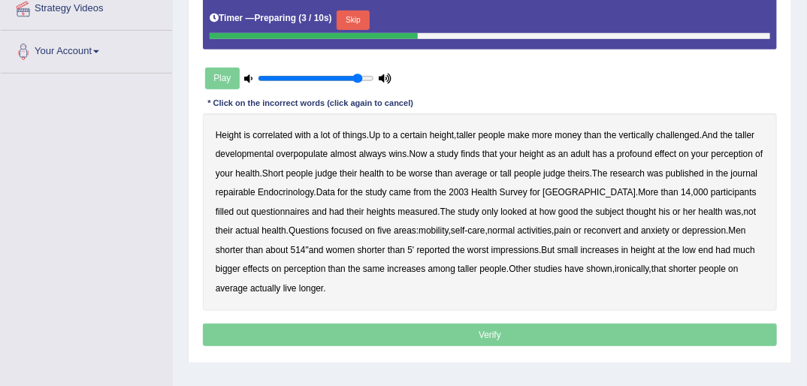
click at [361, 17] on button "Skip" at bounding box center [353, 21] width 32 height 20
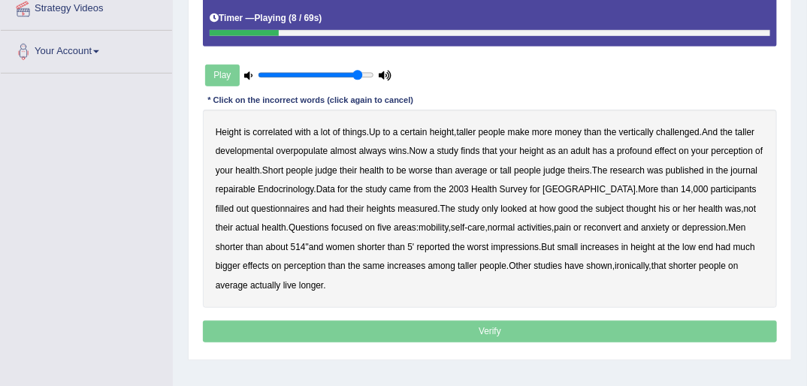
click at [235, 146] on b "developmental" at bounding box center [245, 151] width 58 height 11
click at [319, 150] on b "overpopulate" at bounding box center [302, 151] width 52 height 11
click at [256, 189] on b "repairable" at bounding box center [236, 189] width 40 height 11
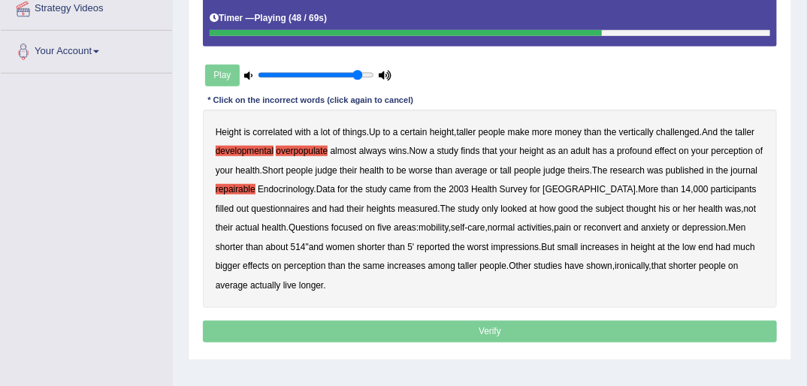
click at [603, 230] on b "reconvert" at bounding box center [603, 227] width 38 height 11
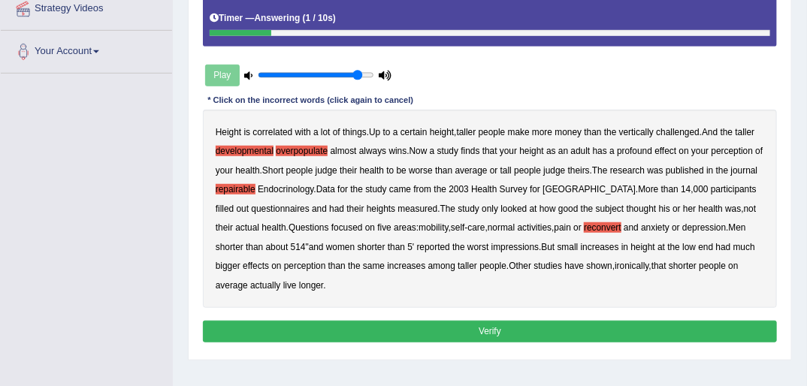
click at [489, 333] on button "Verify" at bounding box center [490, 332] width 575 height 22
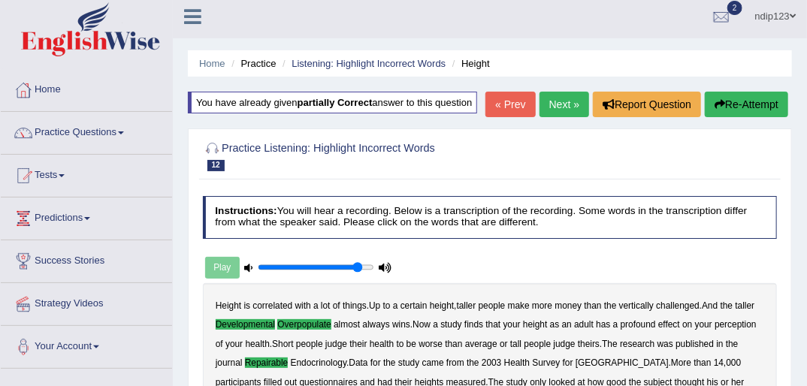
scroll to position [0, 0]
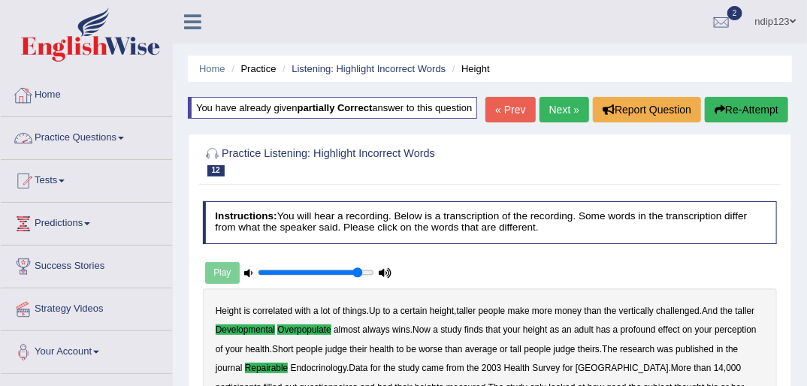
click at [75, 136] on link "Practice Questions" at bounding box center [86, 136] width 171 height 38
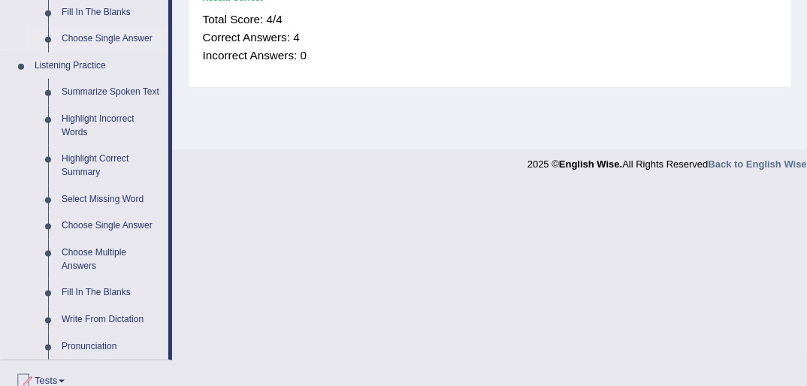
scroll to position [601, 0]
click at [78, 161] on link "Highlight Correct Summary" at bounding box center [111, 167] width 113 height 40
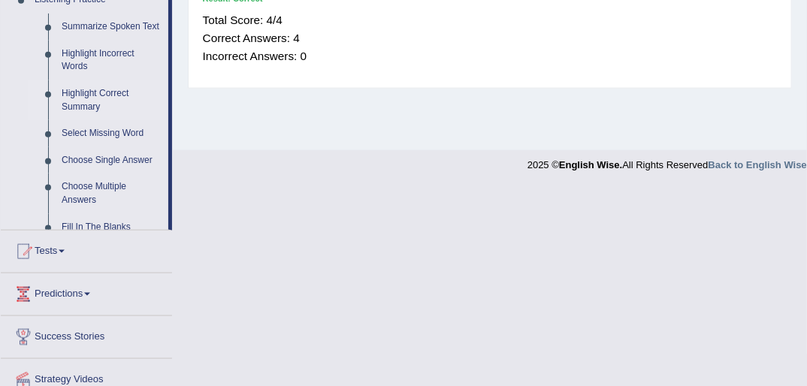
scroll to position [522, 0]
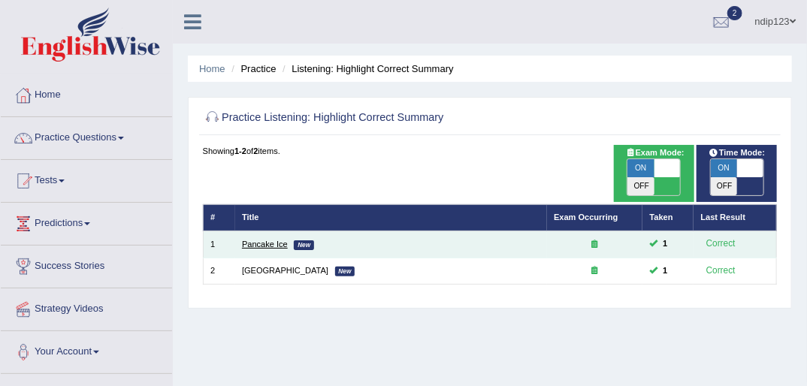
click at [256, 240] on link "Pancake Ice" at bounding box center [265, 244] width 46 height 9
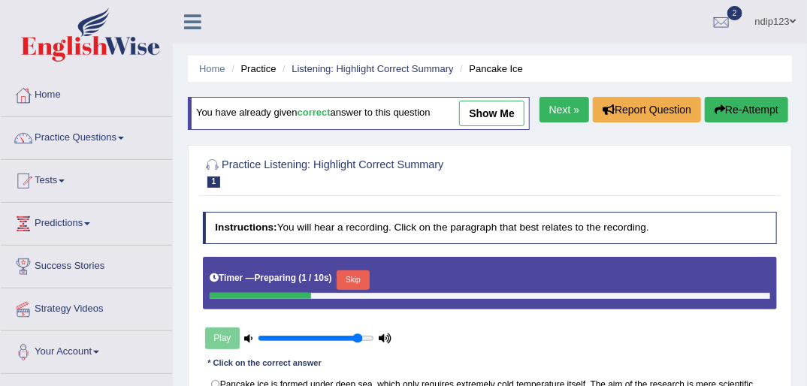
click at [489, 117] on link "show me" at bounding box center [491, 114] width 65 height 26
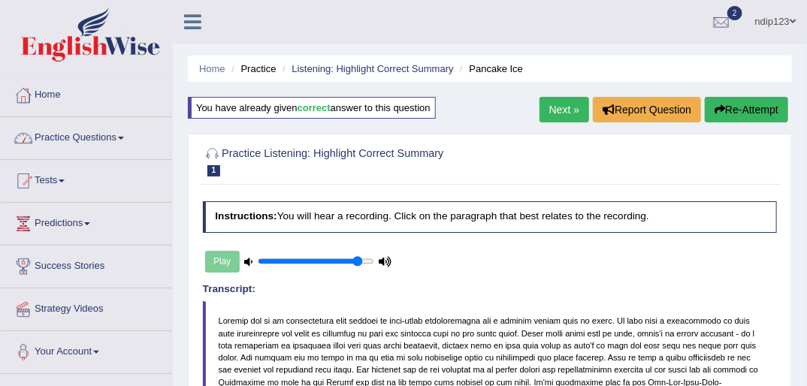
click at [105, 135] on link "Practice Questions" at bounding box center [86, 136] width 171 height 38
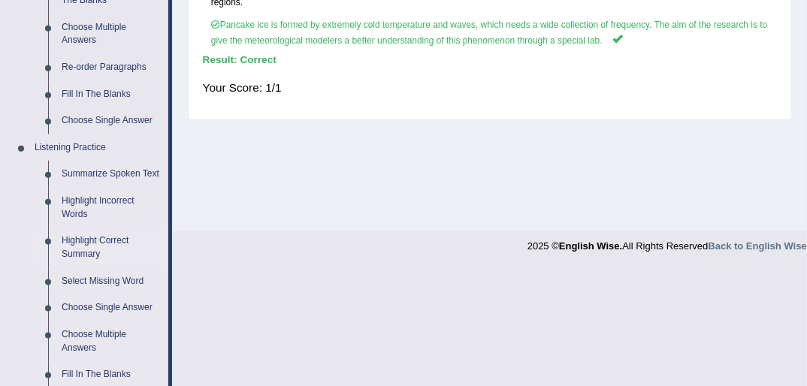
scroll to position [722, 0]
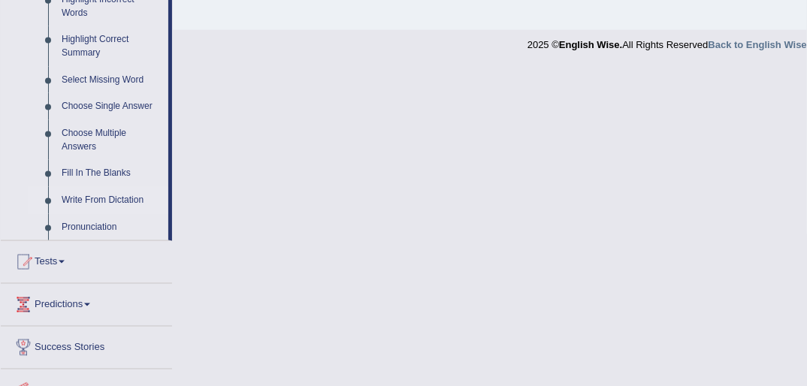
click at [91, 199] on link "Write From Dictation" at bounding box center [111, 200] width 113 height 27
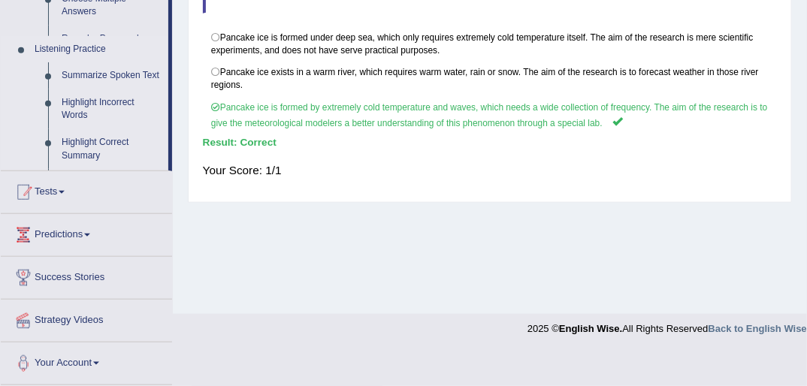
scroll to position [240, 0]
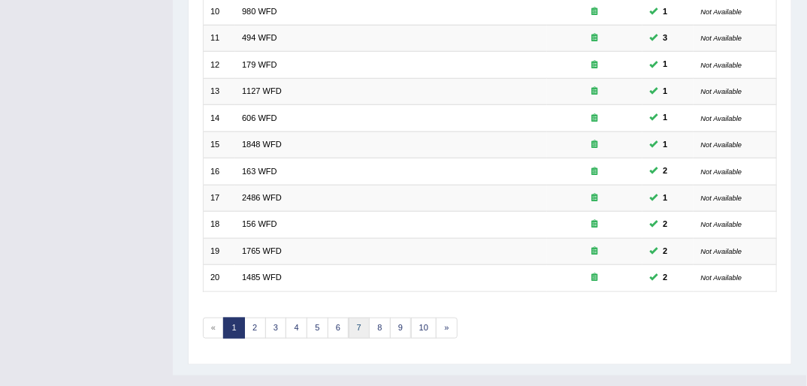
scroll to position [479, 0]
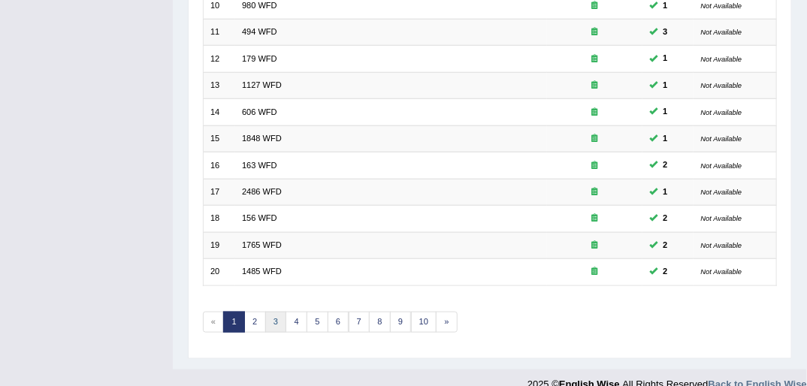
click at [277, 312] on link "3" at bounding box center [276, 322] width 22 height 21
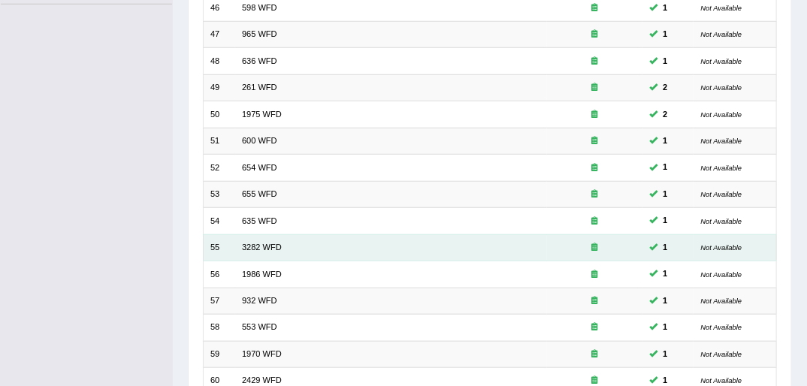
scroll to position [479, 0]
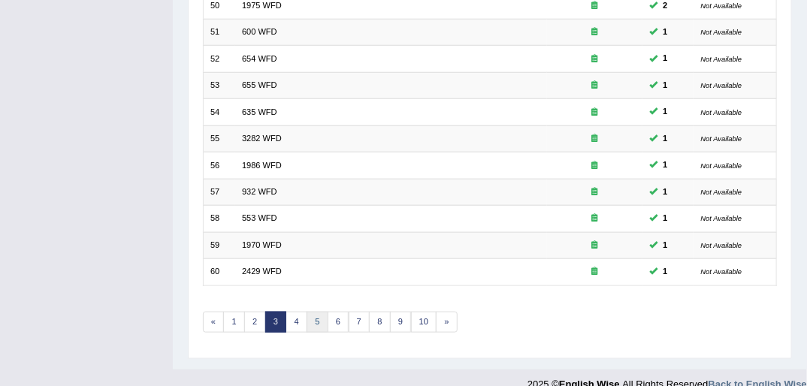
click at [319, 312] on link "5" at bounding box center [318, 322] width 22 height 21
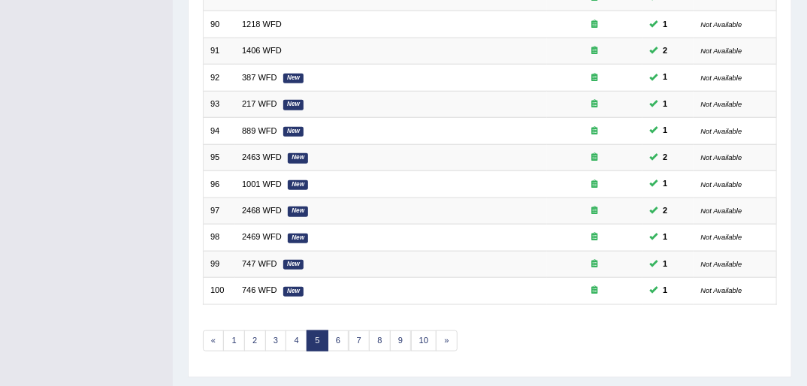
scroll to position [479, 0]
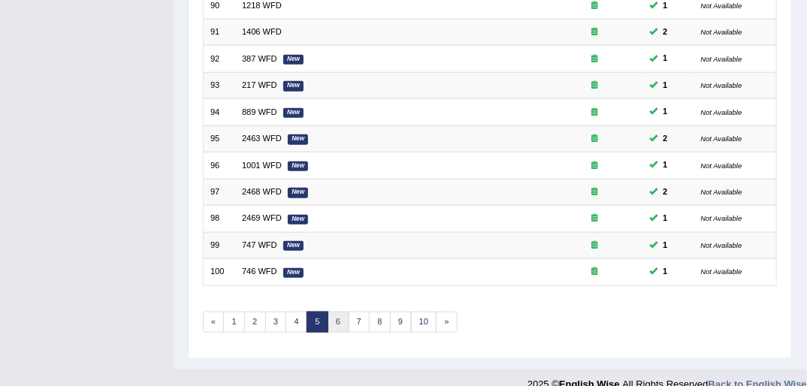
click at [337, 312] on link "6" at bounding box center [339, 322] width 22 height 21
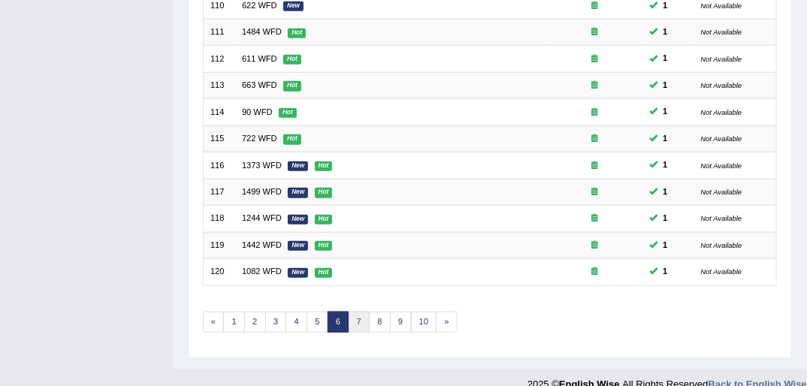
click at [357, 312] on link "7" at bounding box center [360, 322] width 22 height 21
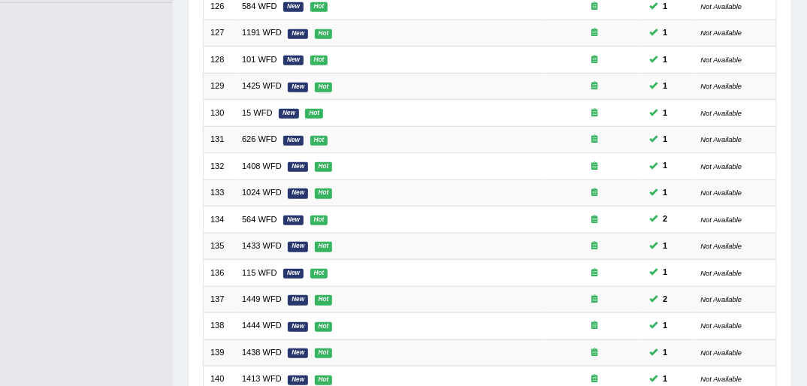
scroll to position [479, 0]
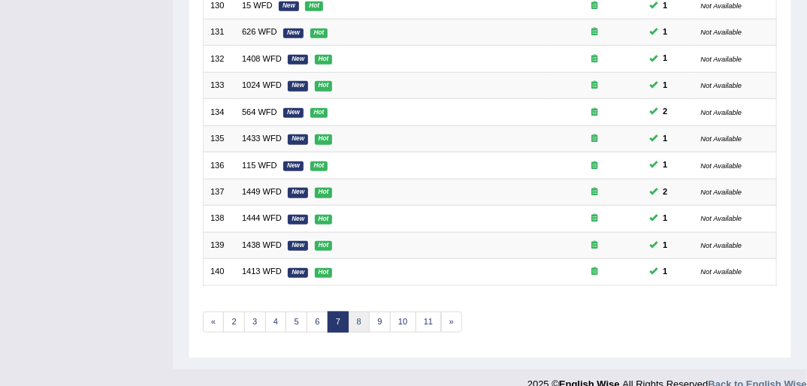
click at [358, 312] on link "8" at bounding box center [360, 322] width 22 height 21
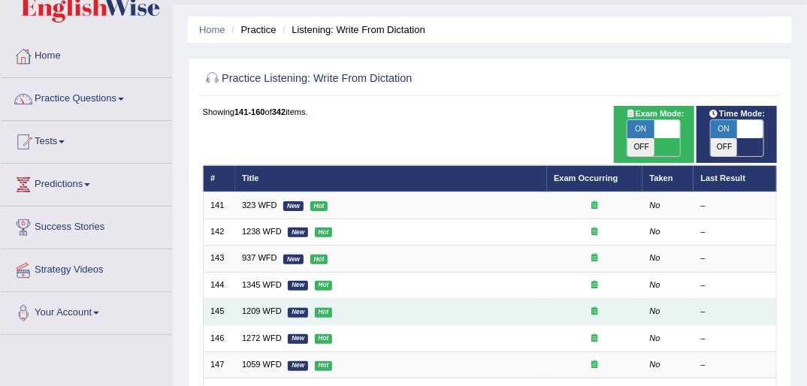
scroll to position [60, 0]
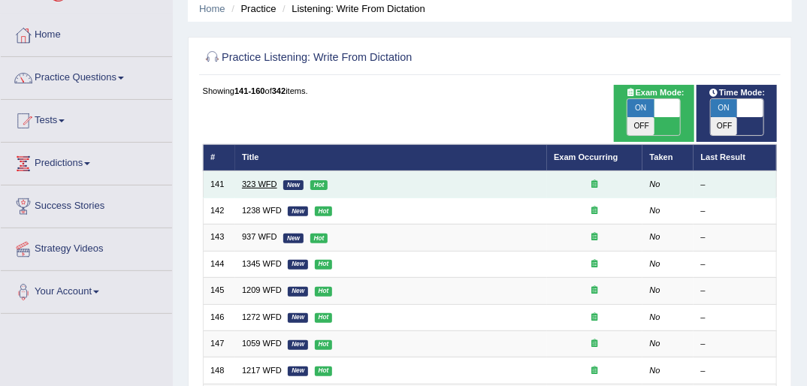
click at [256, 180] on link "323 WFD" at bounding box center [259, 184] width 35 height 9
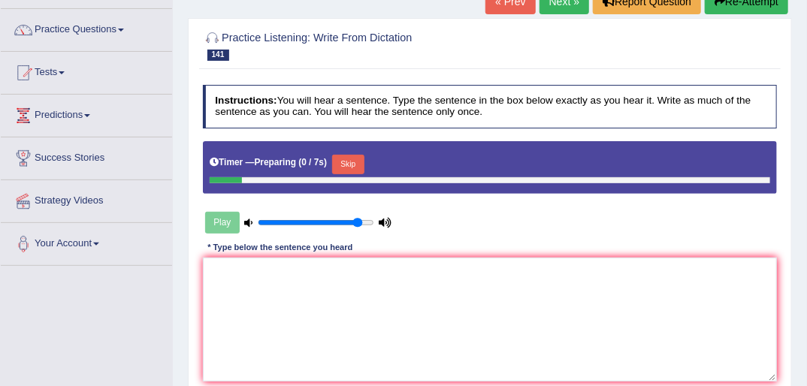
scroll to position [180, 0]
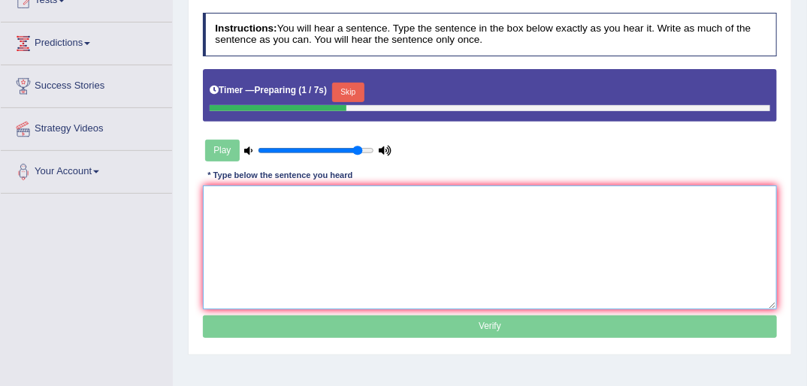
click at [337, 235] on textarea at bounding box center [490, 248] width 575 height 124
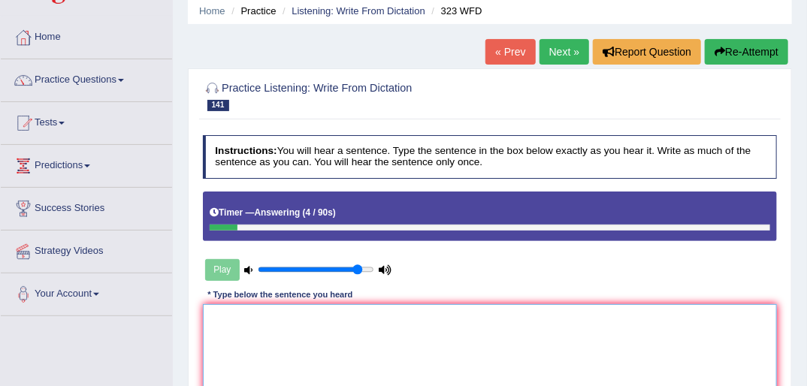
scroll to position [0, 0]
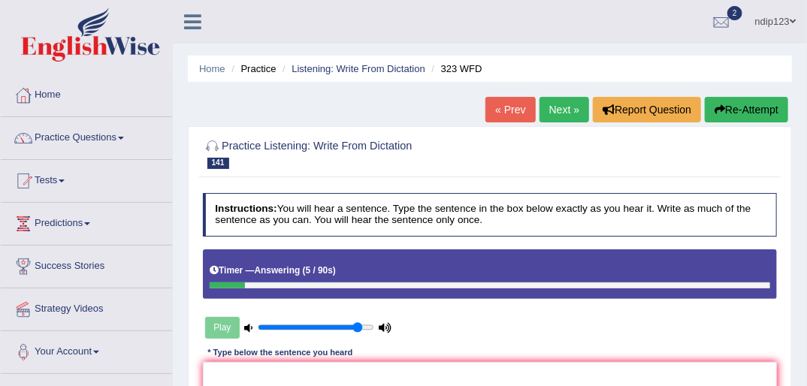
click at [516, 112] on link "« Prev" at bounding box center [511, 110] width 50 height 26
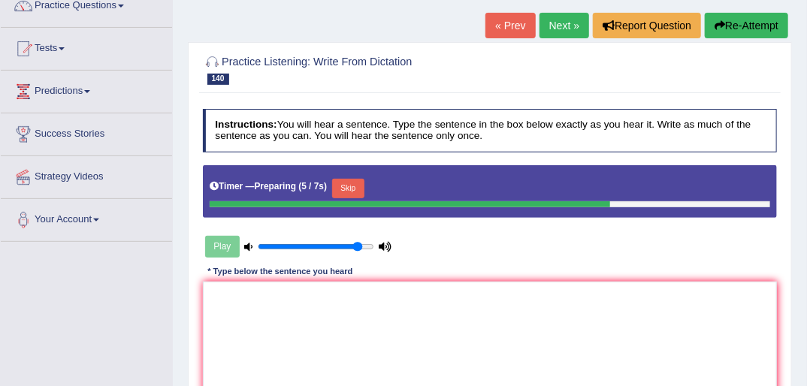
scroll to position [180, 0]
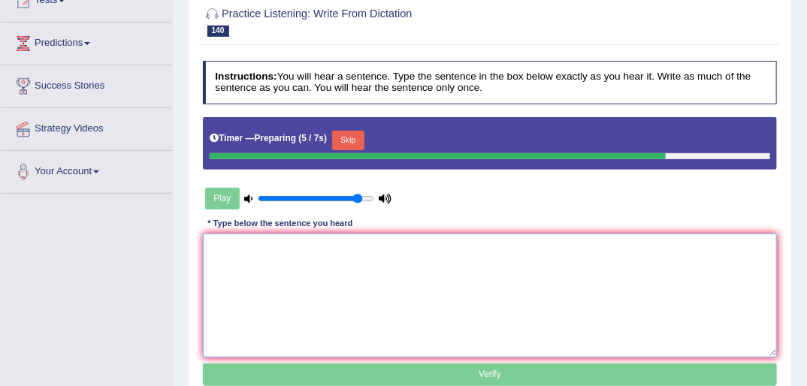
click at [340, 289] on textarea at bounding box center [490, 296] width 575 height 124
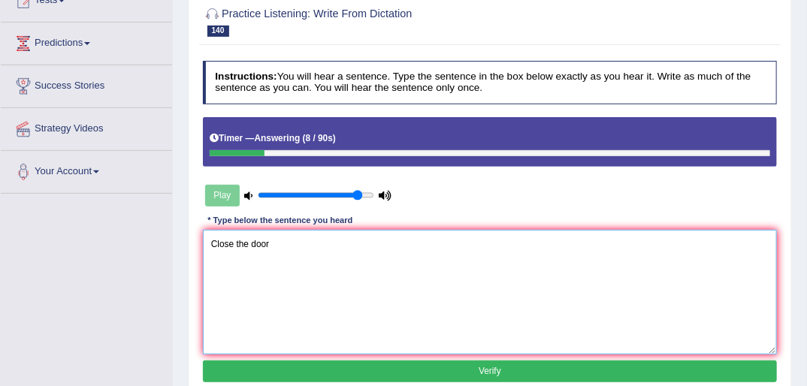
paste textarea "The speaker provided a comprehensive overview of synthetic biology, highlightin…"
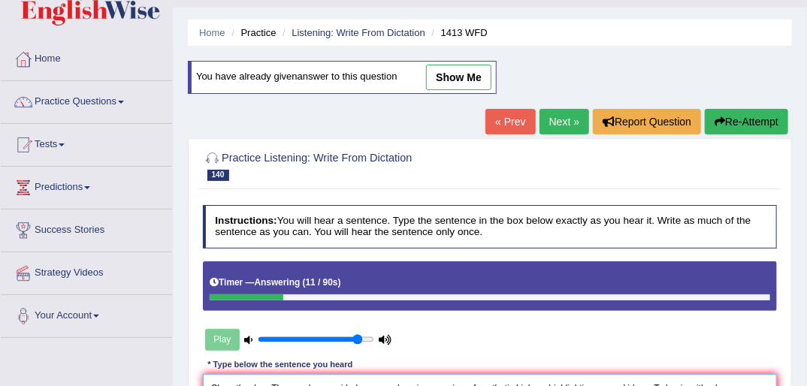
scroll to position [0, 0]
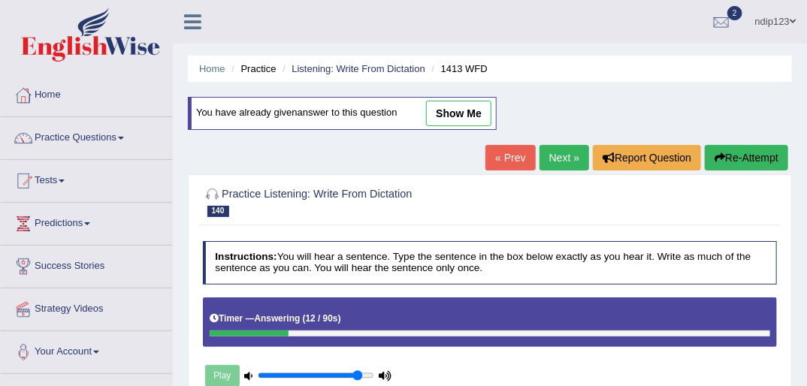
type textarea "Close the door The speaker provided a comprehensive overview of synthetic biolo…"
click at [513, 158] on link "« Prev" at bounding box center [511, 158] width 50 height 26
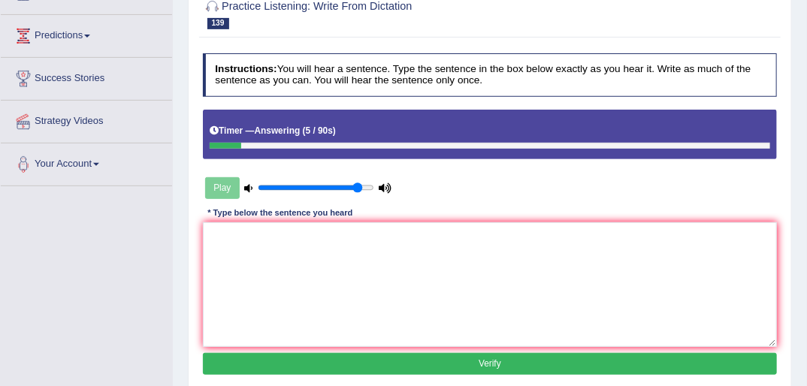
scroll to position [241, 0]
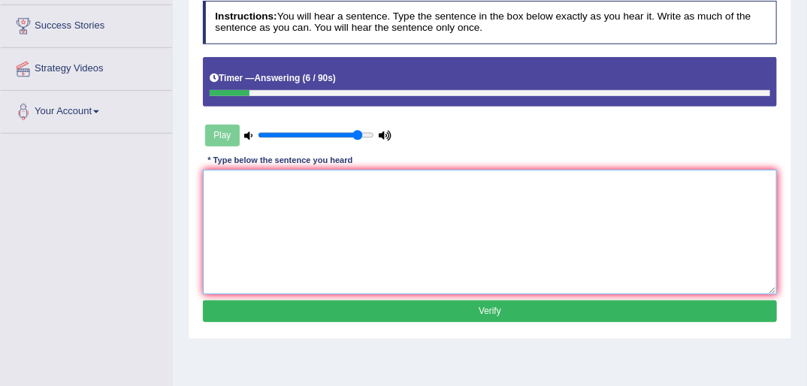
click at [328, 213] on textarea at bounding box center [490, 232] width 575 height 124
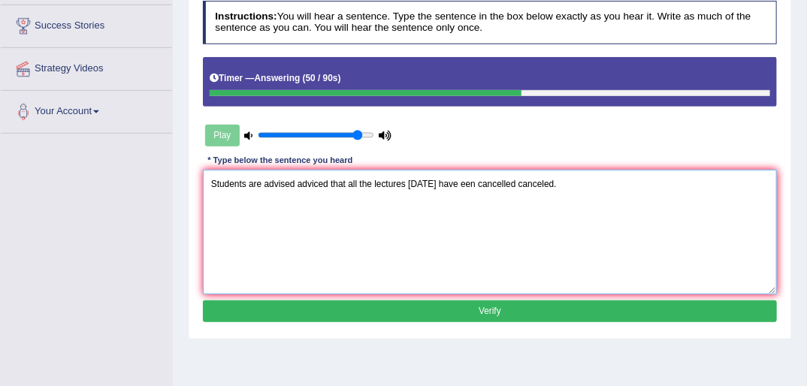
click at [453, 180] on textarea "Students are advised adviced that all the lectures [DATE] have een cancelled ca…" at bounding box center [490, 232] width 575 height 124
paste textarea "Bb"
click at [456, 182] on textarea "Students are advised adviced that all the lectures [DATE] have Bbeen cancelled …" at bounding box center [490, 232] width 575 height 124
type textarea "Students are advised adviced that all the lectures [DATE] have been cancelled c…"
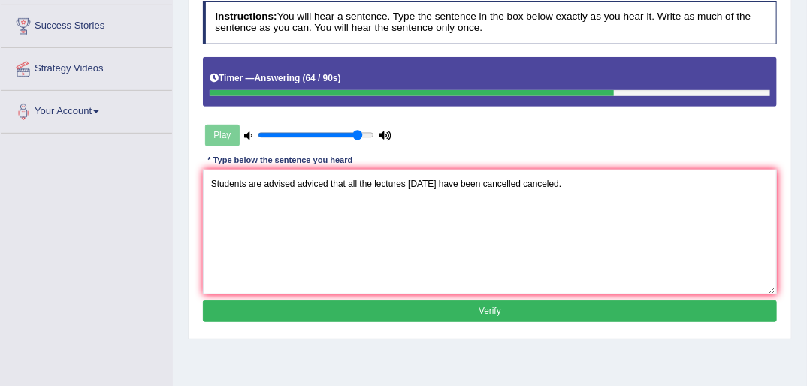
click at [487, 307] on button "Verify" at bounding box center [490, 312] width 575 height 22
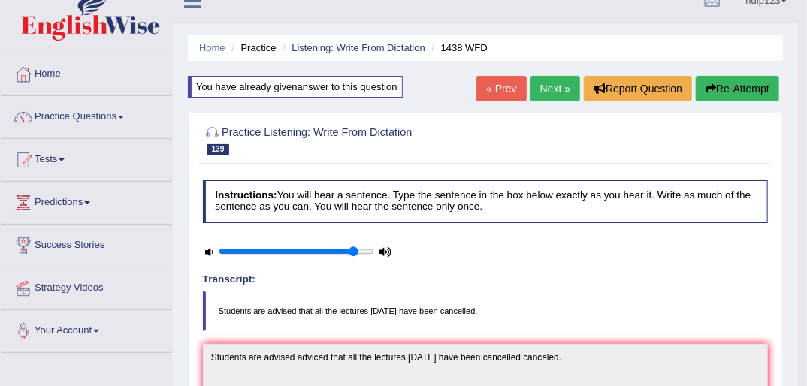
scroll to position [0, 0]
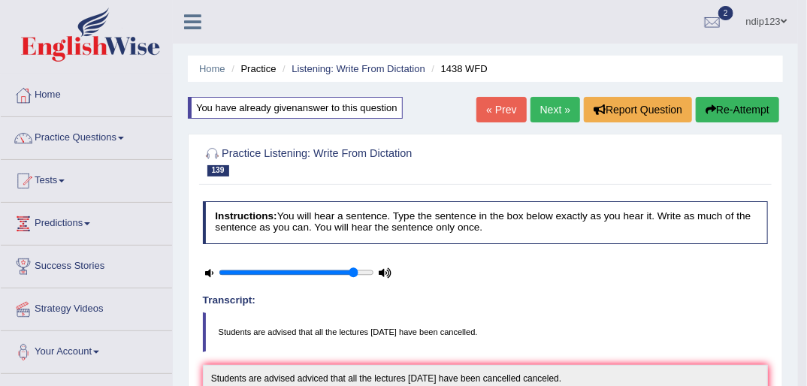
click at [552, 110] on link "Next »" at bounding box center [556, 110] width 50 height 26
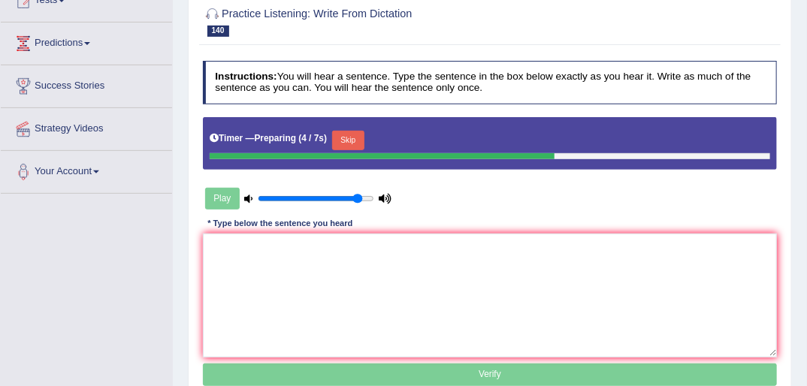
click at [340, 139] on button "Skip" at bounding box center [348, 141] width 32 height 20
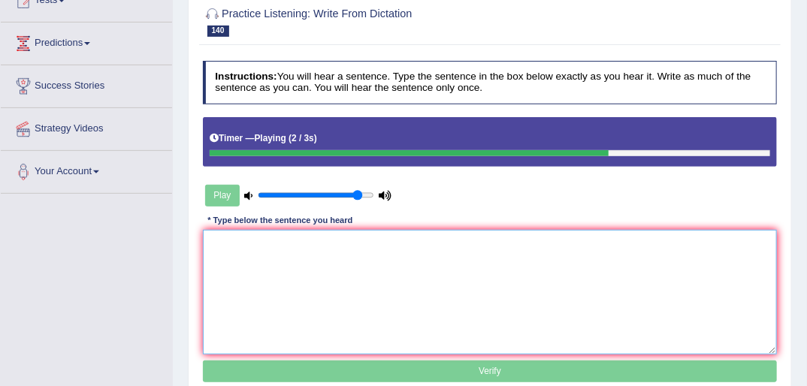
click at [298, 280] on textarea at bounding box center [490, 292] width 575 height 124
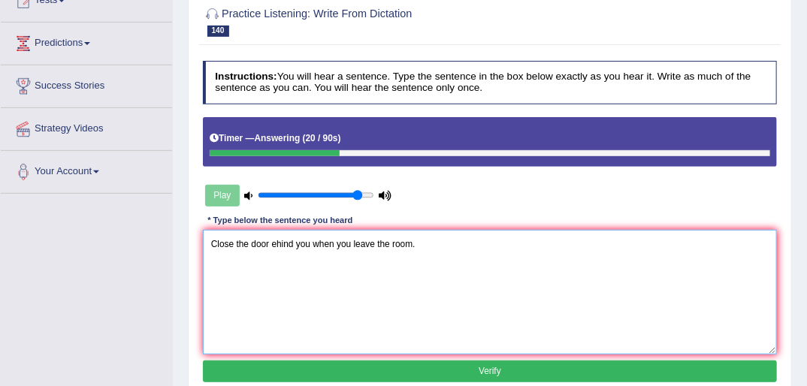
click at [272, 241] on textarea "Close the door ehind you when you leave the room." at bounding box center [490, 292] width 575 height 124
paste textarea "Bb"
type textarea "Close the door behind you when you leave the room."
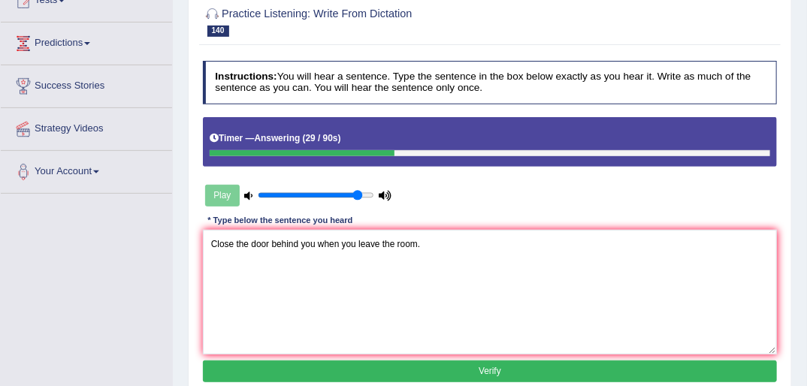
click at [485, 367] on button "Verify" at bounding box center [490, 372] width 575 height 22
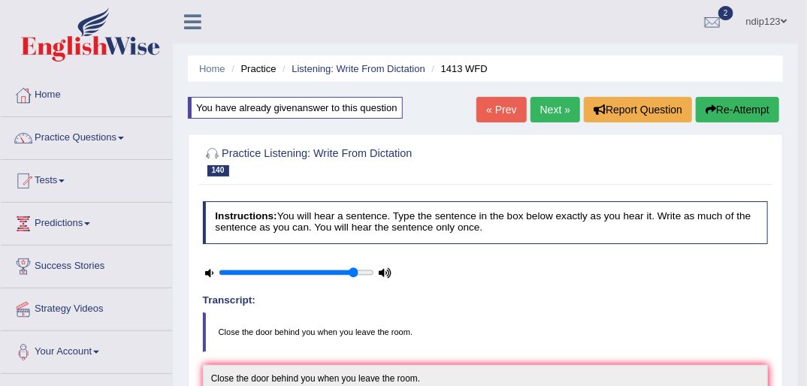
click at [550, 111] on link "Next »" at bounding box center [556, 110] width 50 height 26
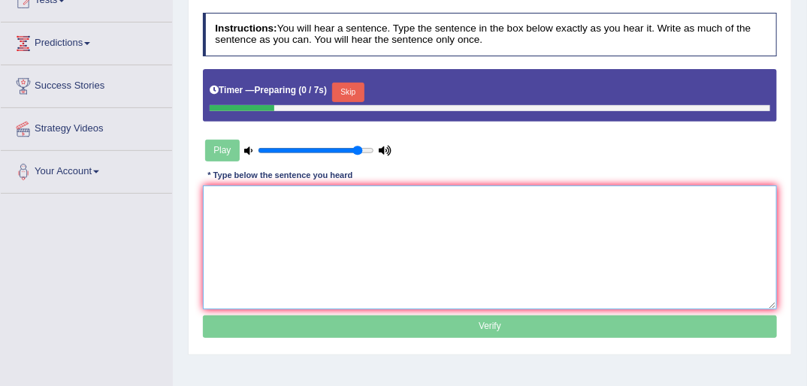
click at [385, 232] on textarea at bounding box center [490, 248] width 575 height 124
click at [354, 90] on button "Skip" at bounding box center [348, 93] width 32 height 20
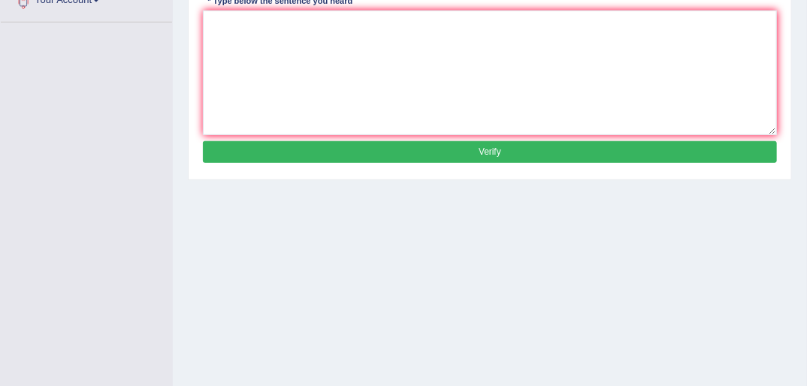
scroll to position [283, 0]
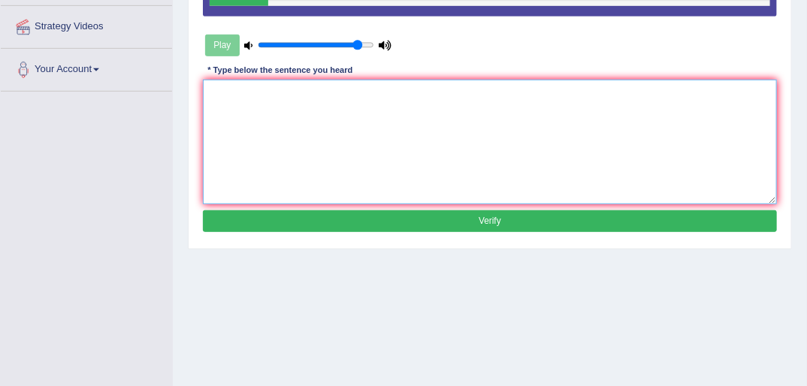
click at [376, 151] on textarea at bounding box center [490, 142] width 575 height 124
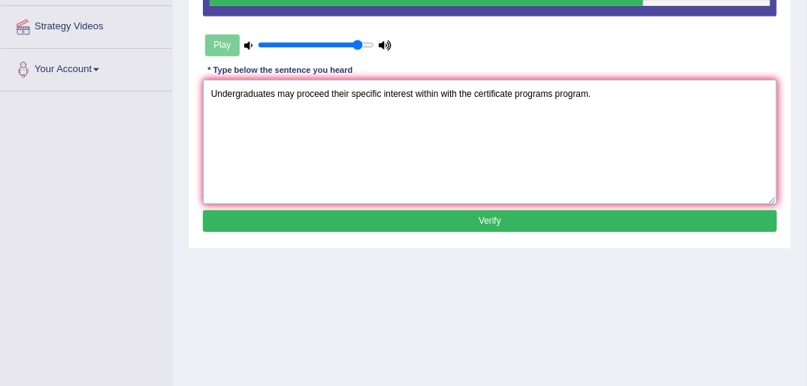
click at [331, 91] on textarea "Undergraduates may proceed their specific interest within with the certificate …" at bounding box center [490, 142] width 575 height 124
click at [328, 92] on textarea "Undergraduates may proceed their specific interest within with the certificate …" at bounding box center [490, 142] width 575 height 124
click at [433, 92] on textarea "Undergraduates may proceed with their specific interest within with the certifi…" at bounding box center [490, 142] width 575 height 124
type textarea "Undergraduates may proceed with their specific interest interests within with t…"
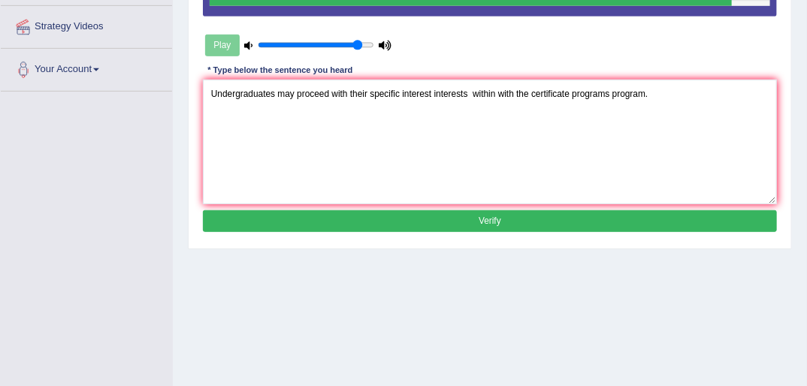
click at [493, 218] on button "Verify" at bounding box center [490, 221] width 575 height 22
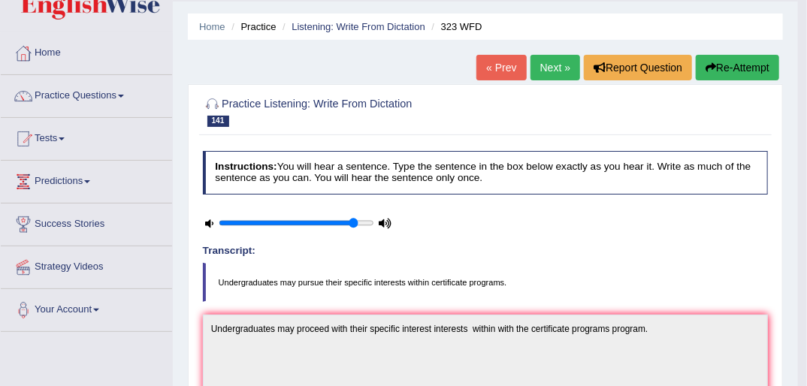
scroll to position [0, 0]
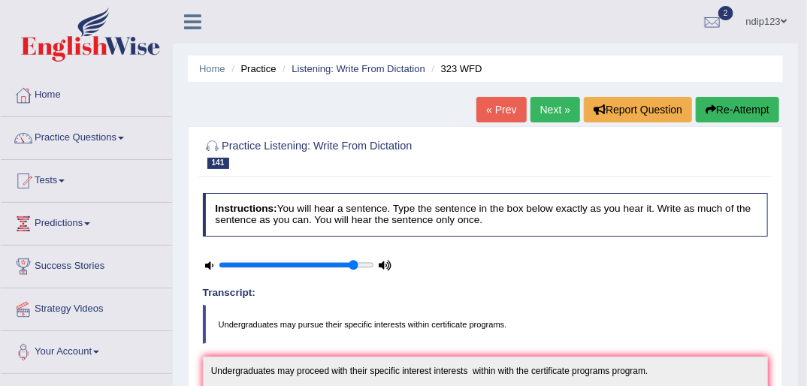
click at [552, 107] on link "Next »" at bounding box center [556, 110] width 50 height 26
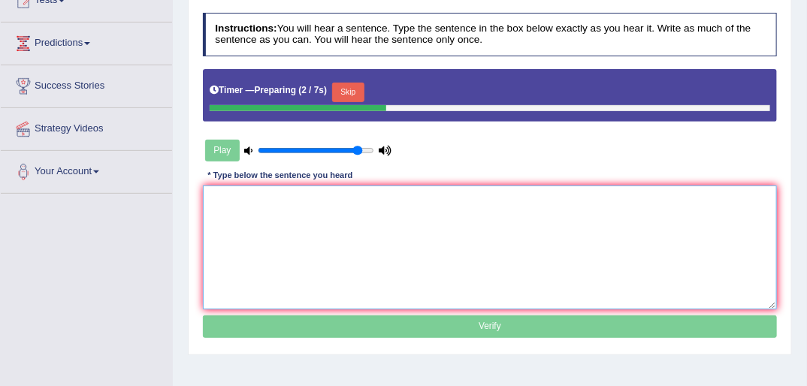
click at [351, 241] on textarea at bounding box center [490, 248] width 575 height 124
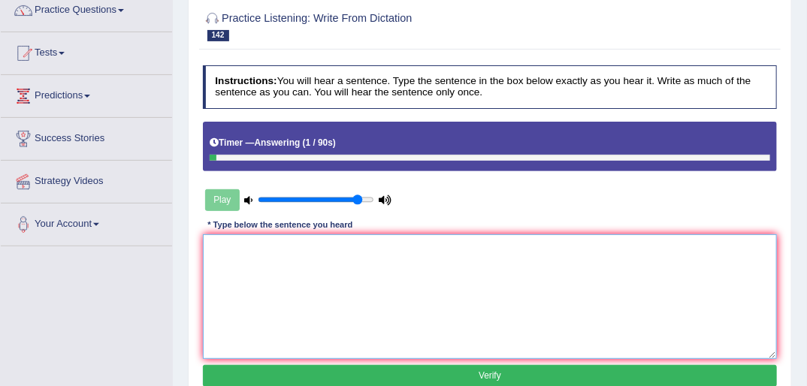
scroll to position [60, 0]
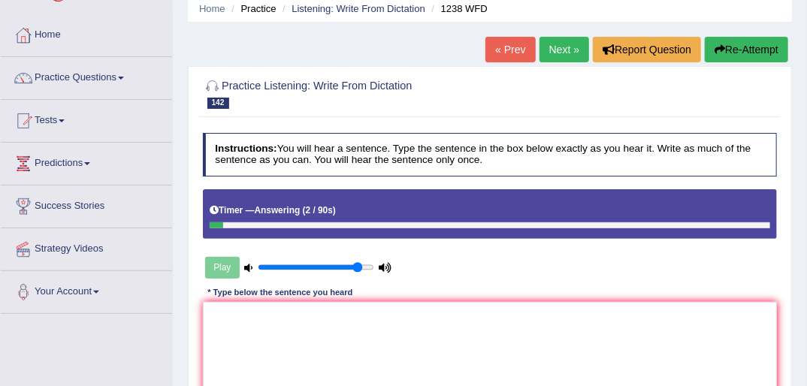
click at [514, 43] on link "« Prev" at bounding box center [511, 50] width 50 height 26
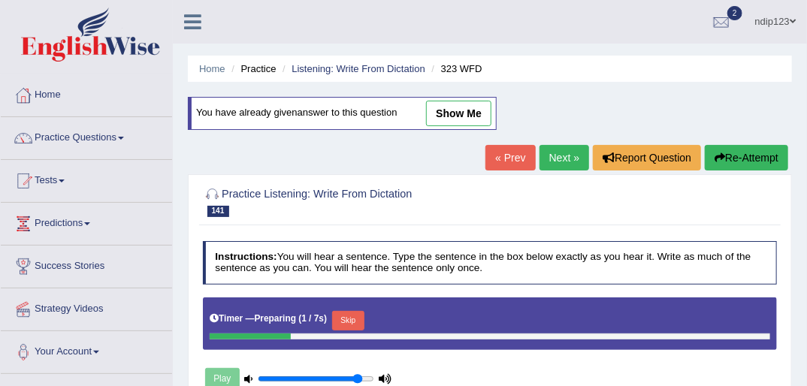
click at [556, 153] on link "Next »" at bounding box center [565, 158] width 50 height 26
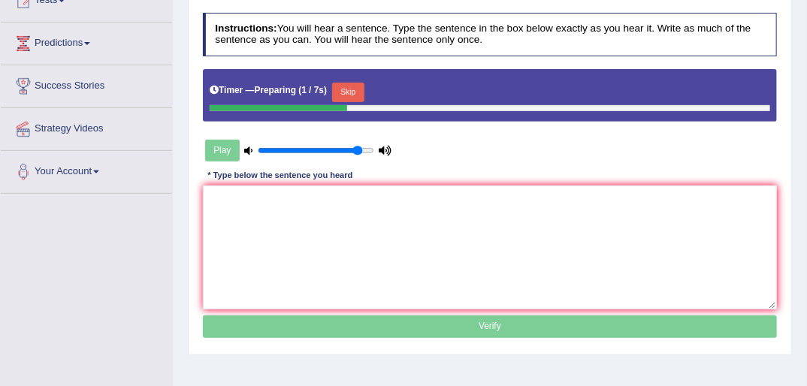
click at [349, 90] on button "Skip" at bounding box center [348, 93] width 32 height 20
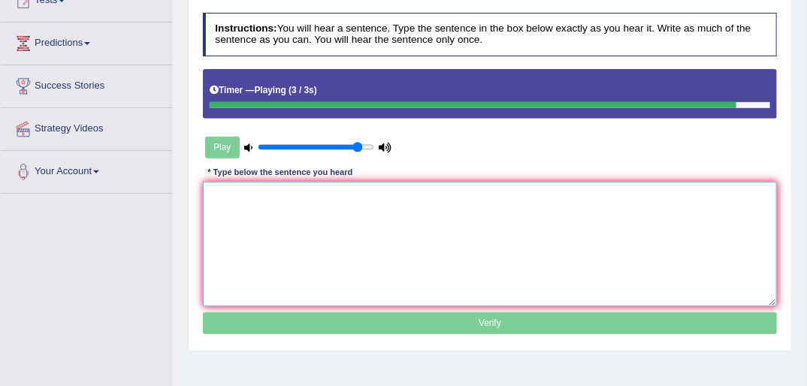
click at [342, 210] on textarea at bounding box center [490, 244] width 575 height 124
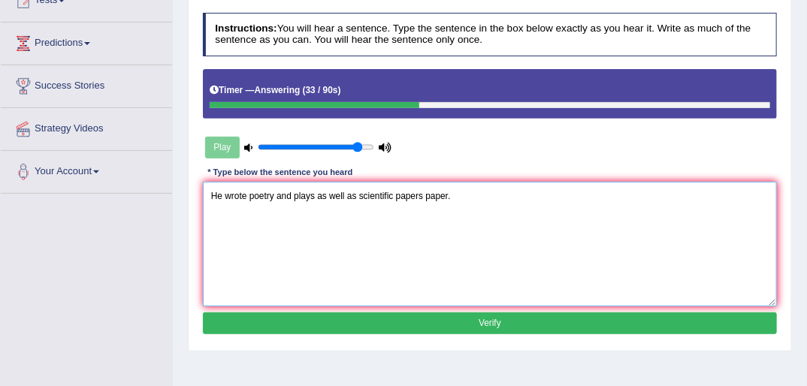
click at [318, 198] on textarea "He wrote poetry and plays as well as scientific papers paper." at bounding box center [490, 244] width 575 height 124
type textarea "He wrote poetry and plays play as well as scientific papers paper."
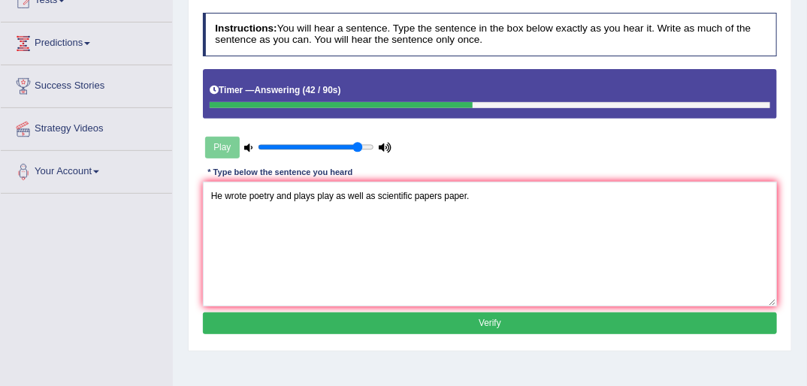
click at [483, 319] on button "Verify" at bounding box center [490, 324] width 575 height 22
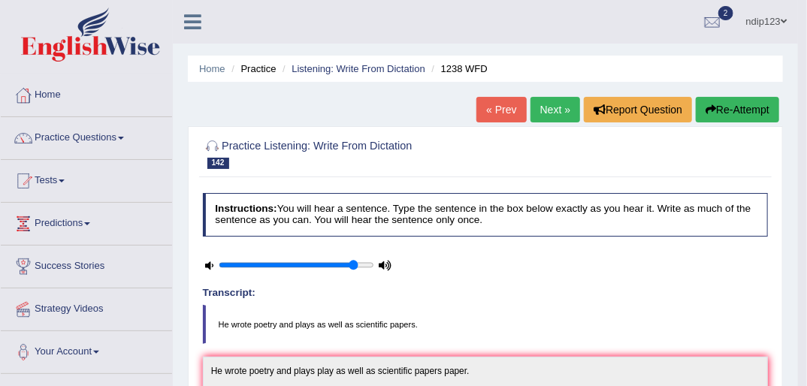
click at [550, 104] on link "Next »" at bounding box center [556, 110] width 50 height 26
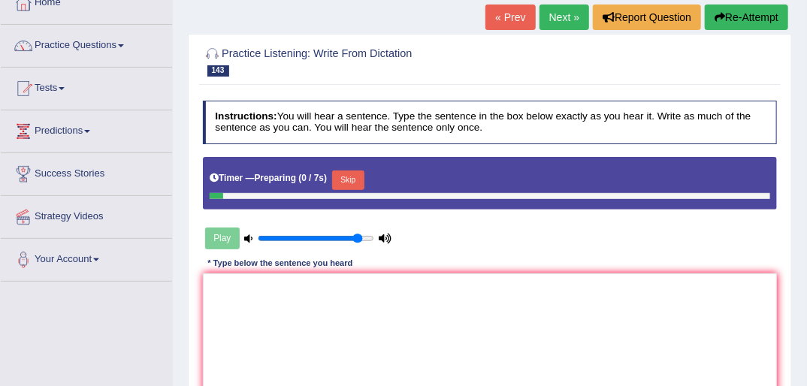
scroll to position [120, 0]
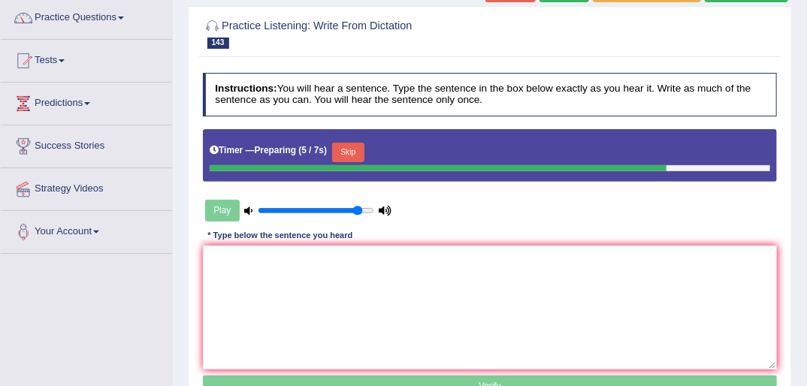
click at [341, 150] on button "Skip" at bounding box center [348, 153] width 32 height 20
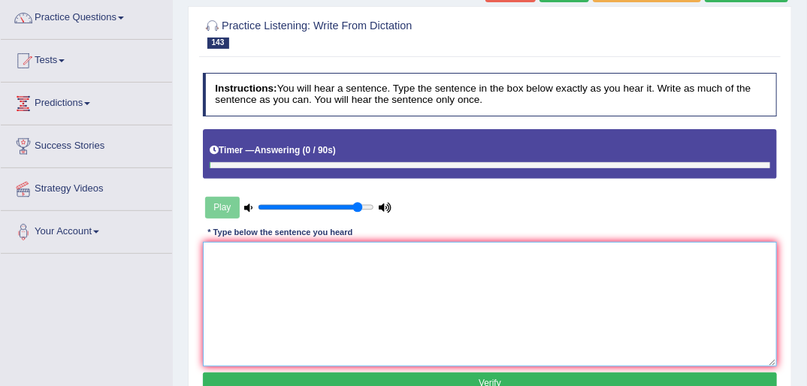
click at [334, 265] on textarea at bounding box center [490, 304] width 575 height 124
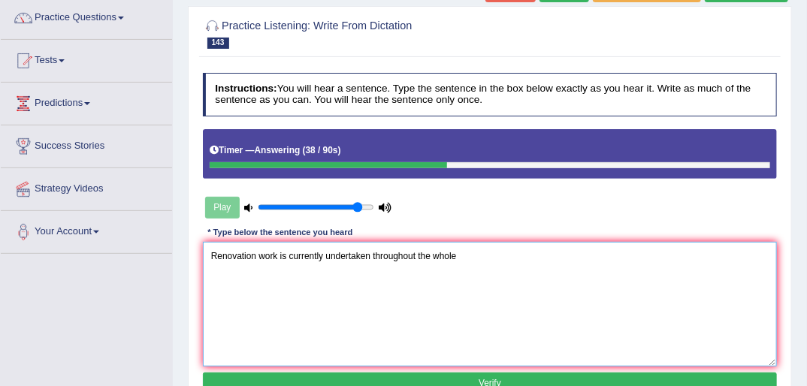
paste textarea "Bb"
type textarea "Renovation work is currently undertaken throughout the whole building."
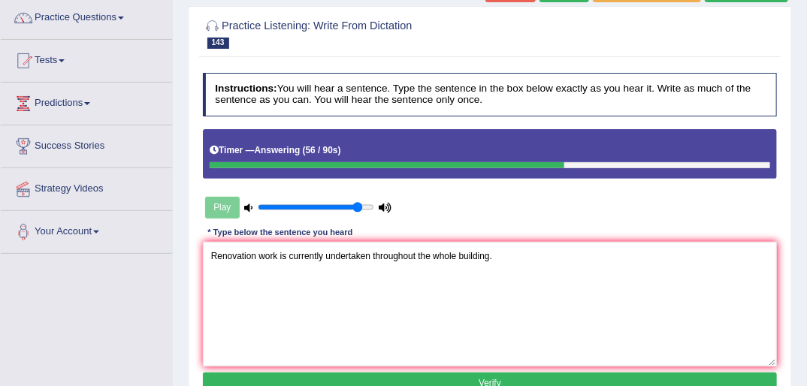
click at [511, 377] on button "Verify" at bounding box center [490, 384] width 575 height 22
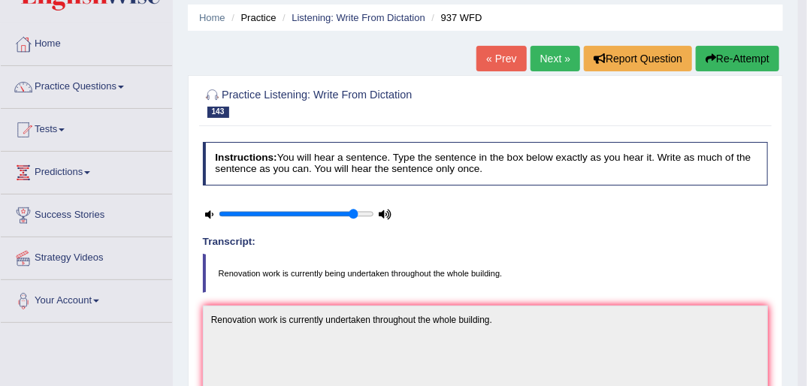
scroll to position [23, 0]
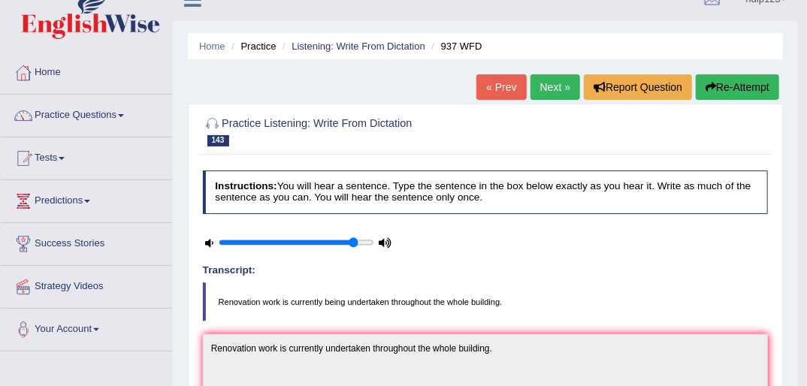
click at [85, 113] on link "Practice Questions" at bounding box center [86, 114] width 171 height 38
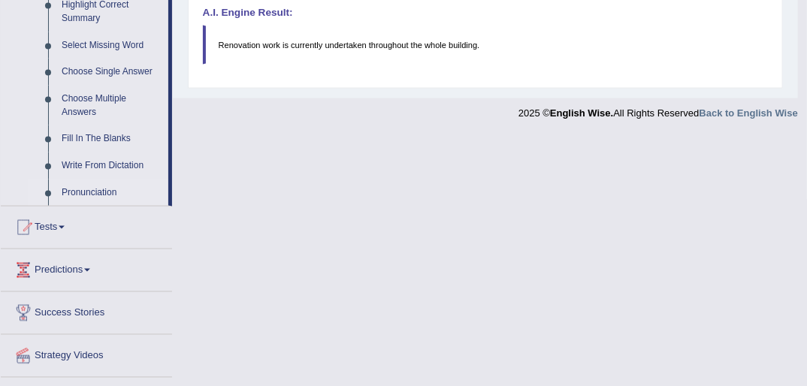
scroll to position [791, 0]
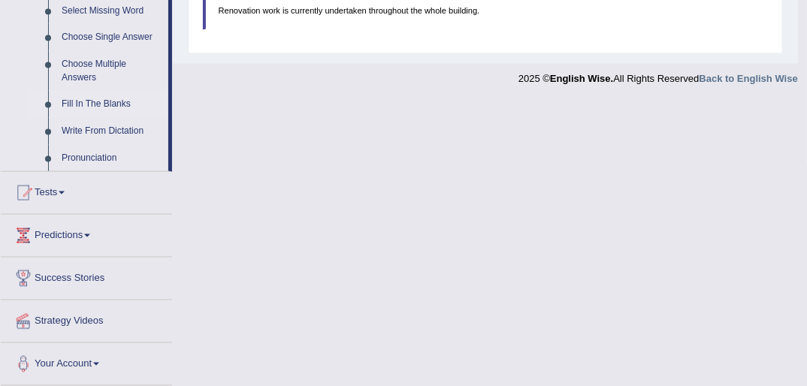
click at [87, 102] on link "Fill In The Blanks" at bounding box center [111, 104] width 113 height 27
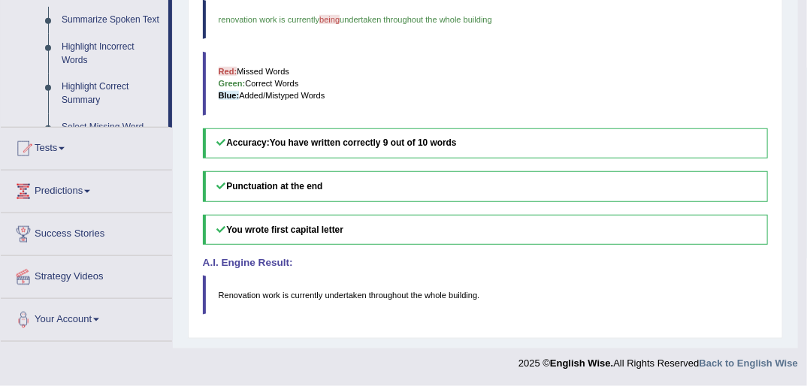
scroll to position [504, 0]
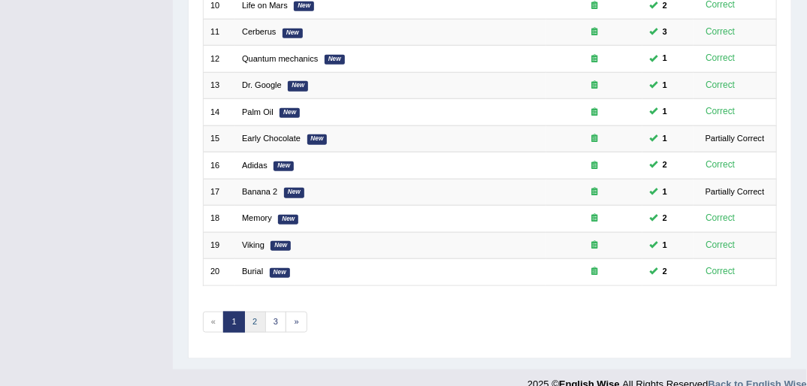
click at [253, 312] on link "2" at bounding box center [255, 322] width 22 height 21
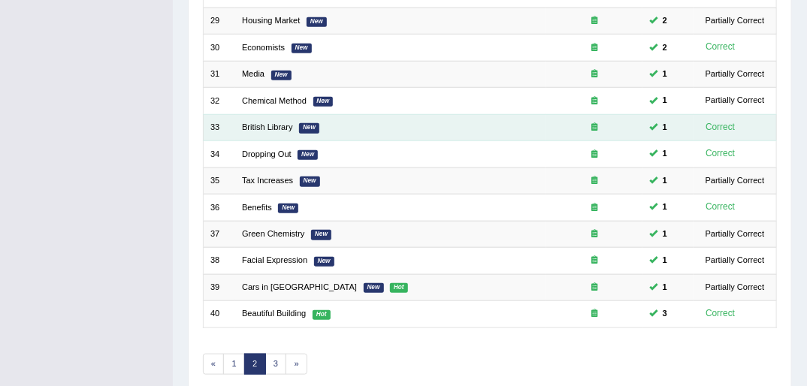
scroll to position [479, 0]
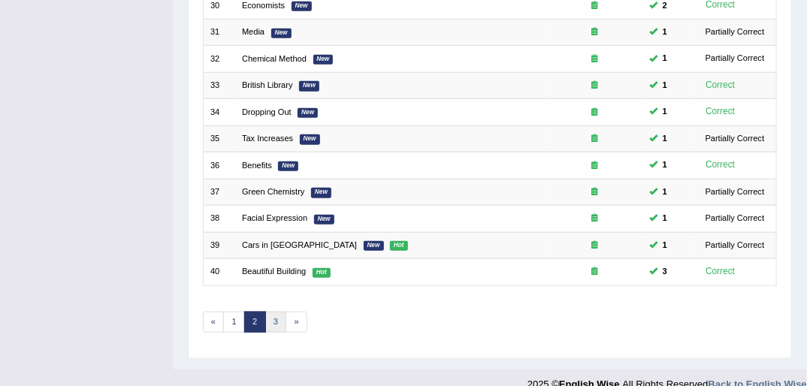
click at [271, 312] on link "3" at bounding box center [276, 322] width 22 height 21
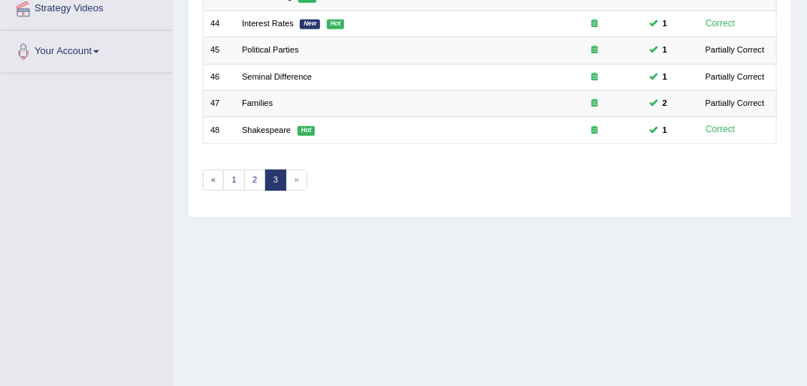
scroll to position [361, 0]
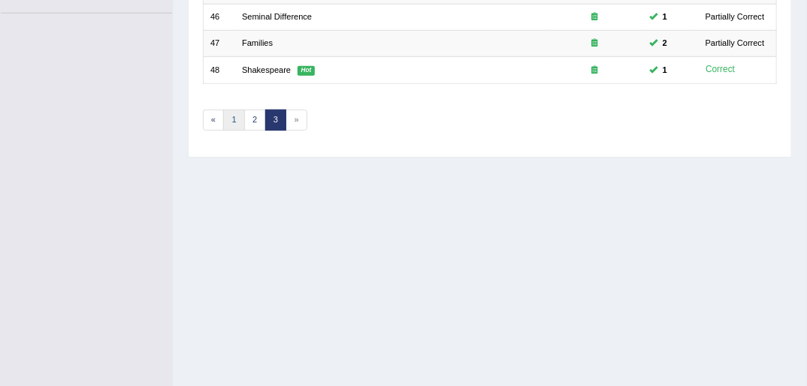
click at [236, 110] on link "1" at bounding box center [234, 120] width 22 height 21
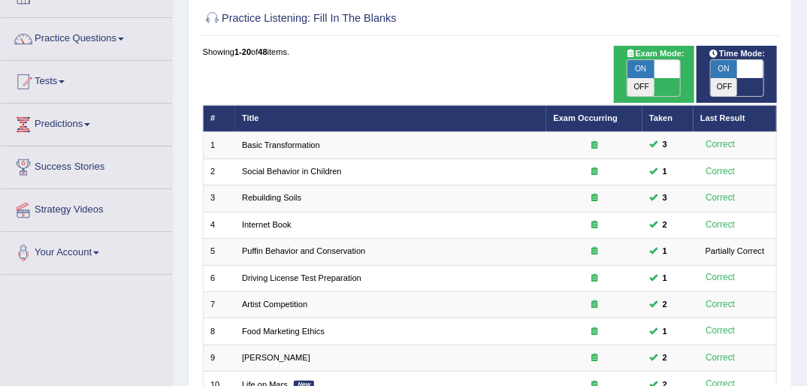
scroll to position [120, 0]
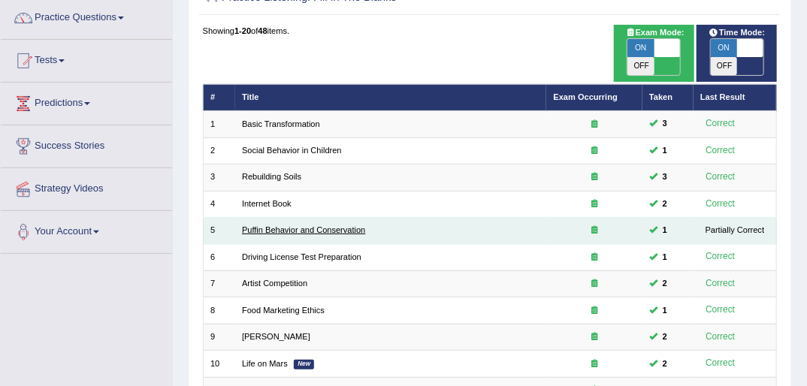
click at [294, 225] on link "Puffin Behavior and Conservation" at bounding box center [303, 229] width 123 height 9
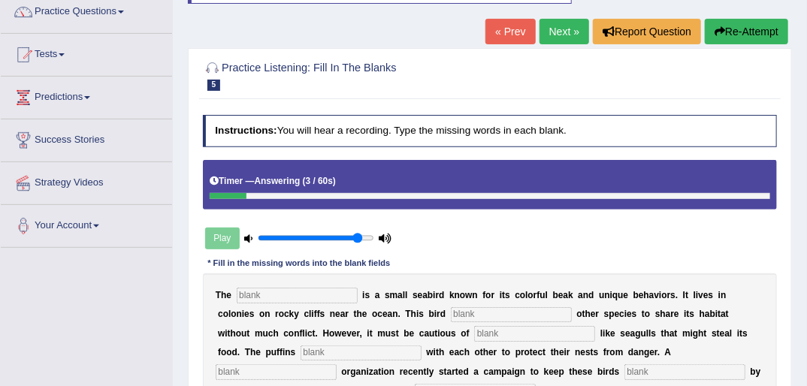
scroll to position [120, 0]
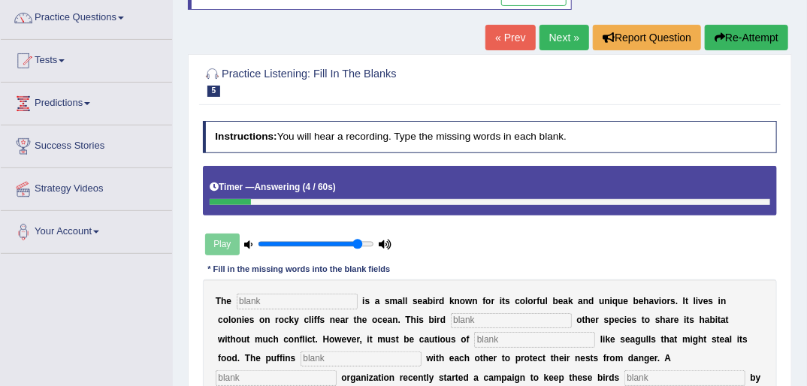
click at [509, 41] on link "« Prev" at bounding box center [511, 38] width 50 height 26
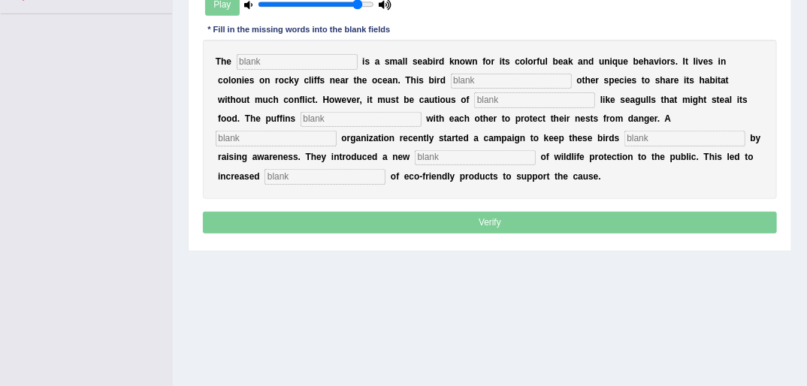
scroll to position [361, 0]
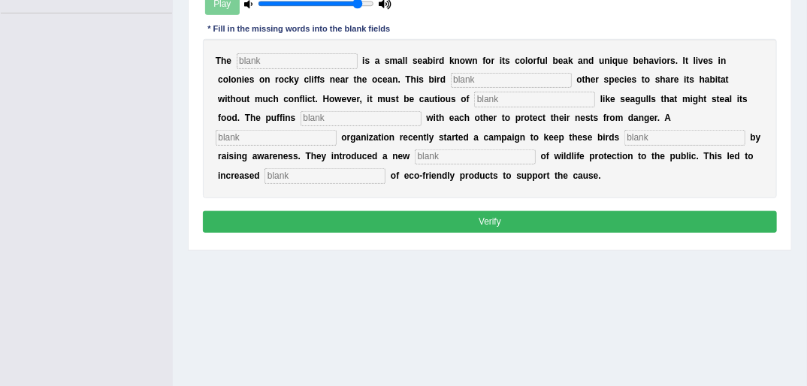
click at [386, 168] on input "text" at bounding box center [325, 175] width 121 height 15
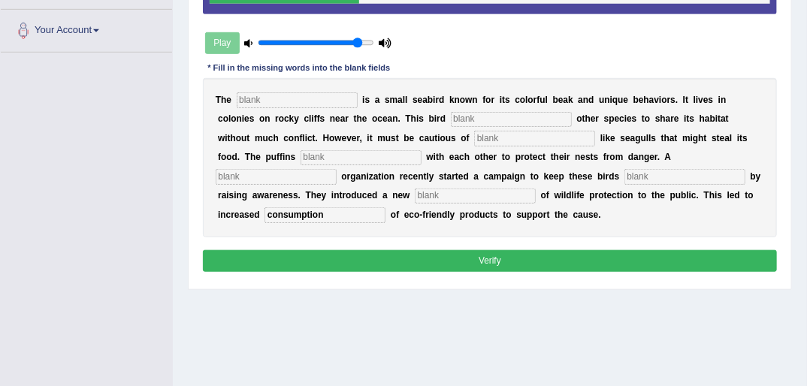
scroll to position [241, 0]
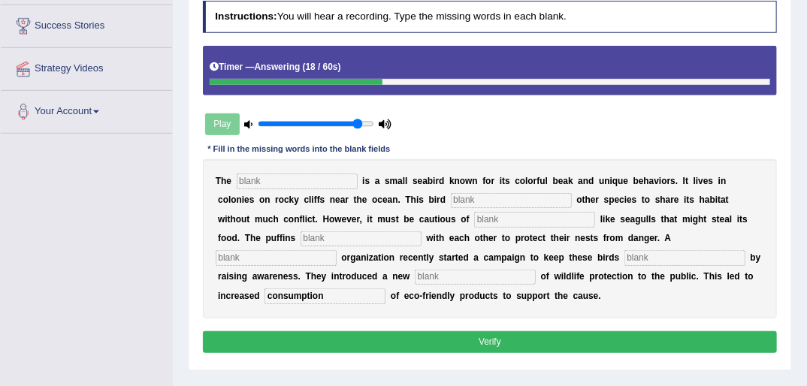
type input "consumption"
click at [625, 255] on input "text" at bounding box center [685, 257] width 121 height 15
type input "conception"
click at [304, 179] on input "text" at bounding box center [297, 181] width 121 height 15
type input "puffin"
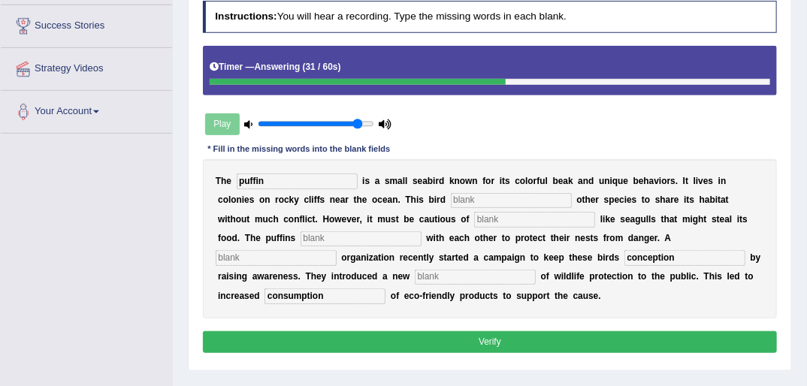
click at [451, 200] on input "text" at bounding box center [511, 200] width 121 height 15
type input "allows"
click at [474, 215] on input "text" at bounding box center [534, 219] width 121 height 15
type input "predators"
click at [301, 238] on input "text" at bounding box center [361, 239] width 121 height 15
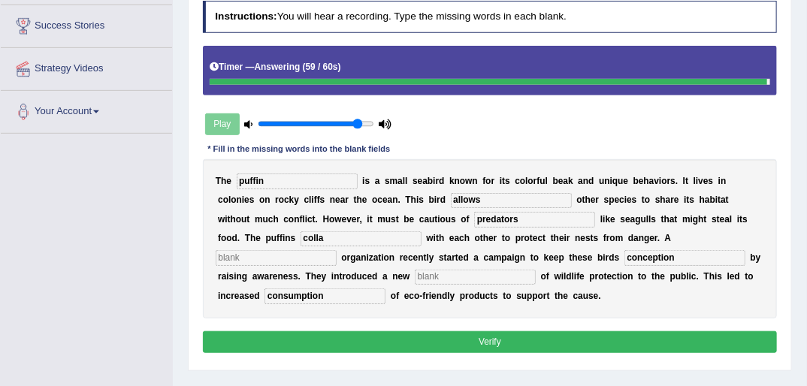
type input "colla"
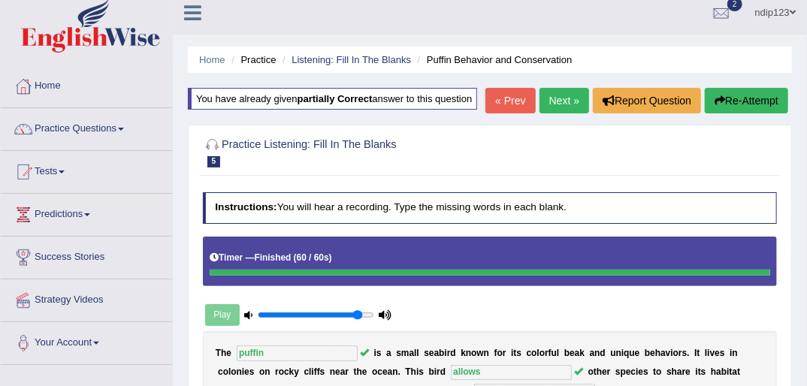
scroll to position [0, 0]
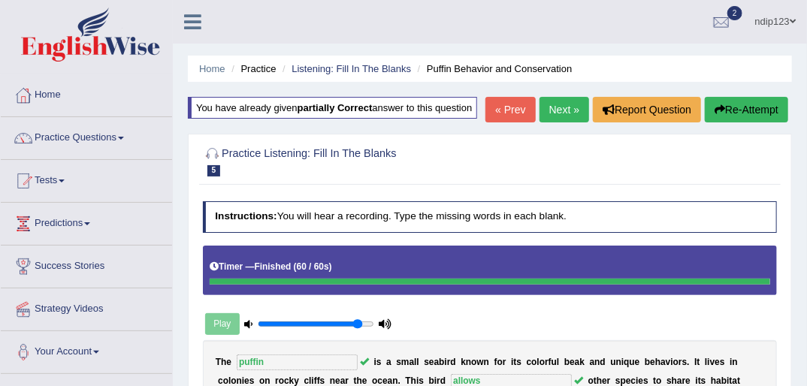
click at [725, 106] on button "Re-Attempt" at bounding box center [746, 110] width 83 height 26
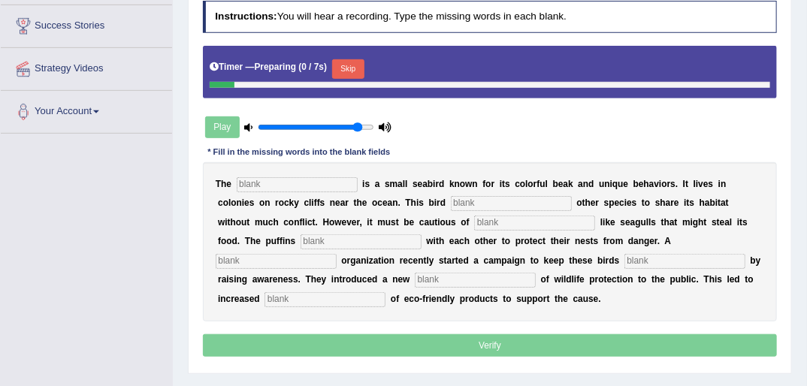
scroll to position [241, 0]
click at [317, 189] on input "text" at bounding box center [297, 184] width 121 height 15
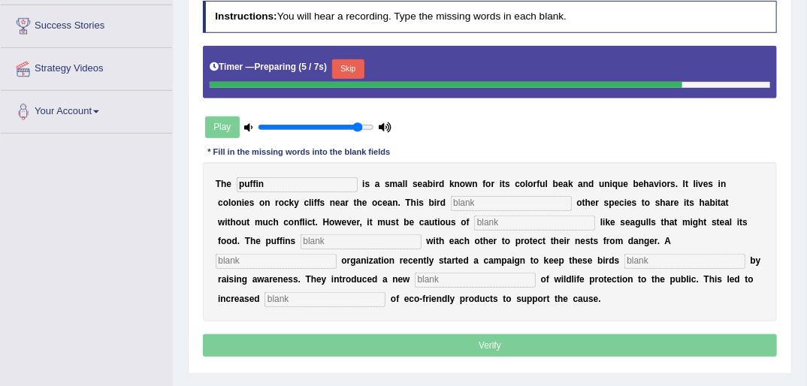
type input "puffin"
click at [451, 200] on input "text" at bounding box center [511, 203] width 121 height 15
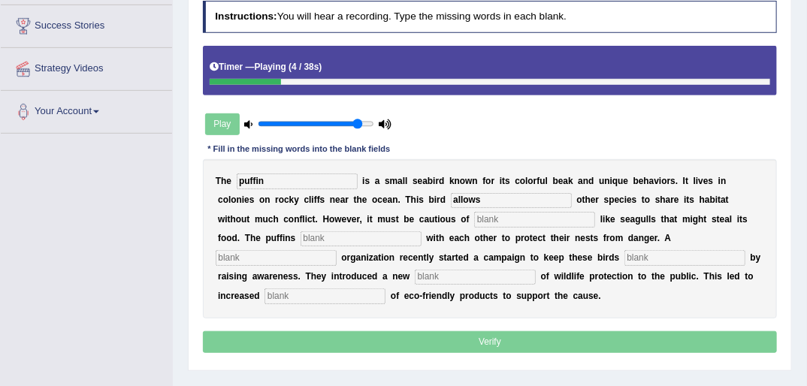
type input "allows"
click at [474, 216] on input "text" at bounding box center [534, 219] width 121 height 15
type input "predators"
click at [301, 241] on input "text" at bounding box center [361, 239] width 121 height 15
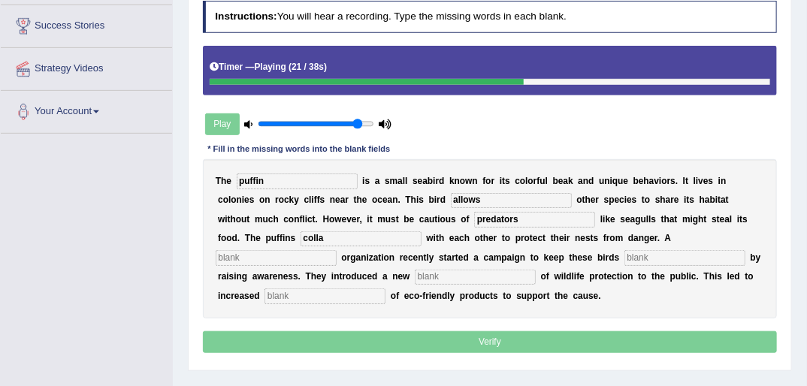
click at [301, 238] on input "colla" at bounding box center [361, 239] width 121 height 15
type input "colla"
click at [280, 210] on div "T h e puffin i s a s m a l l s e a b i r d k n o w n f o r i t s c o l o r f u …" at bounding box center [490, 239] width 575 height 160
click at [386, 216] on b "u" at bounding box center [388, 219] width 5 height 11
click at [337, 250] on input "text" at bounding box center [276, 257] width 121 height 15
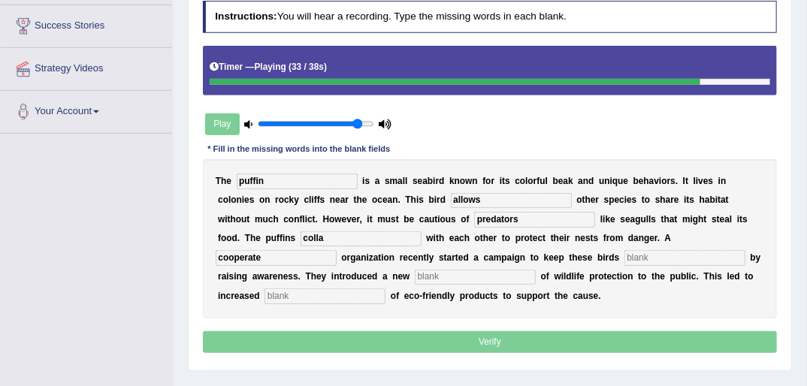
type input "cooperate"
click at [625, 256] on input "text" at bounding box center [685, 257] width 121 height 15
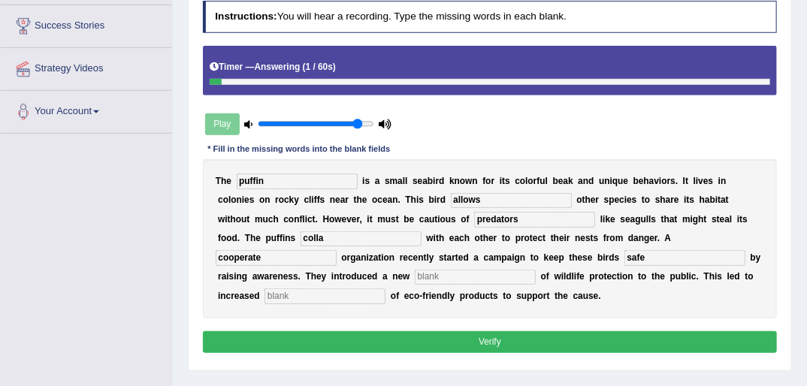
type input "safe"
click at [415, 275] on input "text" at bounding box center [475, 277] width 121 height 15
type input "conception"
click at [386, 289] on input "text" at bounding box center [325, 296] width 121 height 15
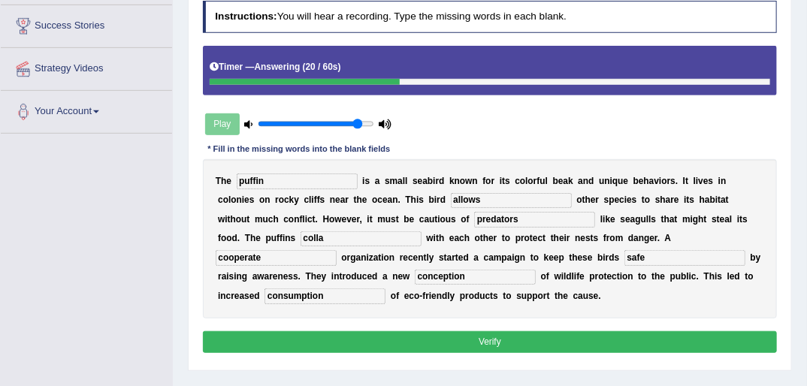
type input "consumption"
click at [301, 241] on input "colla" at bounding box center [361, 239] width 121 height 15
type input "collaorate"
drag, startPoint x: 346, startPoint y: 234, endPoint x: 427, endPoint y: 289, distance: 98.0
click at [340, 232] on div "T h e puffin i s a s m a l l s e a b i r d k n o w n f o r i t s c o l o r f u …" at bounding box center [490, 239] width 575 height 160
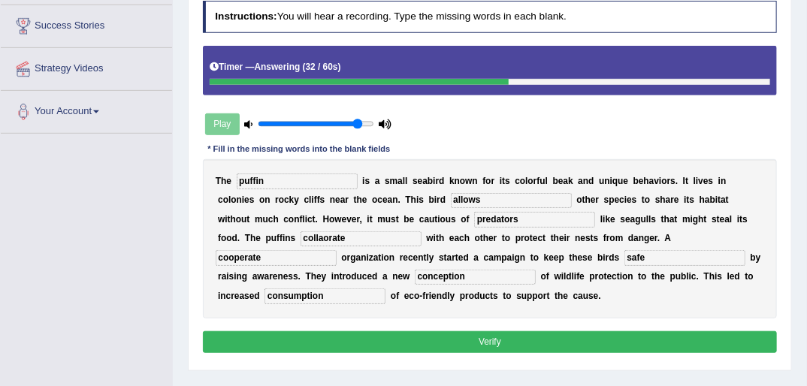
click at [520, 338] on button "Verify" at bounding box center [490, 342] width 575 height 22
